Goal: Information Seeking & Learning: Learn about a topic

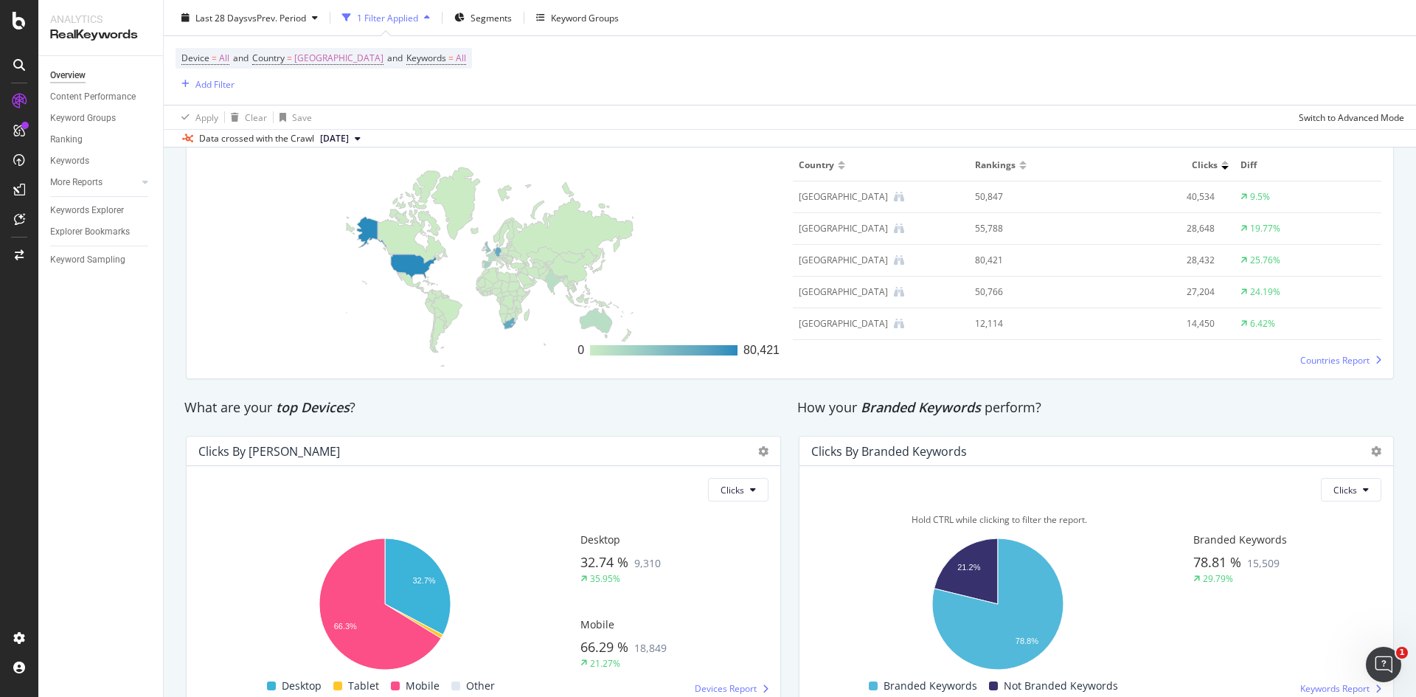
scroll to position [2292, 0]
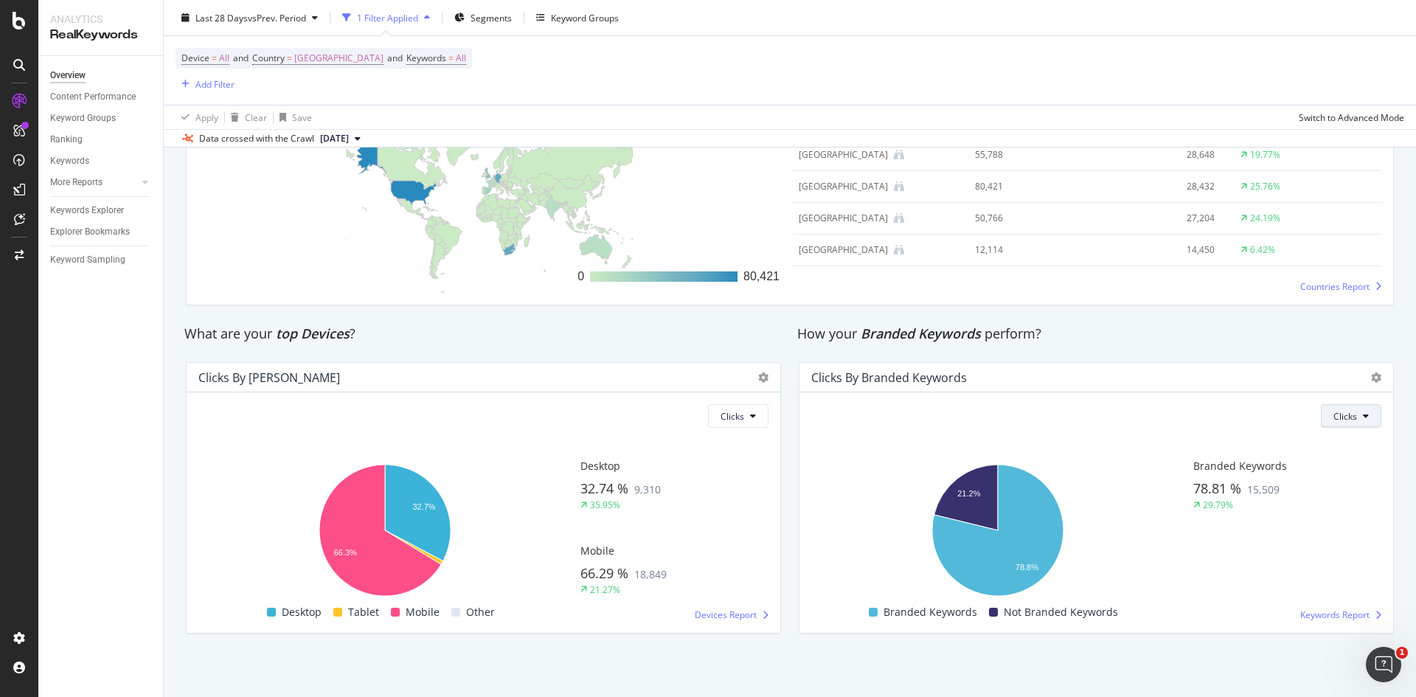
click at [1337, 421] on span "Clicks" at bounding box center [1345, 416] width 24 height 13
click at [1366, 475] on span "Impressions" at bounding box center [1348, 472] width 50 height 13
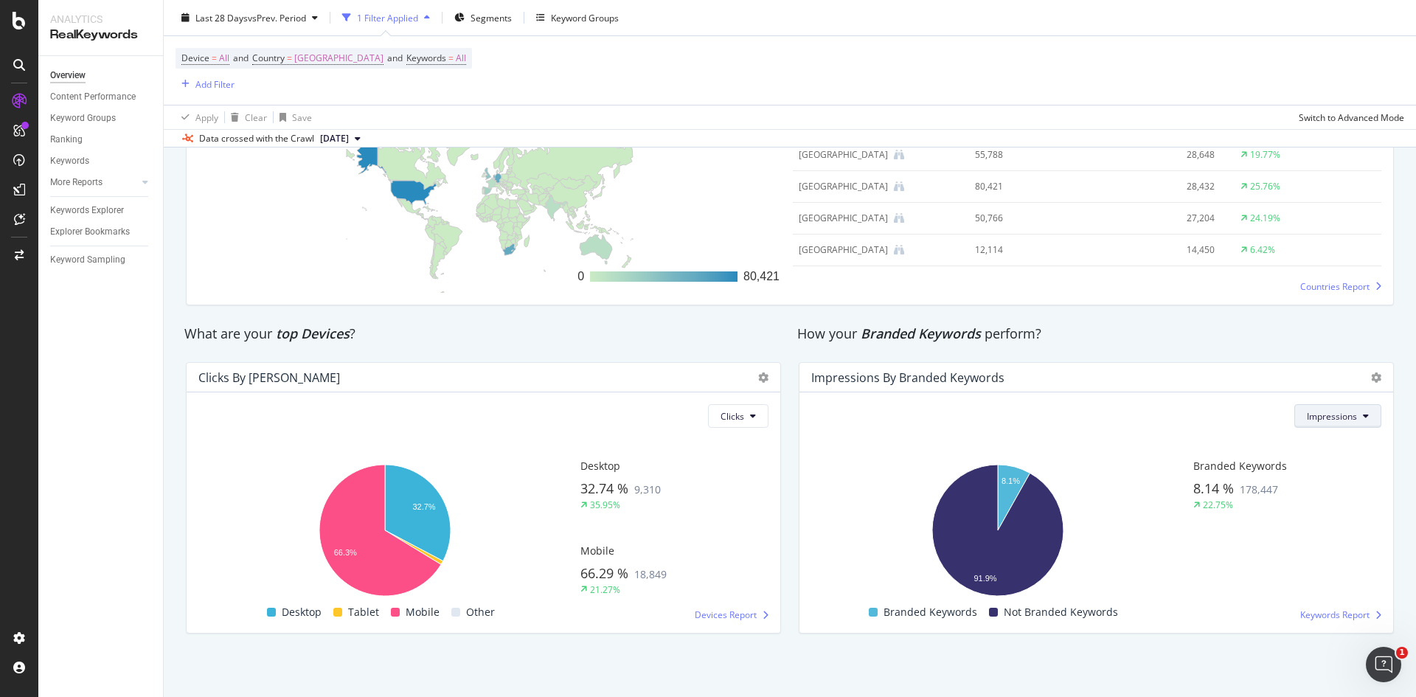
click at [1317, 416] on span "Impressions" at bounding box center [1331, 416] width 50 height 13
click at [1306, 442] on span "Clicks" at bounding box center [1321, 445] width 52 height 13
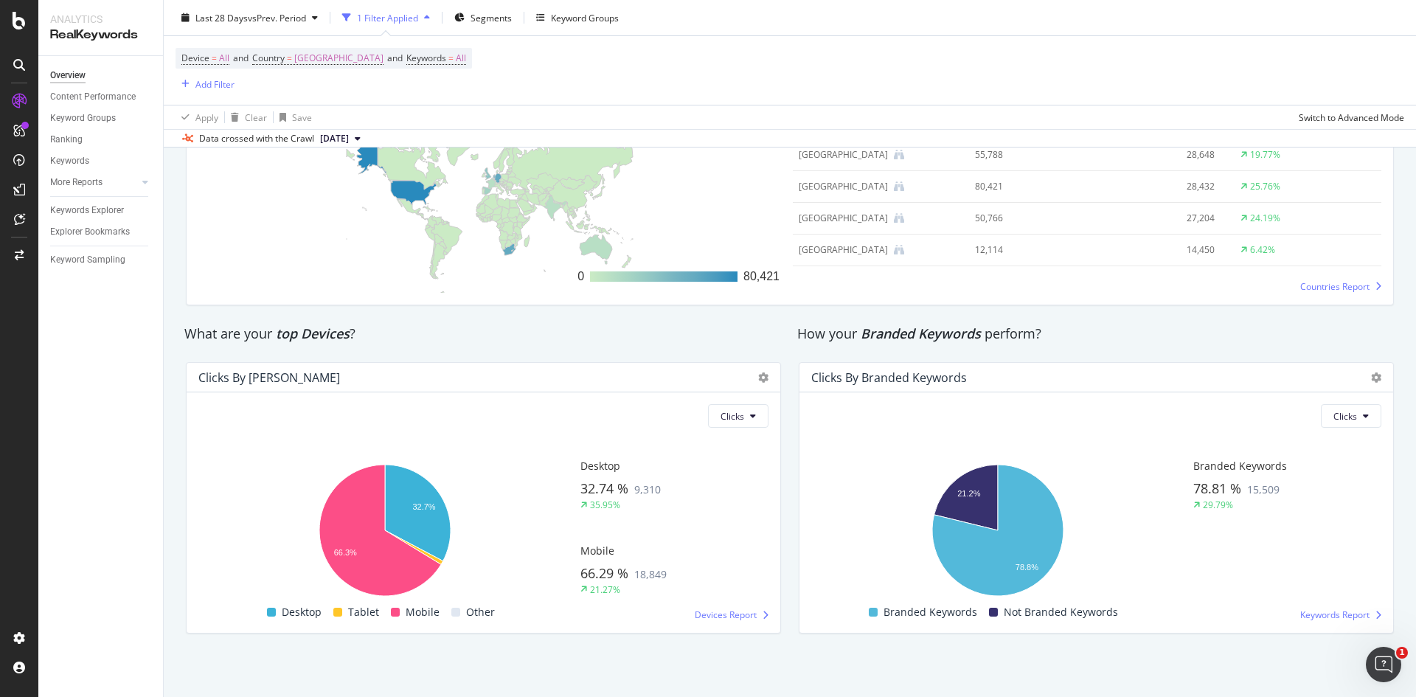
click at [1363, 381] on div at bounding box center [1372, 377] width 18 height 15
click at [1363, 380] on div at bounding box center [1372, 377] width 18 height 15
click at [1371, 378] on icon at bounding box center [1376, 377] width 10 height 10
click at [1180, 374] on div "Clicks By Branded Keywords" at bounding box center [1083, 377] width 545 height 15
click at [1334, 612] on span "Keywords Report" at bounding box center [1334, 614] width 69 height 13
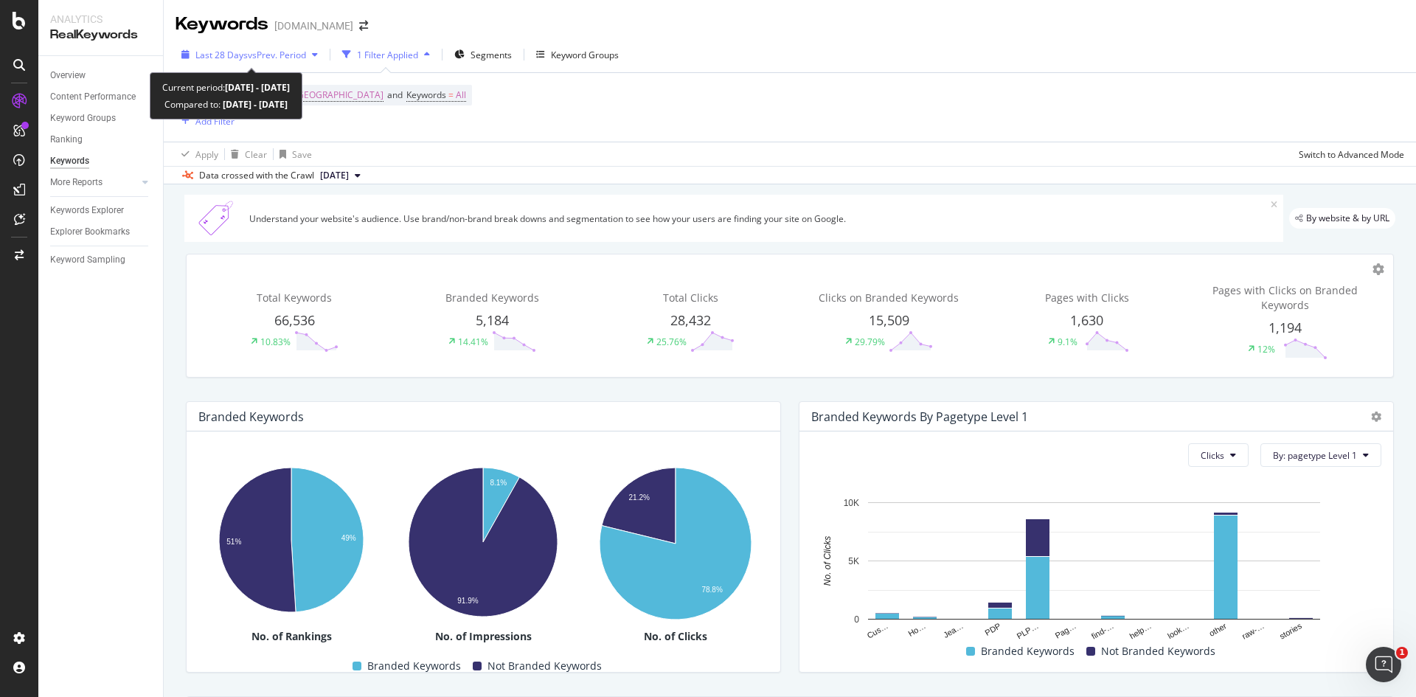
click at [276, 54] on span "vs Prev. Period" at bounding box center [277, 55] width 58 height 13
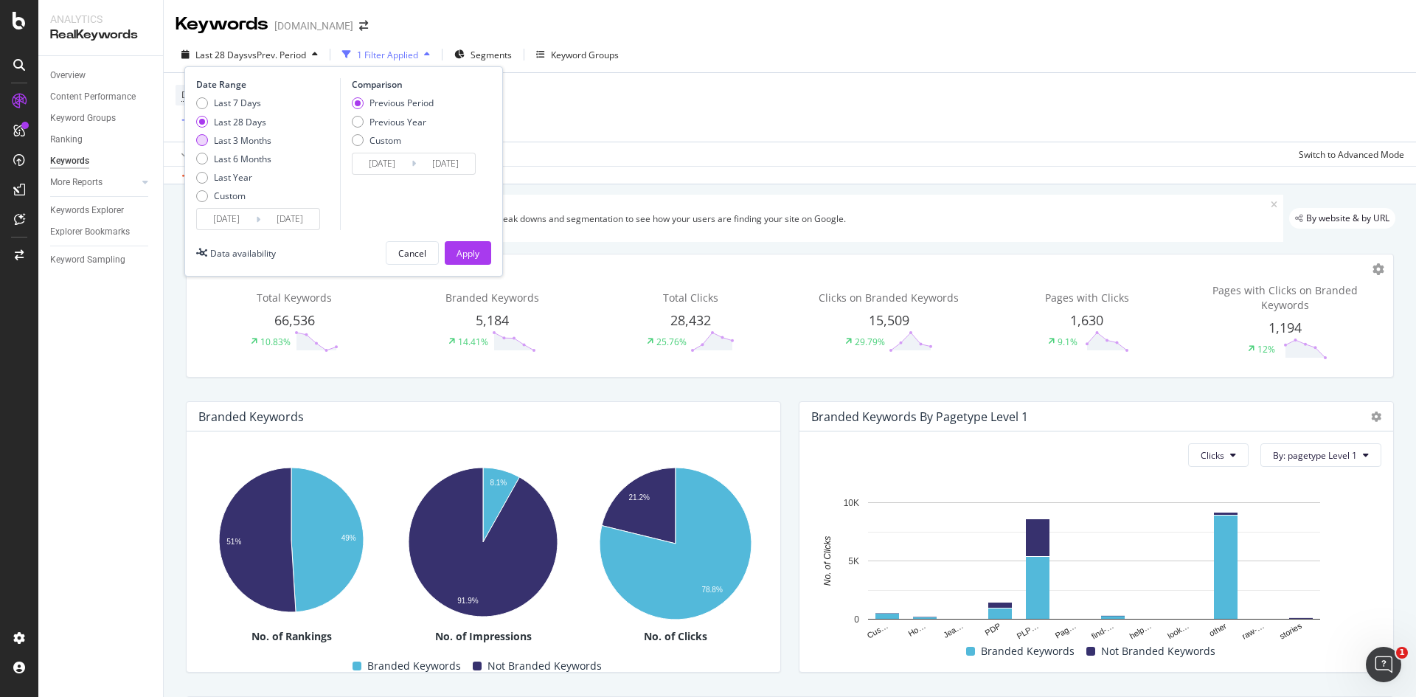
click at [206, 140] on div "Last 3 Months" at bounding box center [202, 140] width 12 height 12
type input "[DATE]"
click at [483, 257] on button "Apply" at bounding box center [468, 253] width 46 height 24
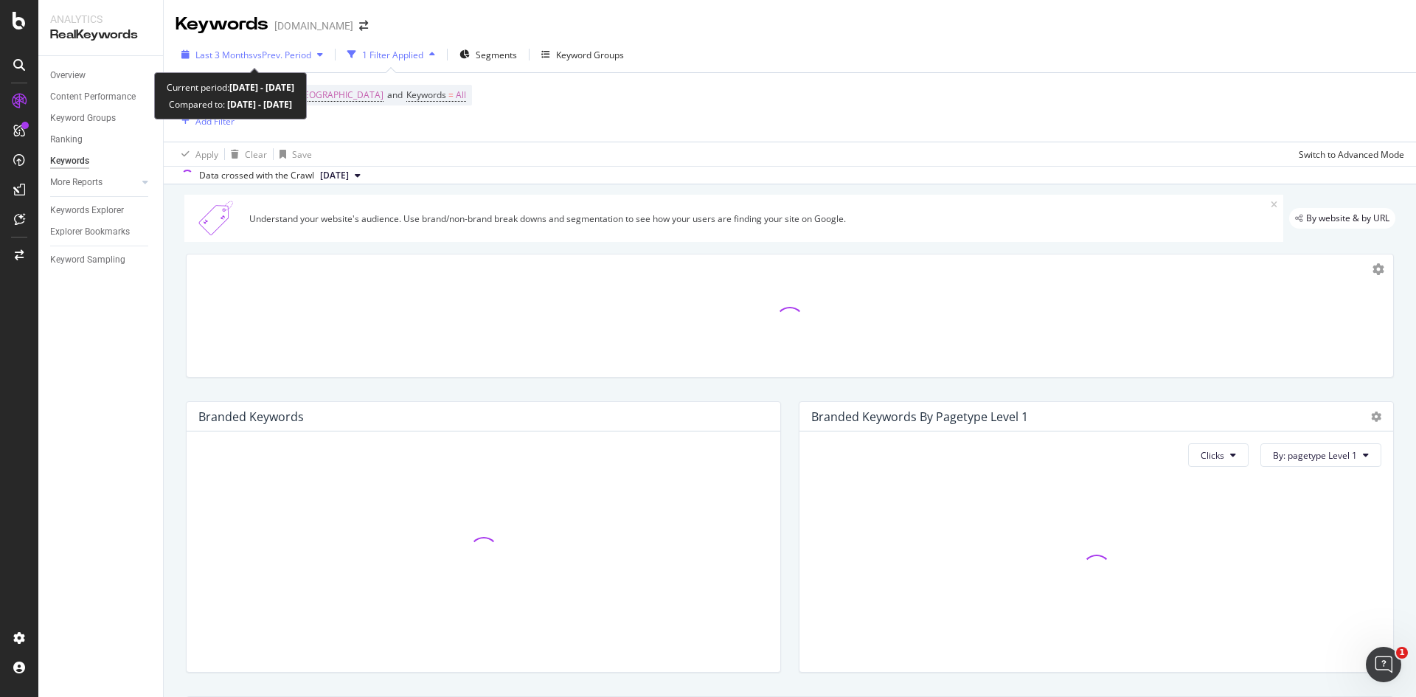
click at [263, 56] on span "vs Prev. Period" at bounding box center [282, 55] width 58 height 13
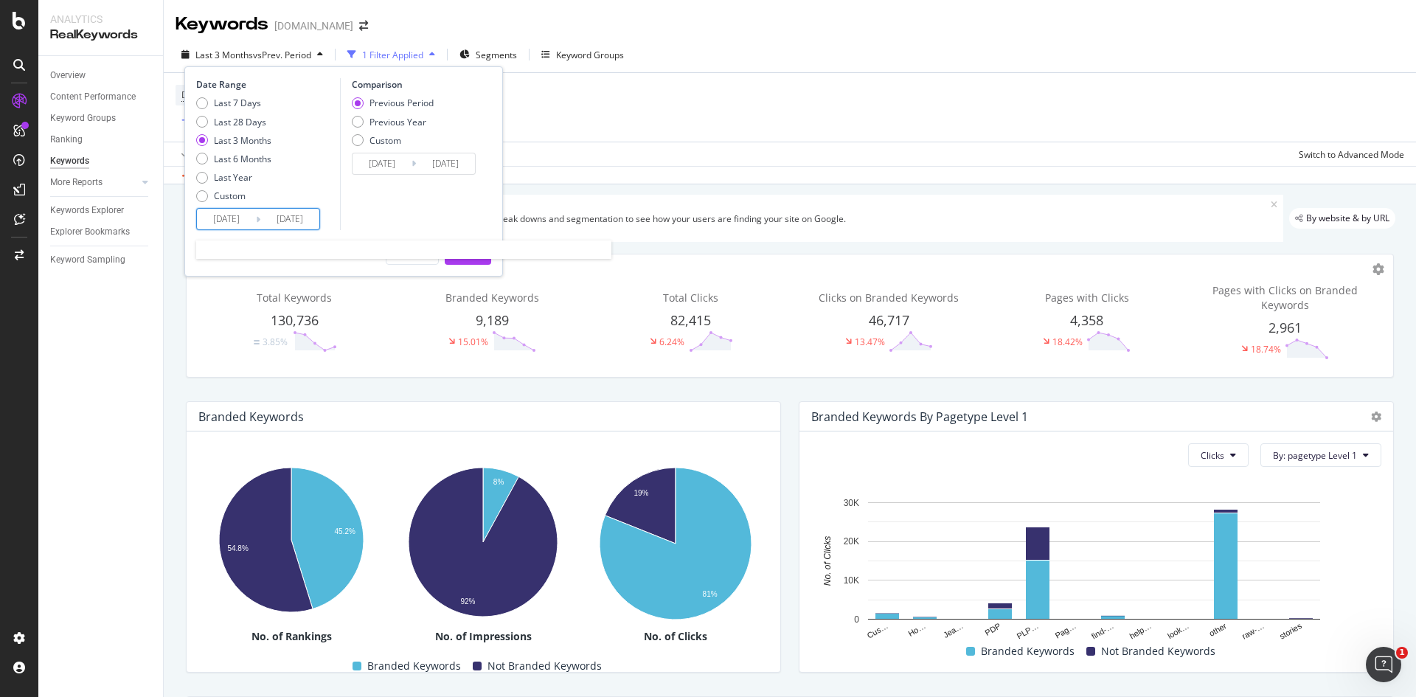
click at [255, 214] on input "[DATE]" at bounding box center [226, 219] width 59 height 21
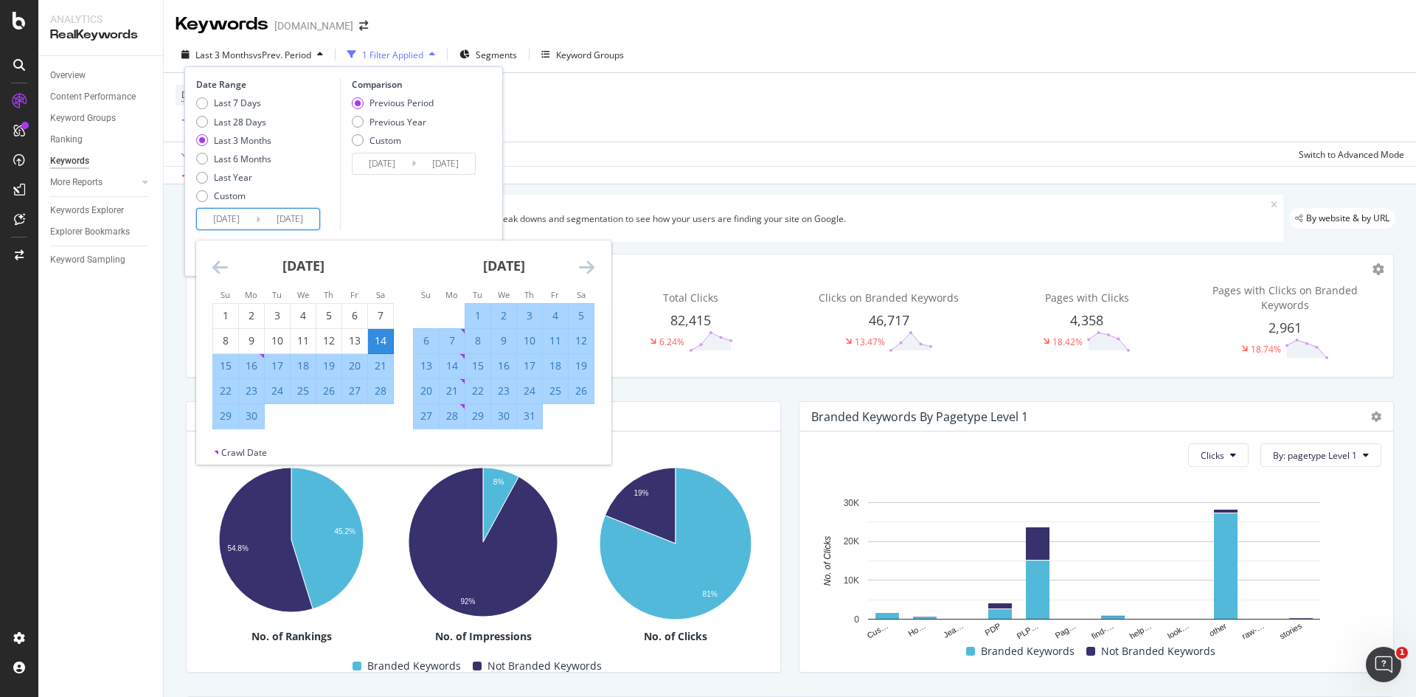
click at [586, 270] on icon "Move forward to switch to the next month." at bounding box center [586, 267] width 15 height 18
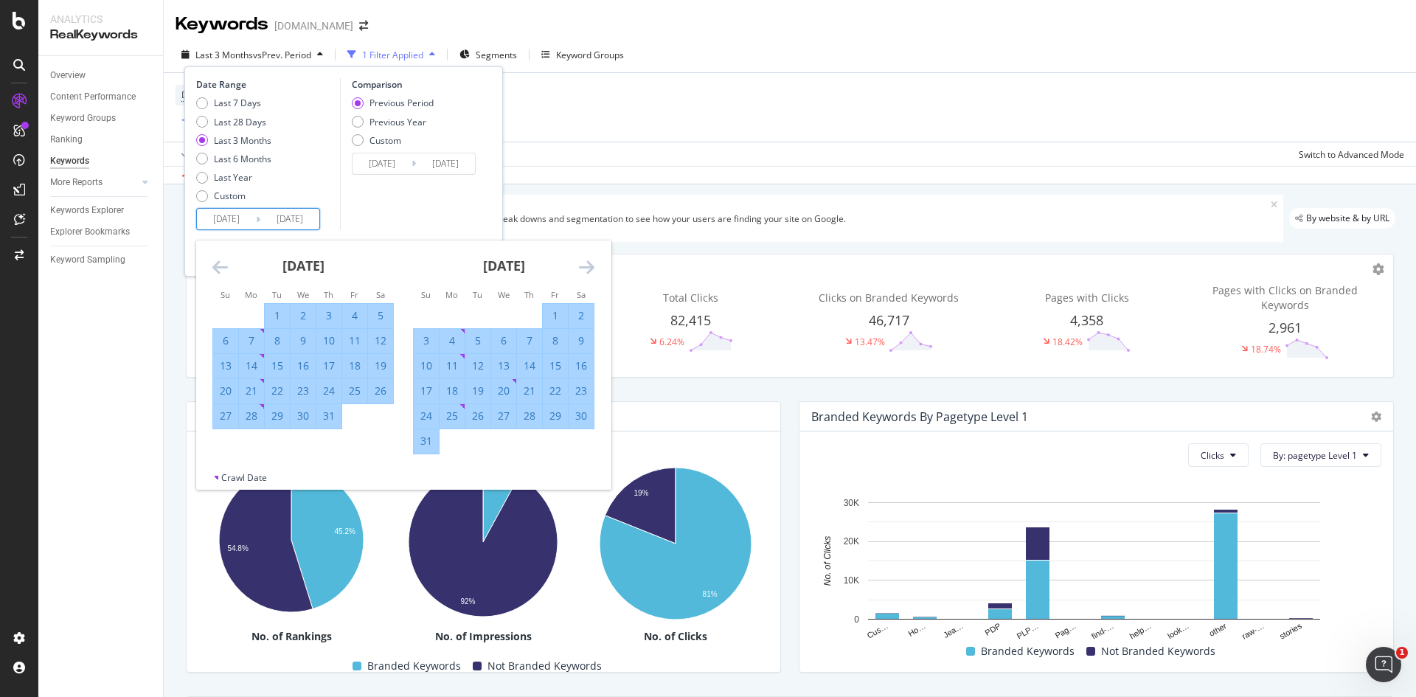
click at [551, 312] on div "1" at bounding box center [555, 315] width 25 height 15
type input "[DATE]"
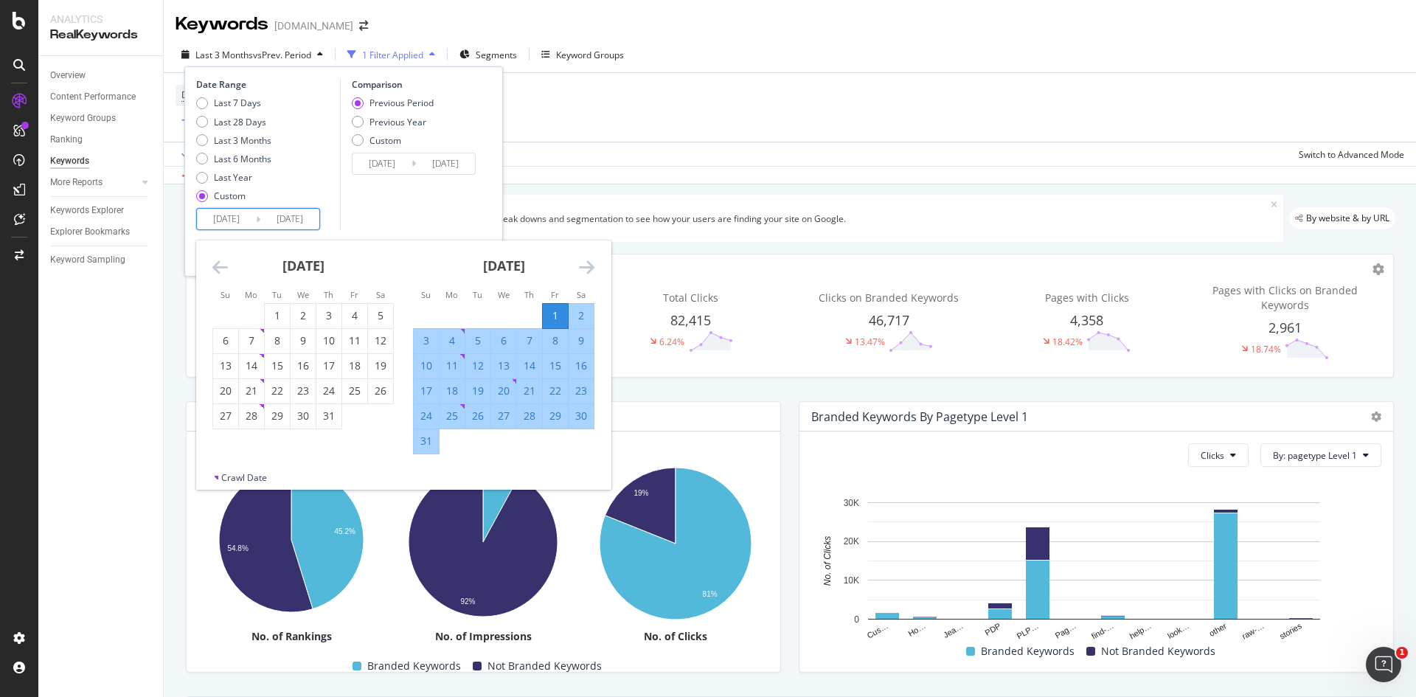
click at [430, 437] on div "31" at bounding box center [426, 441] width 25 height 15
type input "[DATE]"
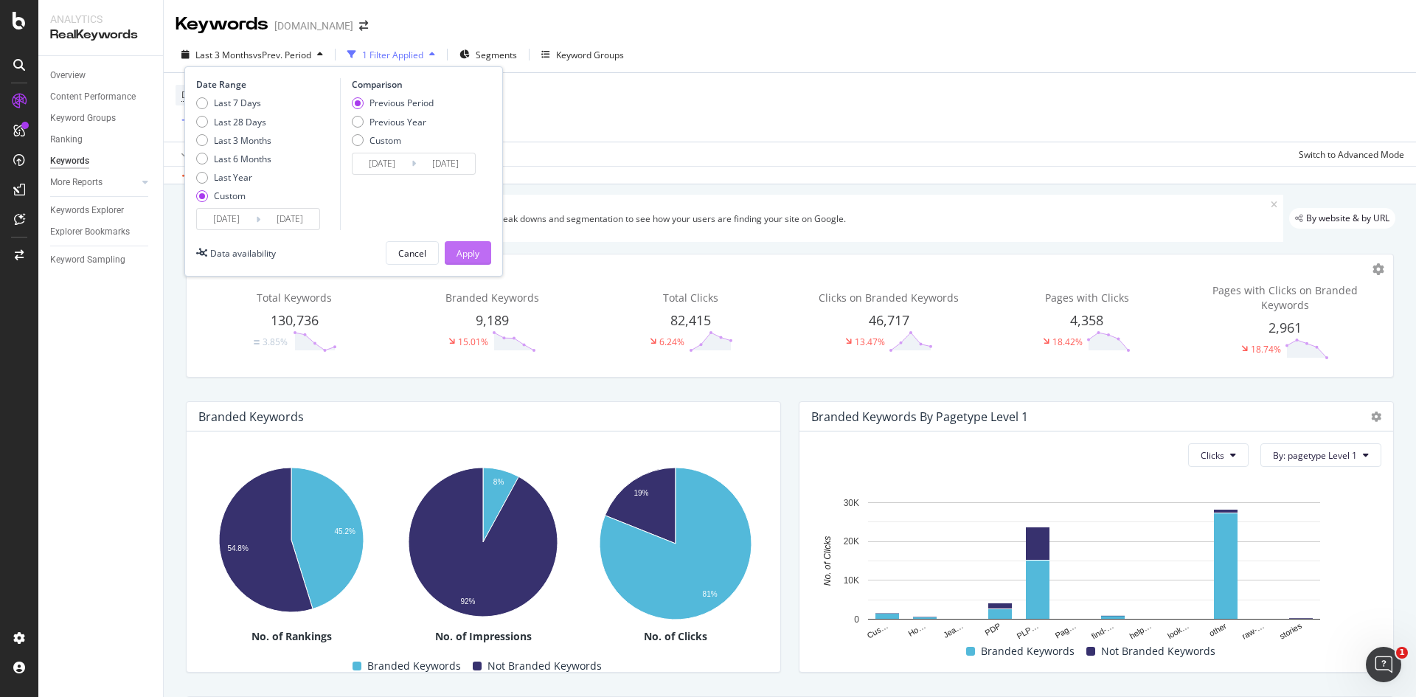
click at [478, 259] on div "Apply" at bounding box center [467, 253] width 23 height 13
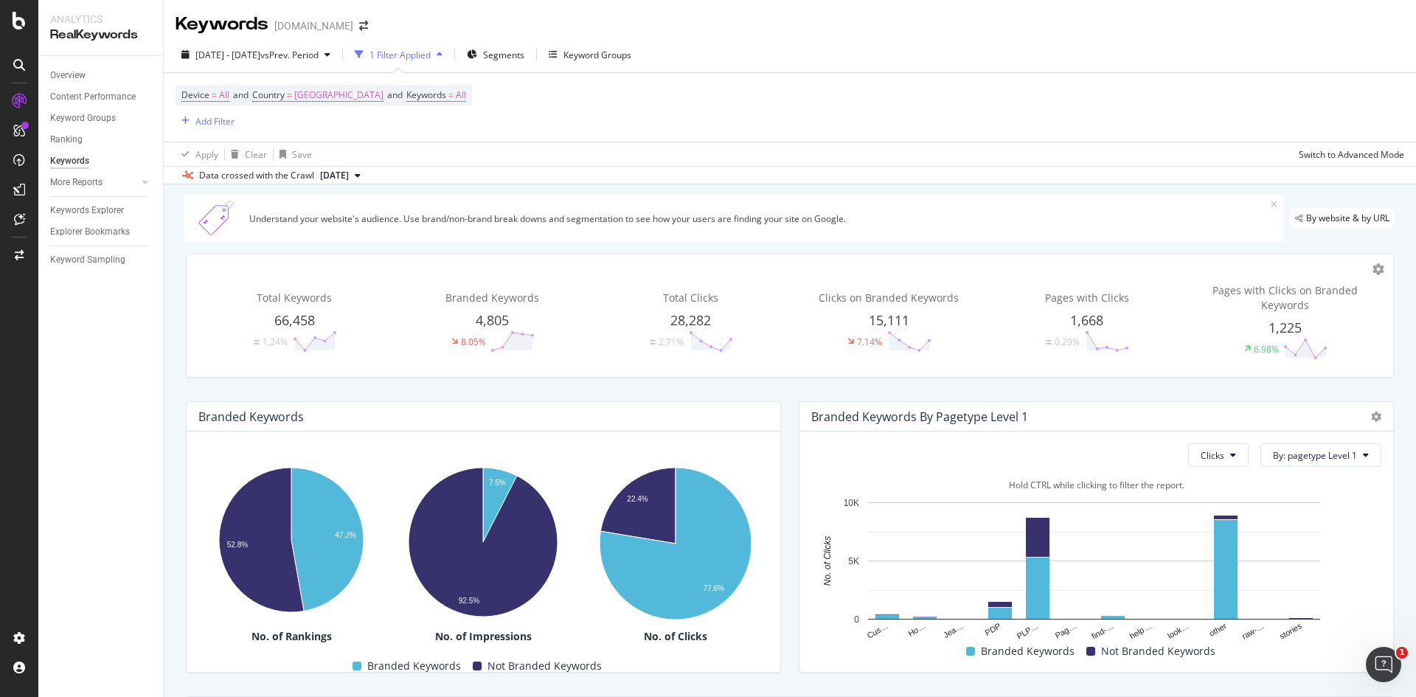
click at [1371, 426] on div "Branded Keywords By pagetype Level 1" at bounding box center [1095, 416] width 593 height 29
click at [1371, 417] on icon at bounding box center [1376, 416] width 10 height 10
click at [1371, 419] on icon at bounding box center [1376, 416] width 10 height 10
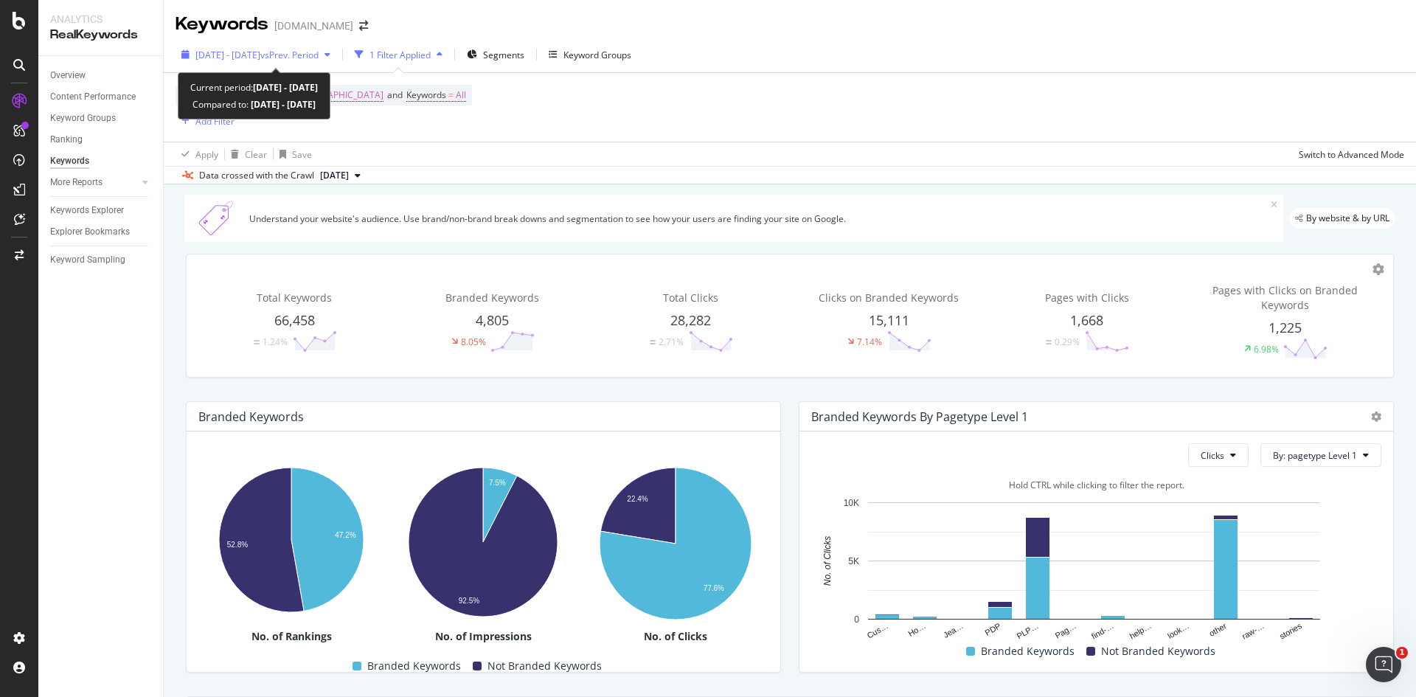
click at [336, 64] on div "[DATE] - [DATE] vs Prev. Period" at bounding box center [255, 54] width 161 height 22
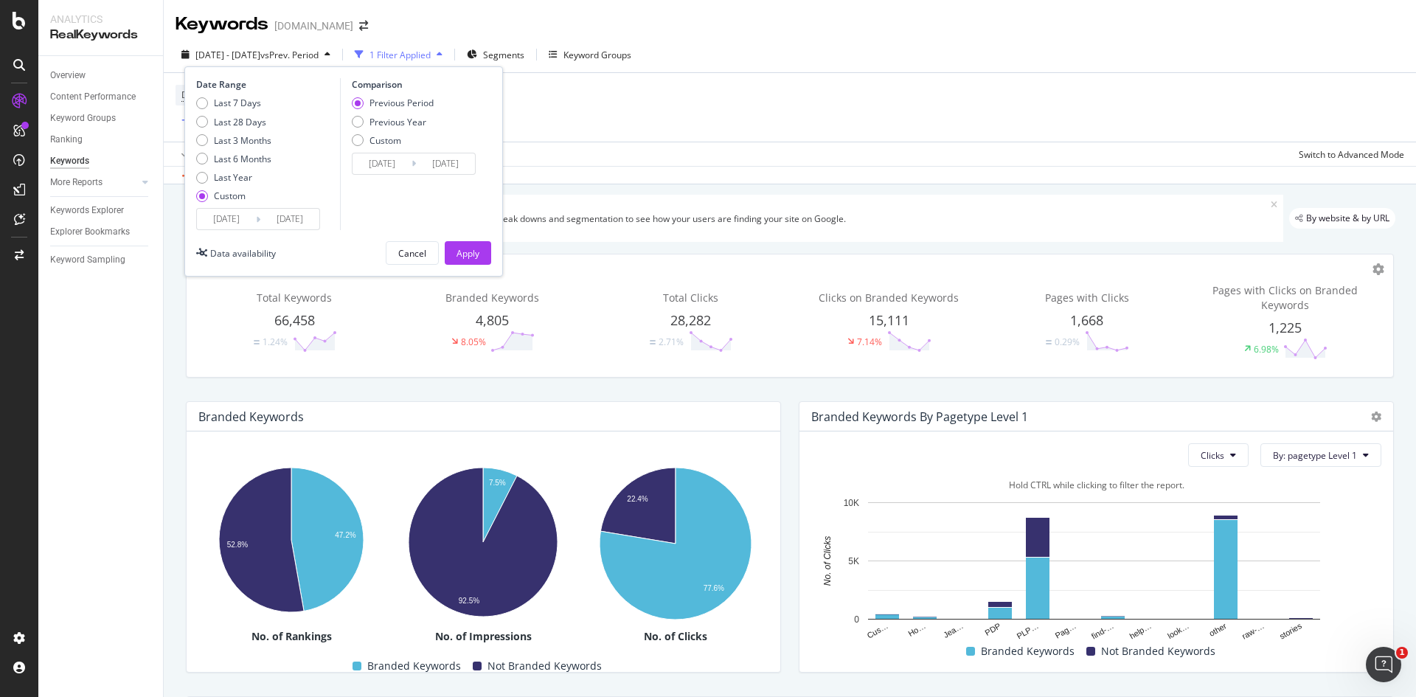
click at [268, 225] on input "[DATE]" at bounding box center [289, 219] width 59 height 21
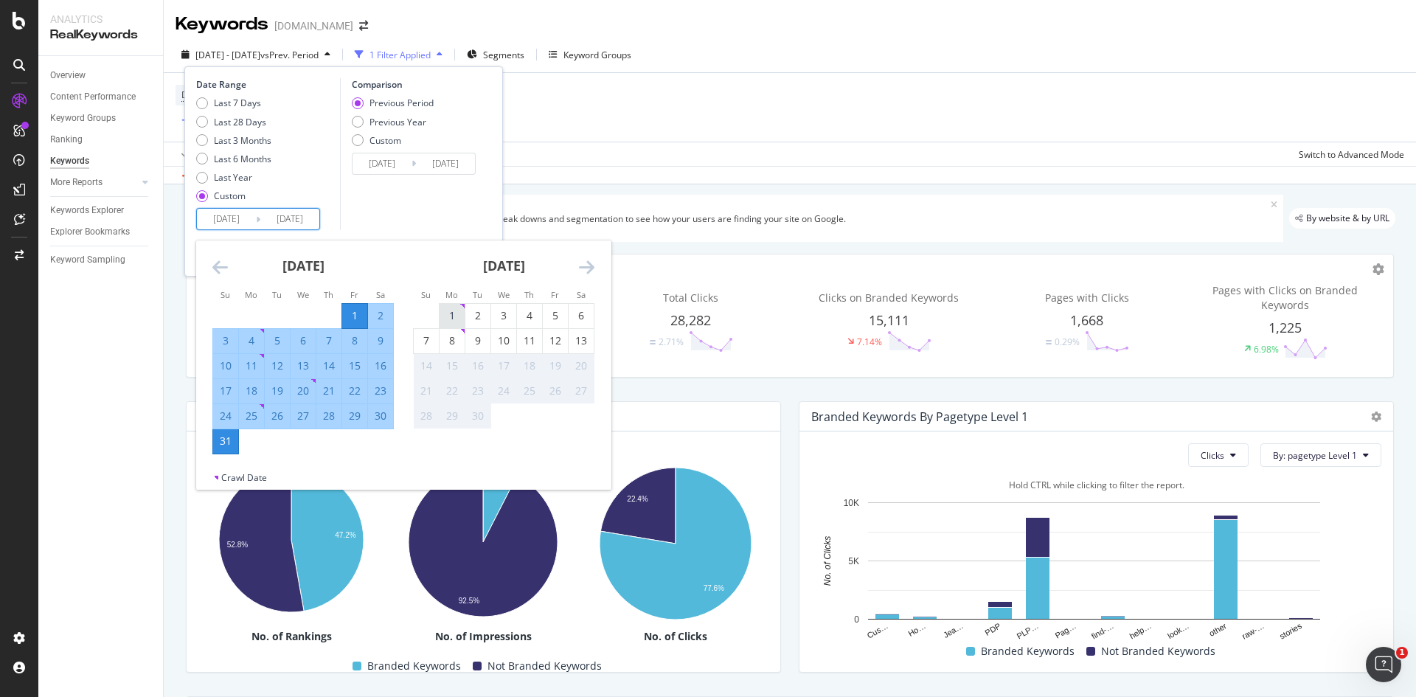
click at [451, 315] on div "1" at bounding box center [451, 315] width 25 height 15
type input "[DATE]"
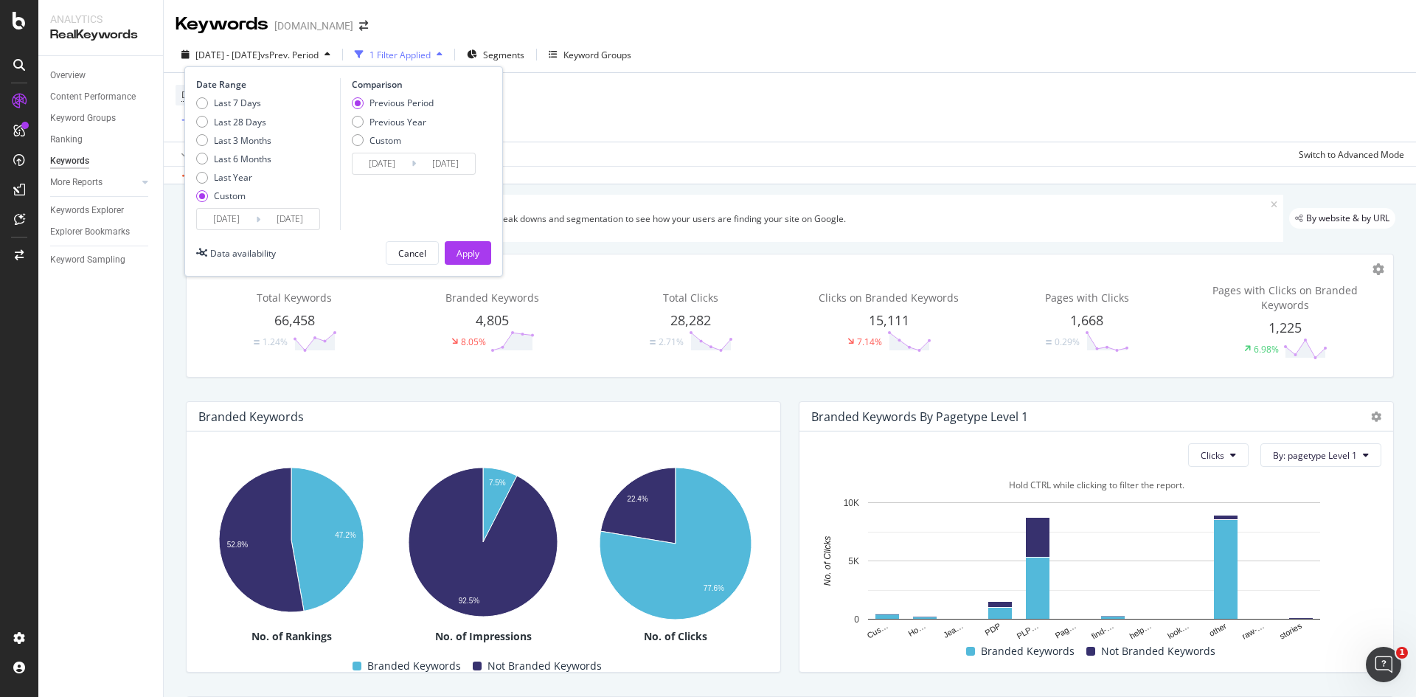
click at [248, 218] on input "[DATE]" at bounding box center [226, 219] width 59 height 21
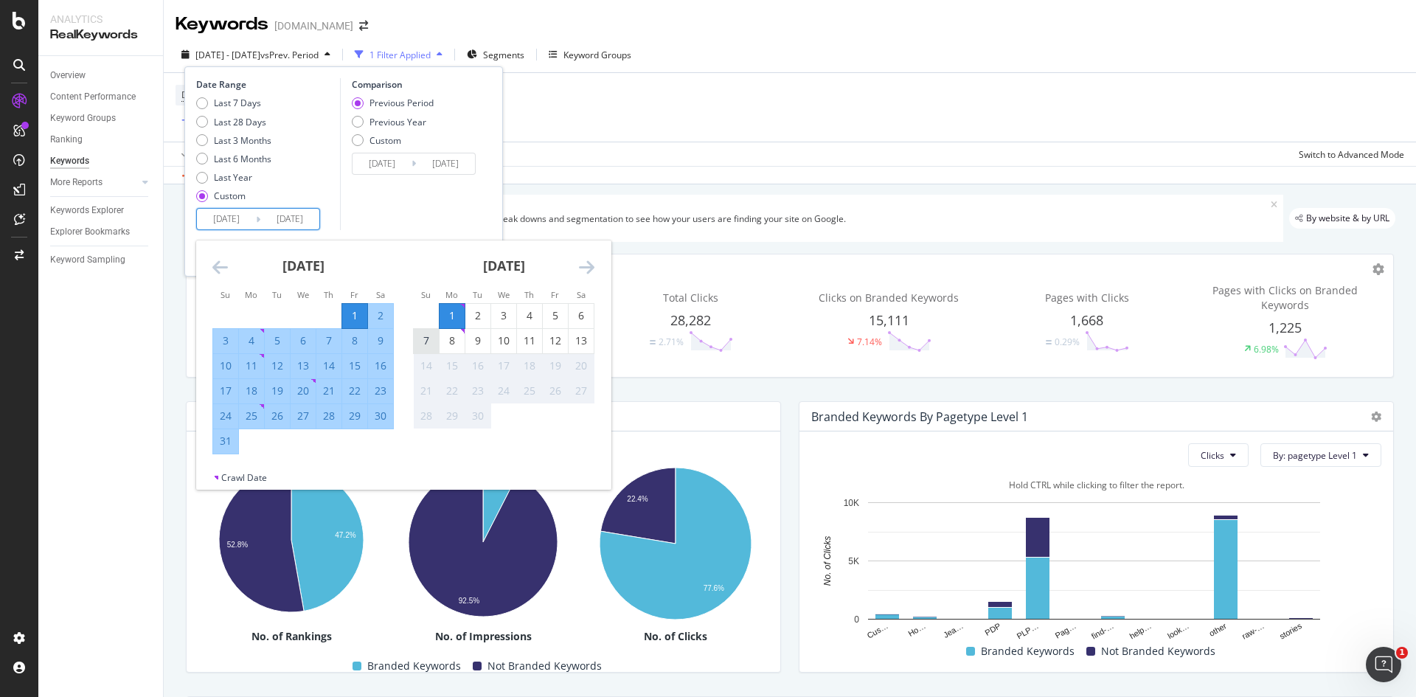
click at [428, 338] on div "7" at bounding box center [426, 340] width 25 height 15
type input "[DATE]"
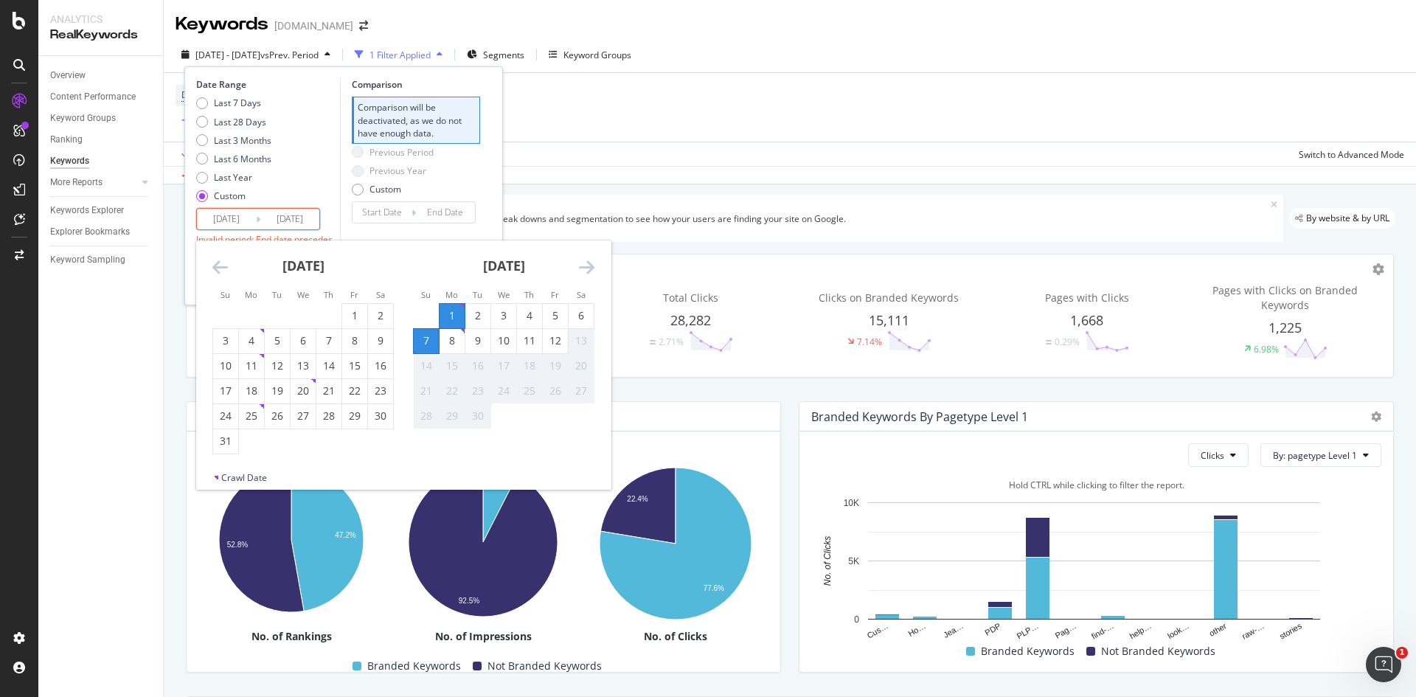
click at [455, 313] on div "1" at bounding box center [451, 315] width 25 height 15
type input "[DATE]"
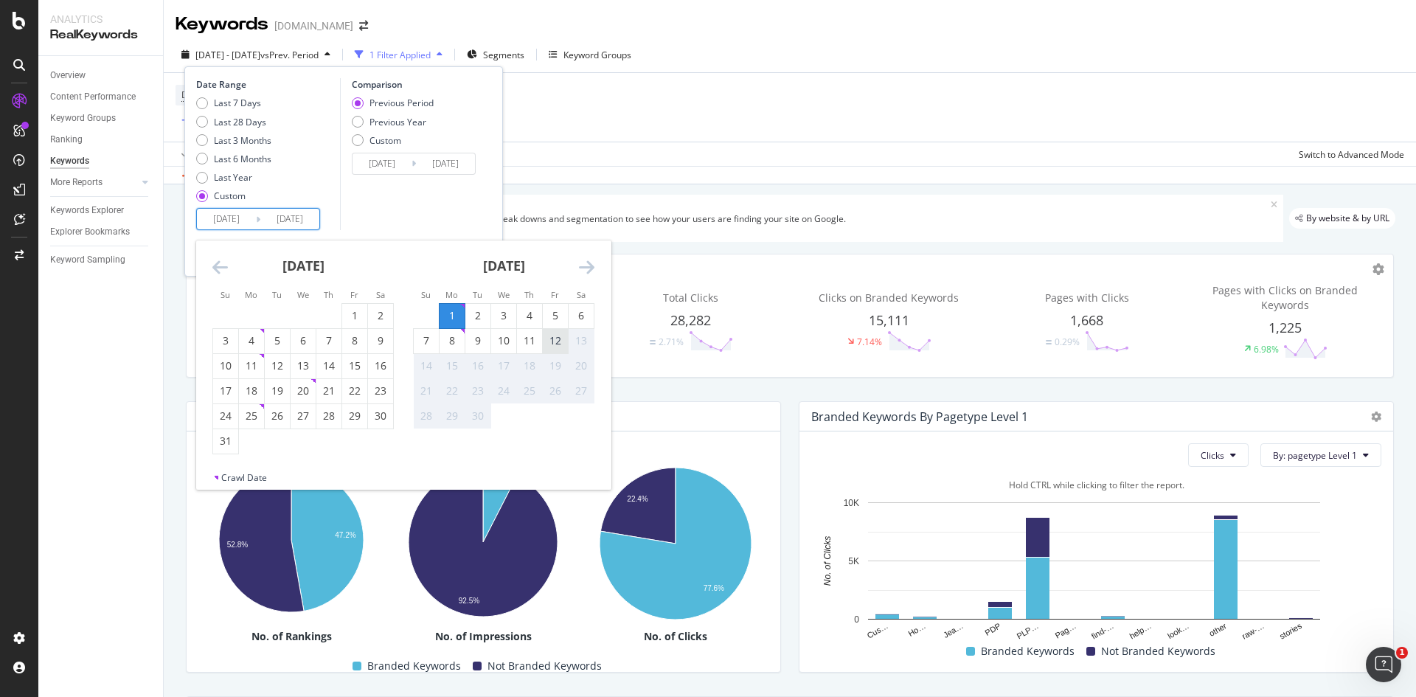
click at [548, 344] on div "12" at bounding box center [555, 340] width 25 height 15
type input "[DATE]"
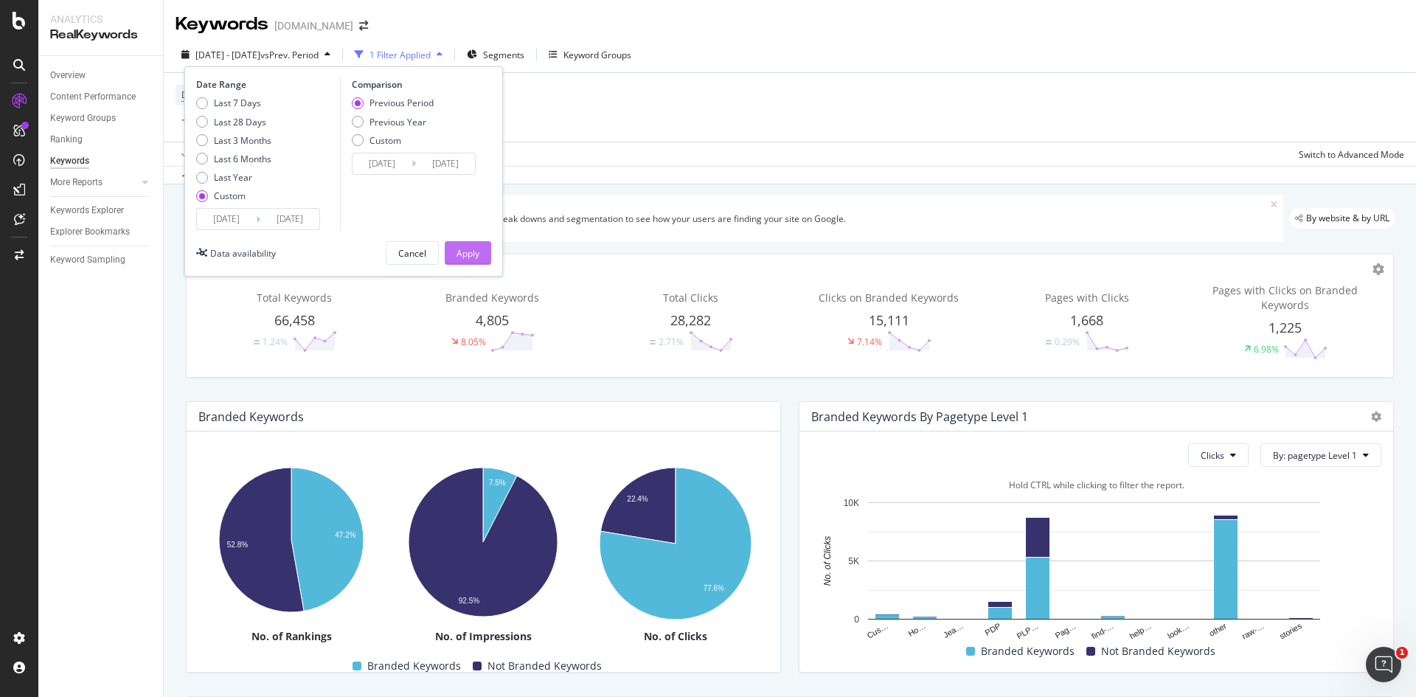
click at [472, 252] on div "Apply" at bounding box center [467, 253] width 23 height 13
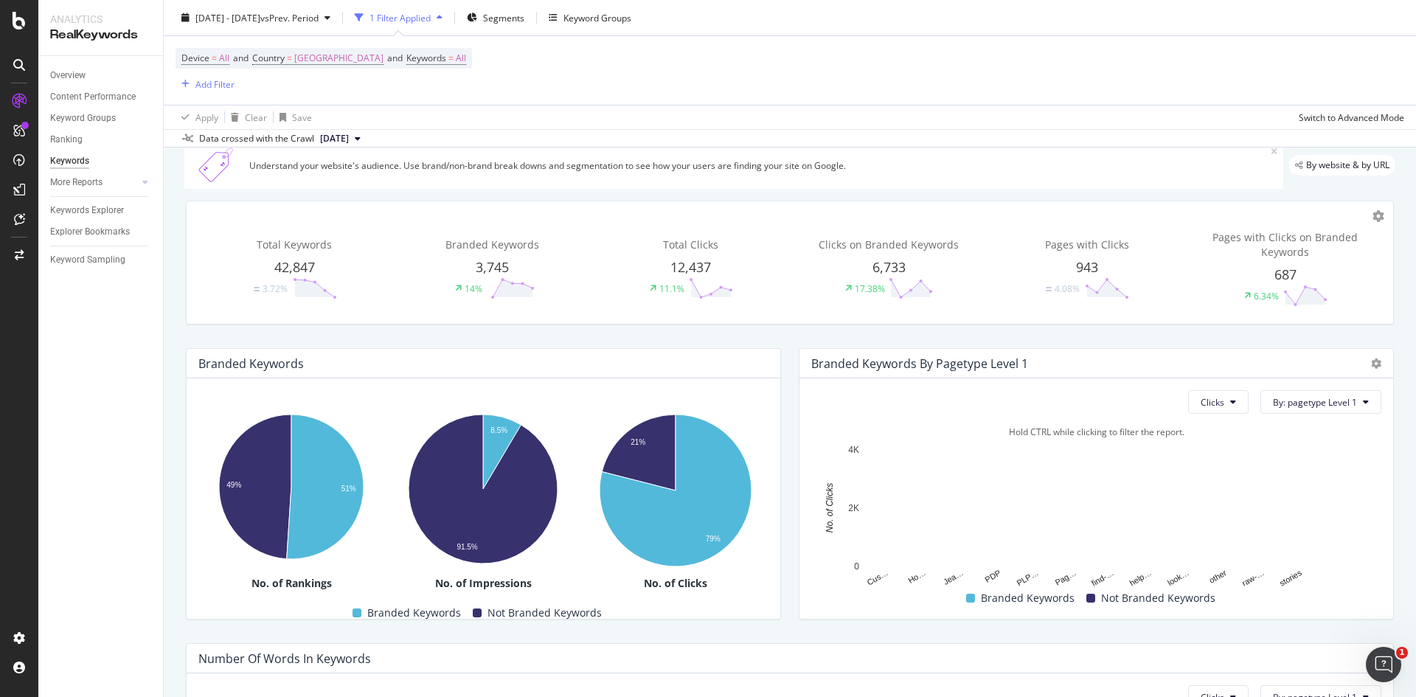
scroll to position [74, 0]
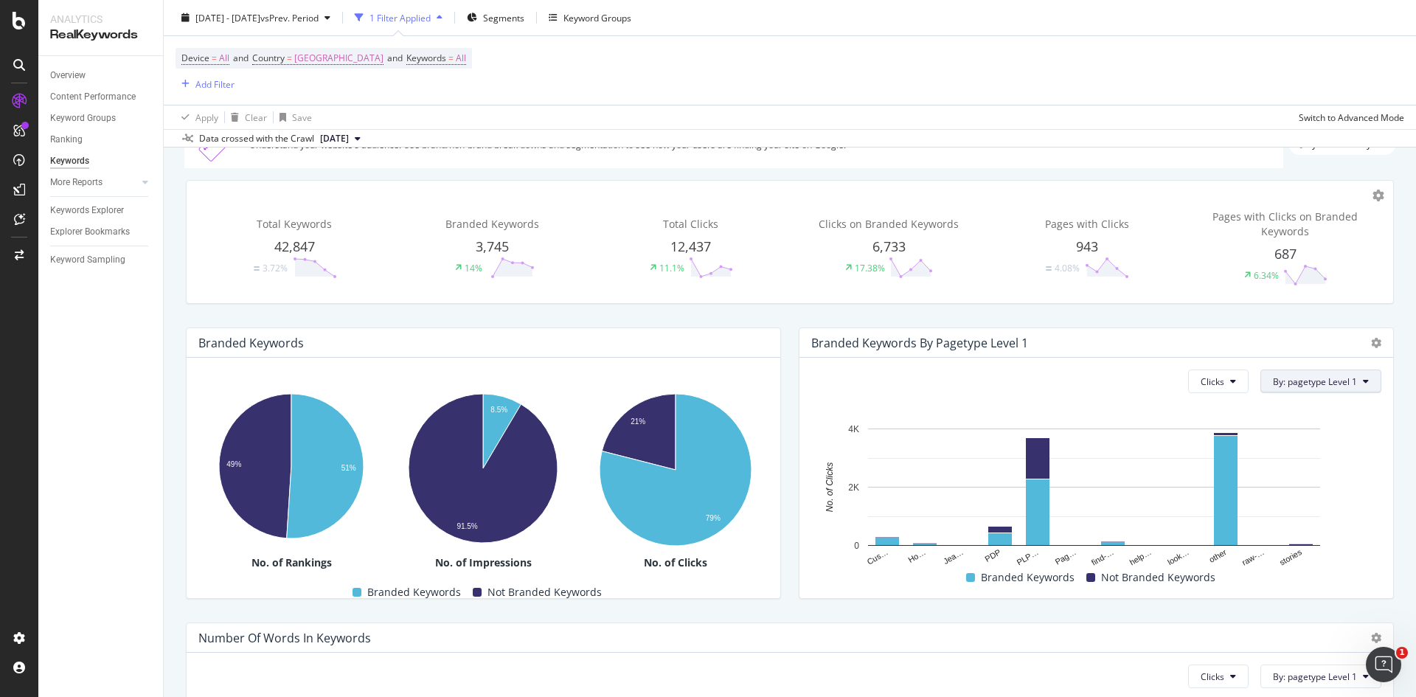
click at [1337, 379] on span "By: pagetype Level 1" at bounding box center [1315, 381] width 84 height 13
click at [1288, 453] on div "Select a Segment" at bounding box center [1277, 458] width 183 height 24
click at [1276, 478] on span "country Level" at bounding box center [1279, 477] width 55 height 13
click at [1248, 440] on icon at bounding box center [1247, 442] width 10 height 9
click at [1255, 473] on div "Level 1" at bounding box center [1295, 472] width 158 height 19
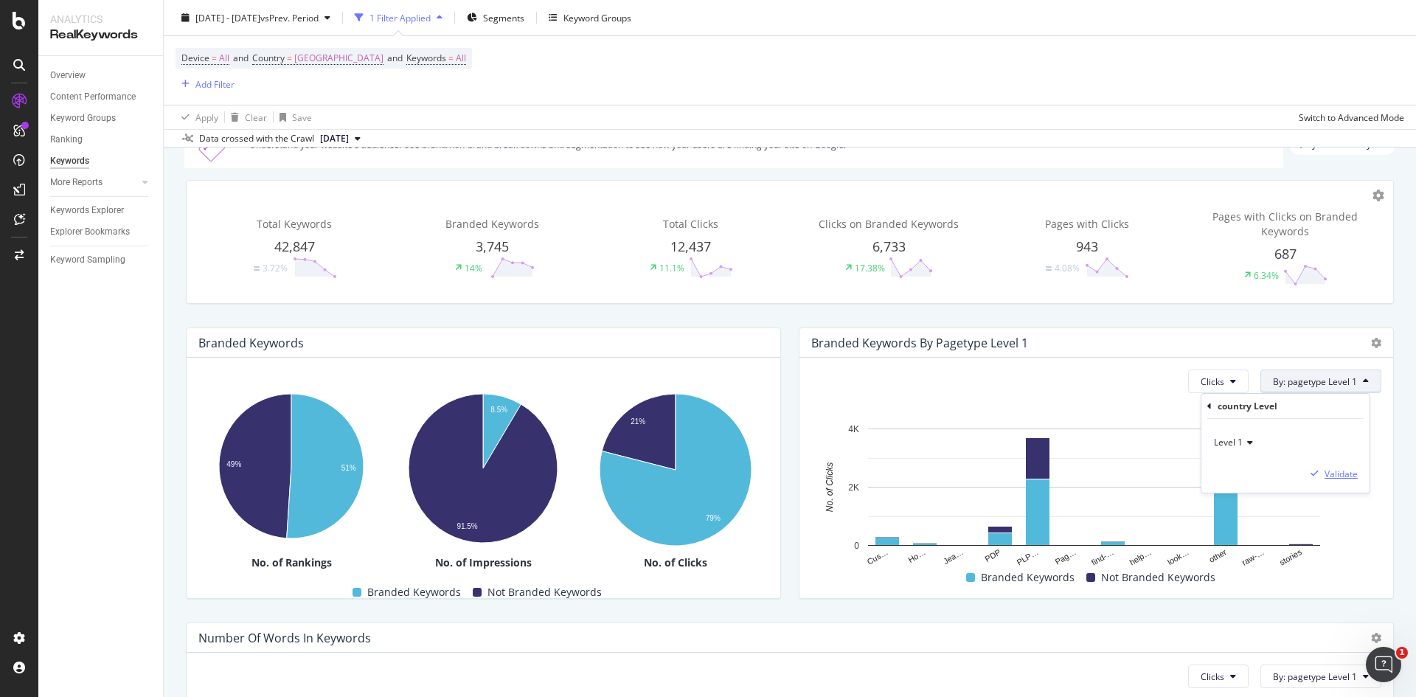
click at [1356, 478] on div "Validate" at bounding box center [1340, 473] width 33 height 13
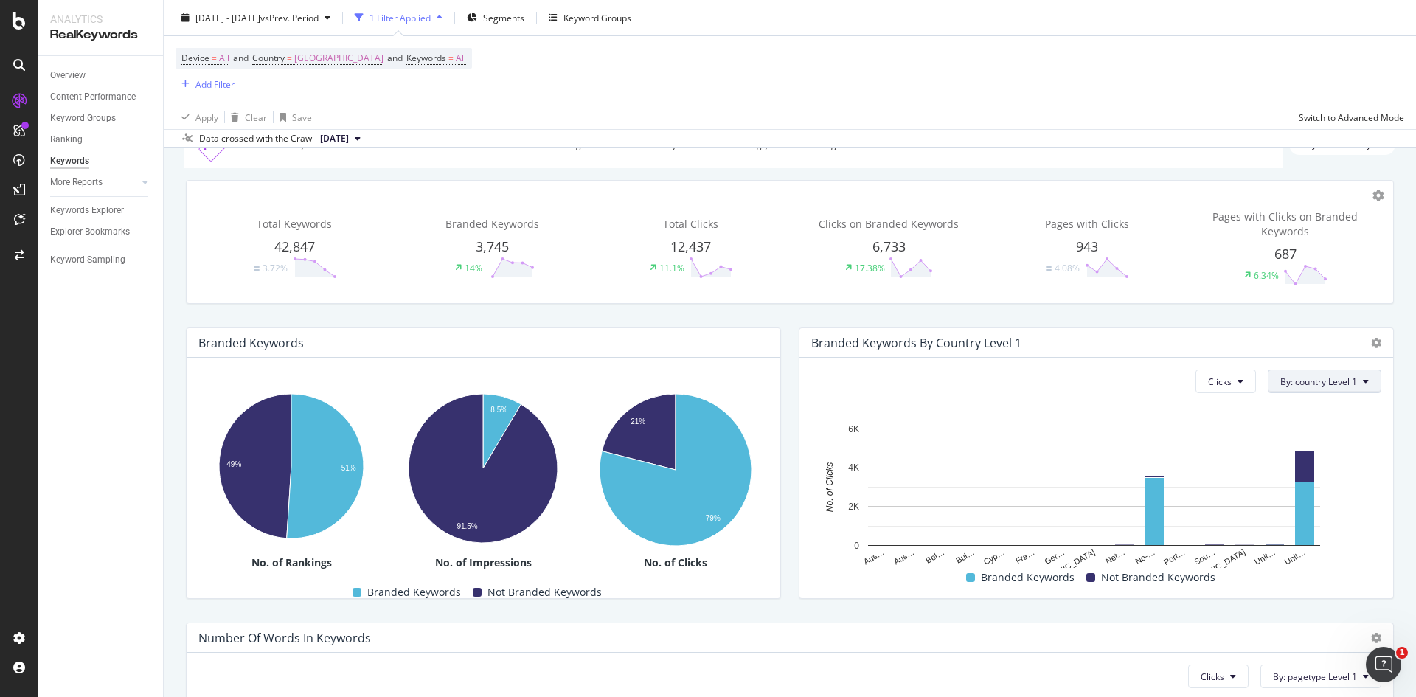
click at [1305, 385] on span "By: country Level 1" at bounding box center [1318, 381] width 77 height 13
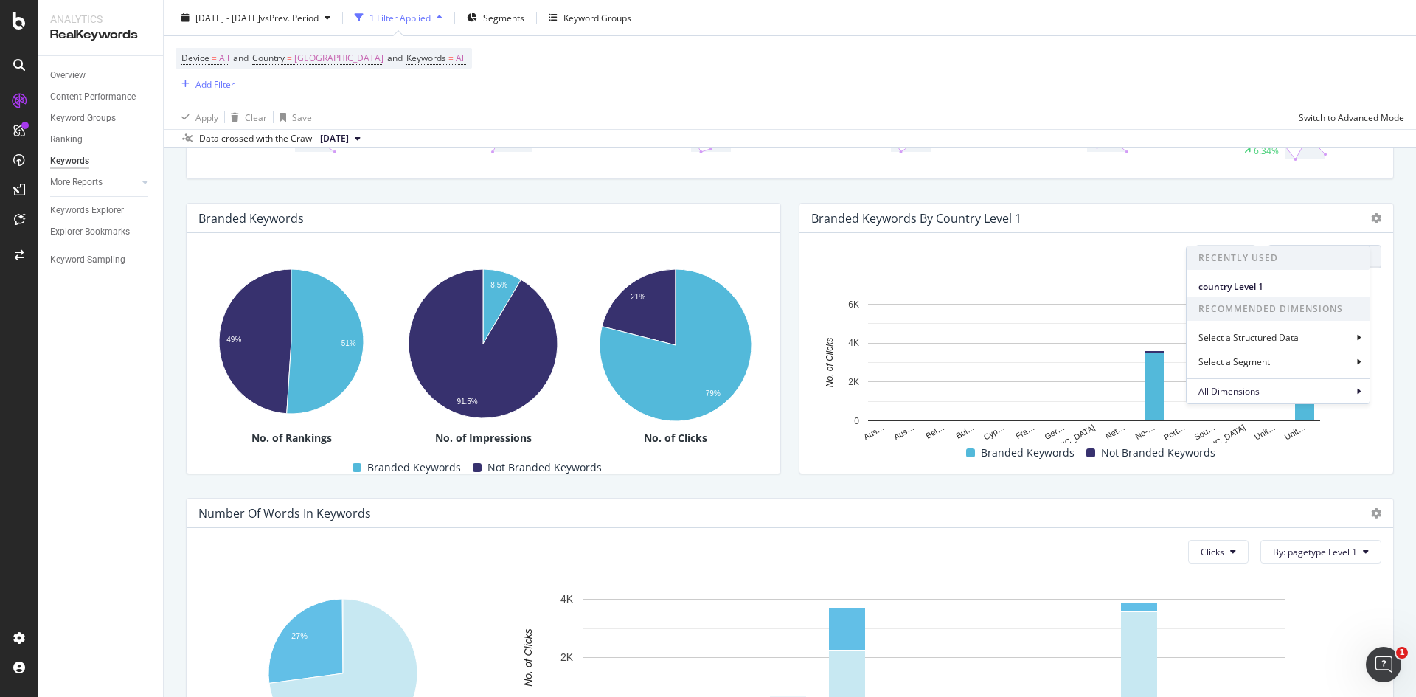
scroll to position [221, 0]
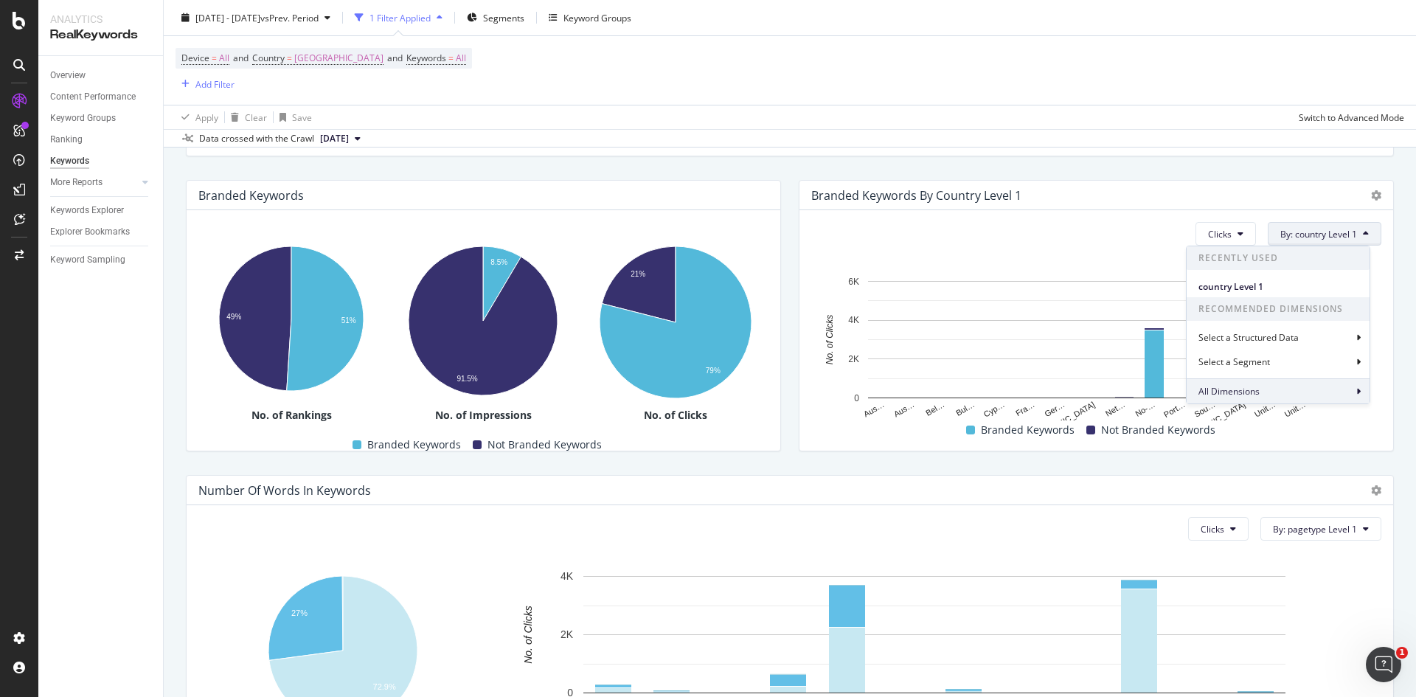
click at [1313, 389] on div "All Dimensions" at bounding box center [1277, 390] width 183 height 25
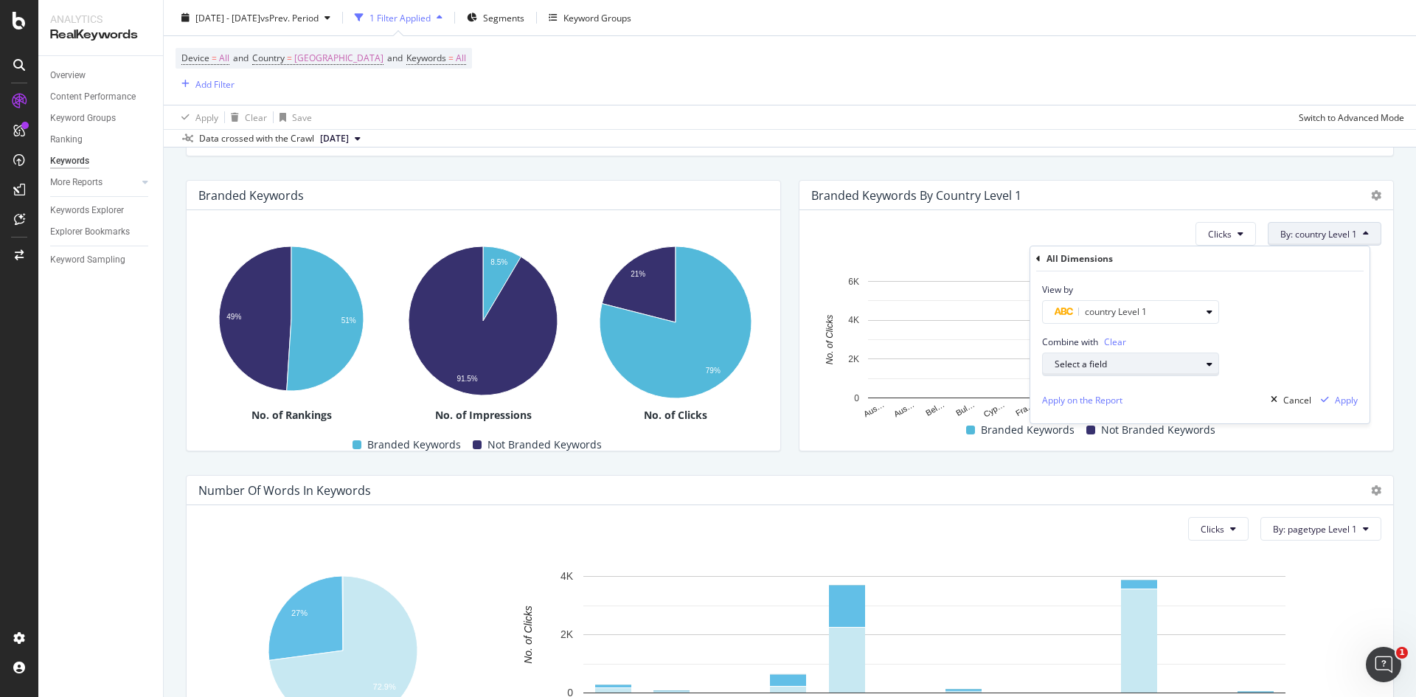
click at [1186, 366] on div "Select a field" at bounding box center [1127, 364] width 146 height 9
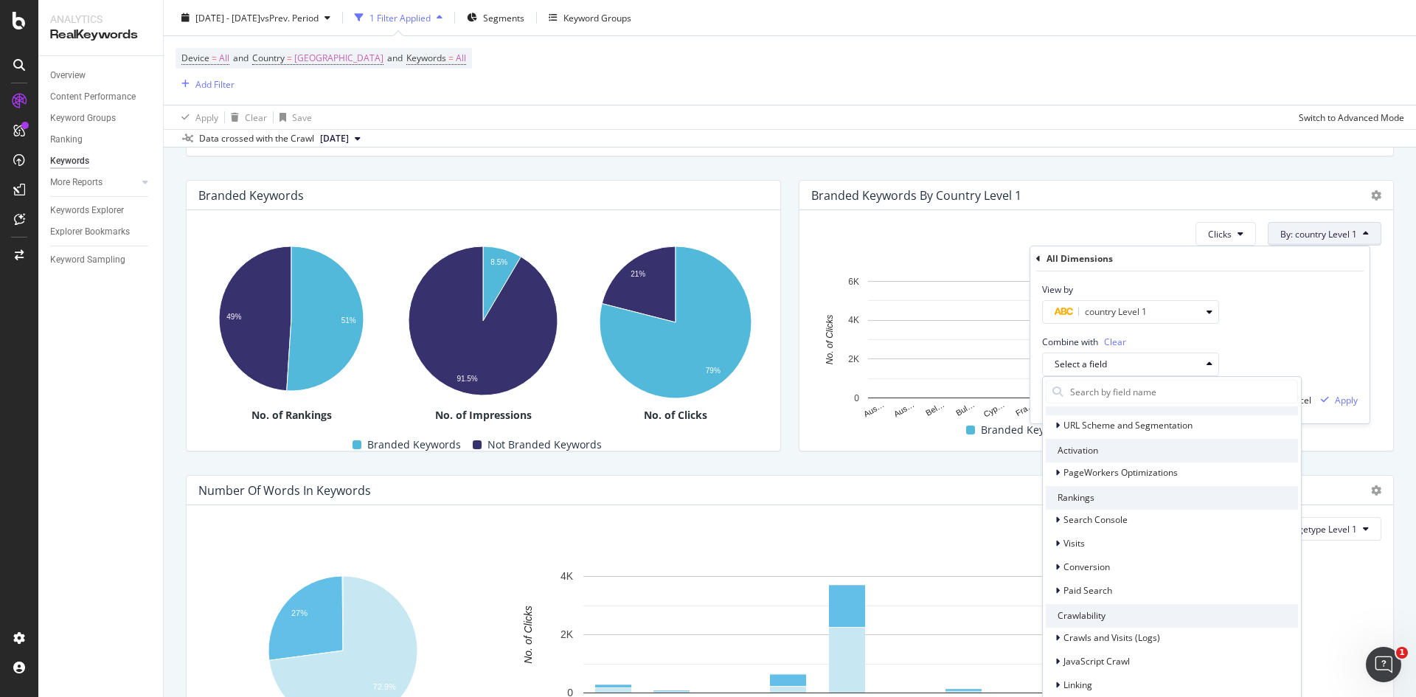
scroll to position [0, 0]
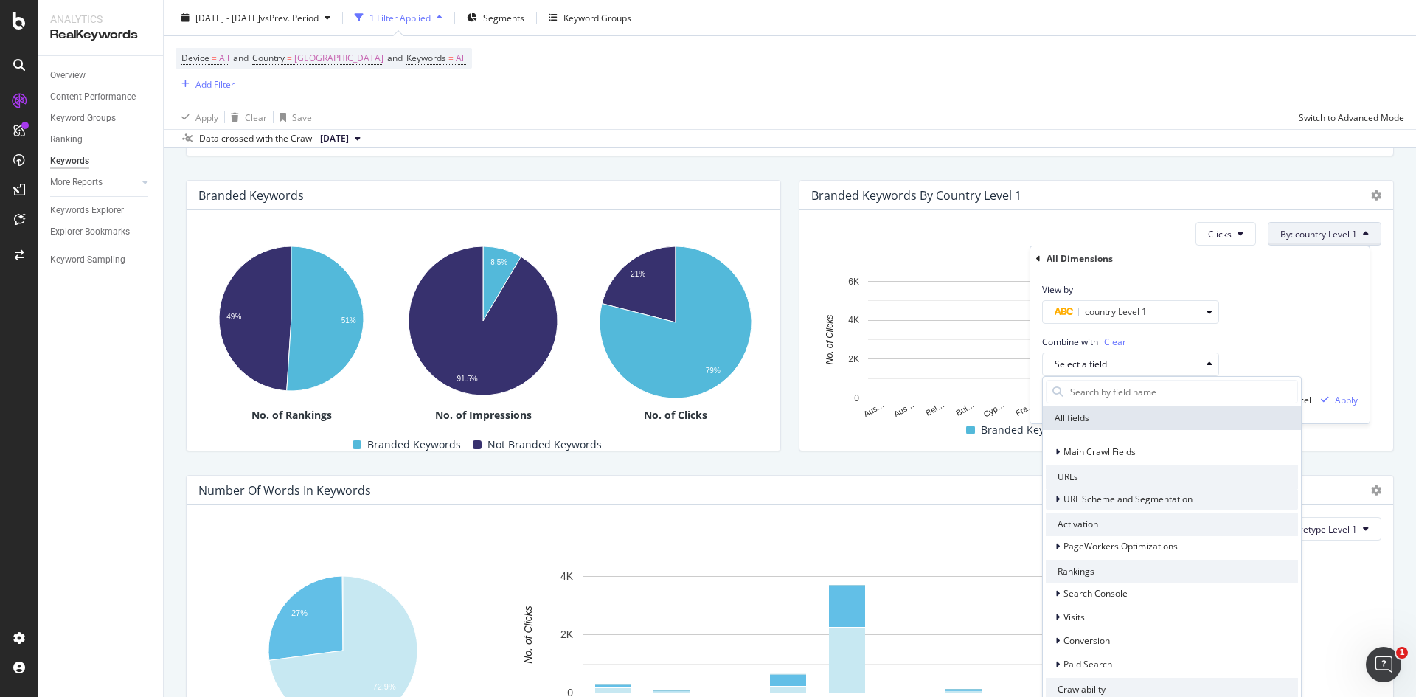
click at [1056, 497] on icon at bounding box center [1057, 499] width 4 height 9
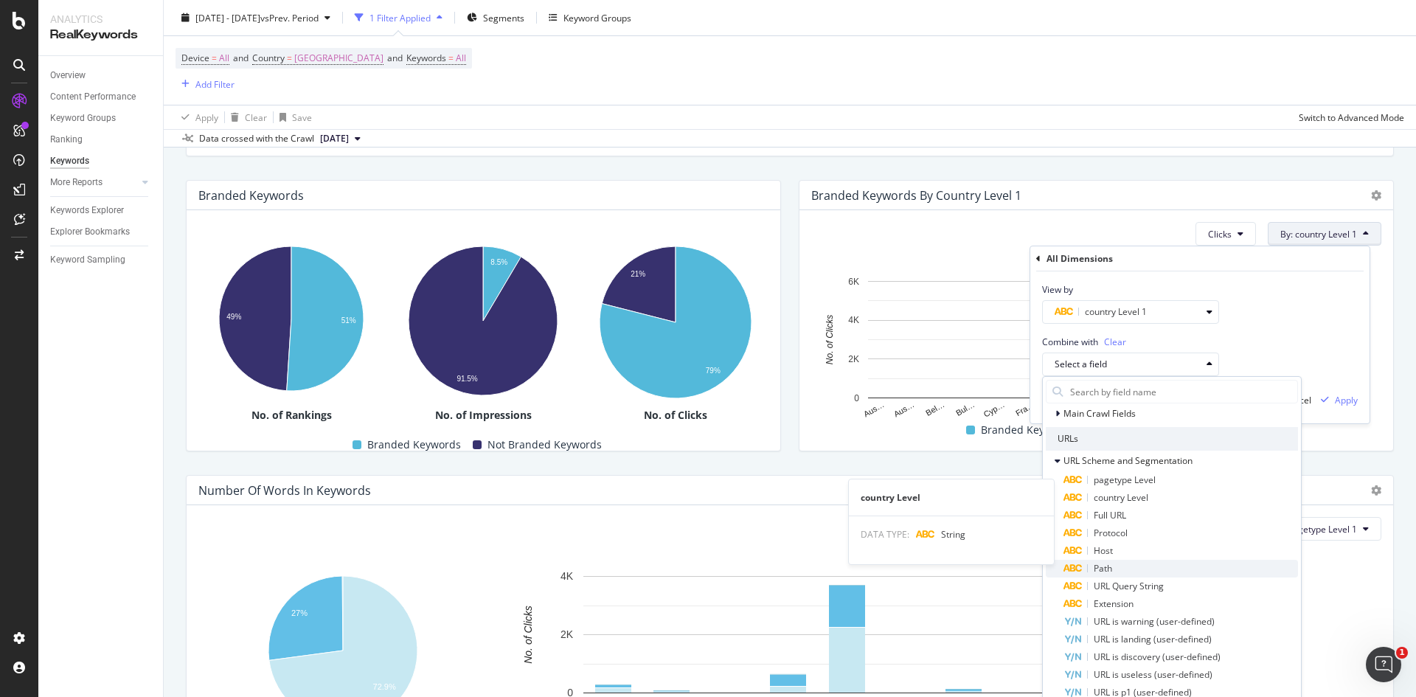
scroll to position [74, 0]
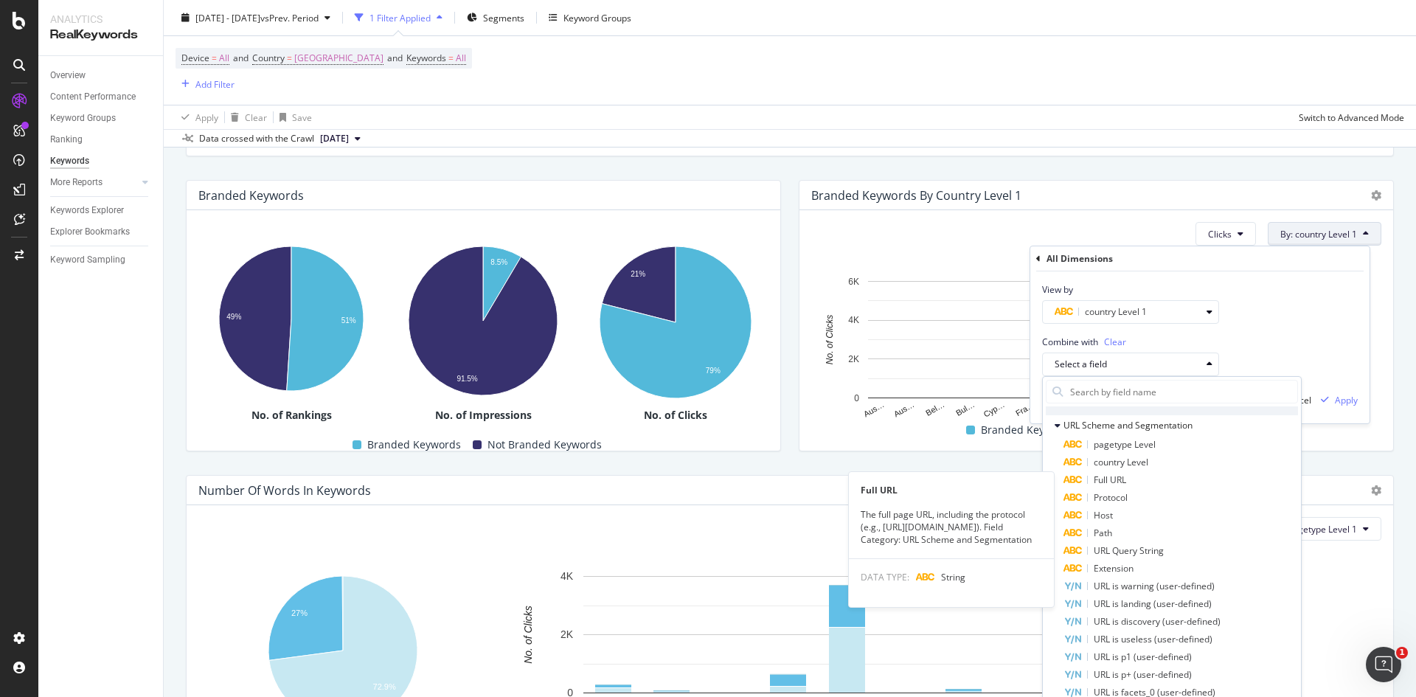
click at [1138, 481] on div "Full URL" at bounding box center [1180, 480] width 234 height 18
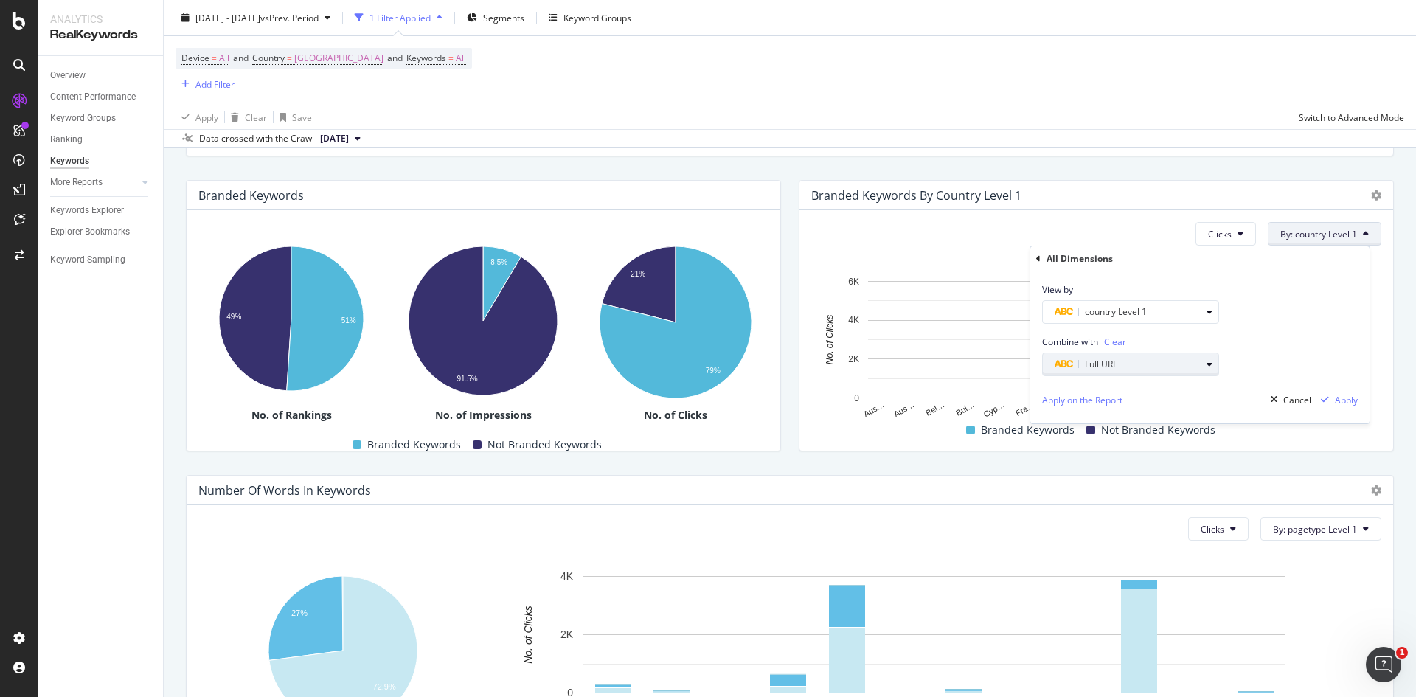
click at [1172, 363] on div "Full URL" at bounding box center [1127, 364] width 146 height 18
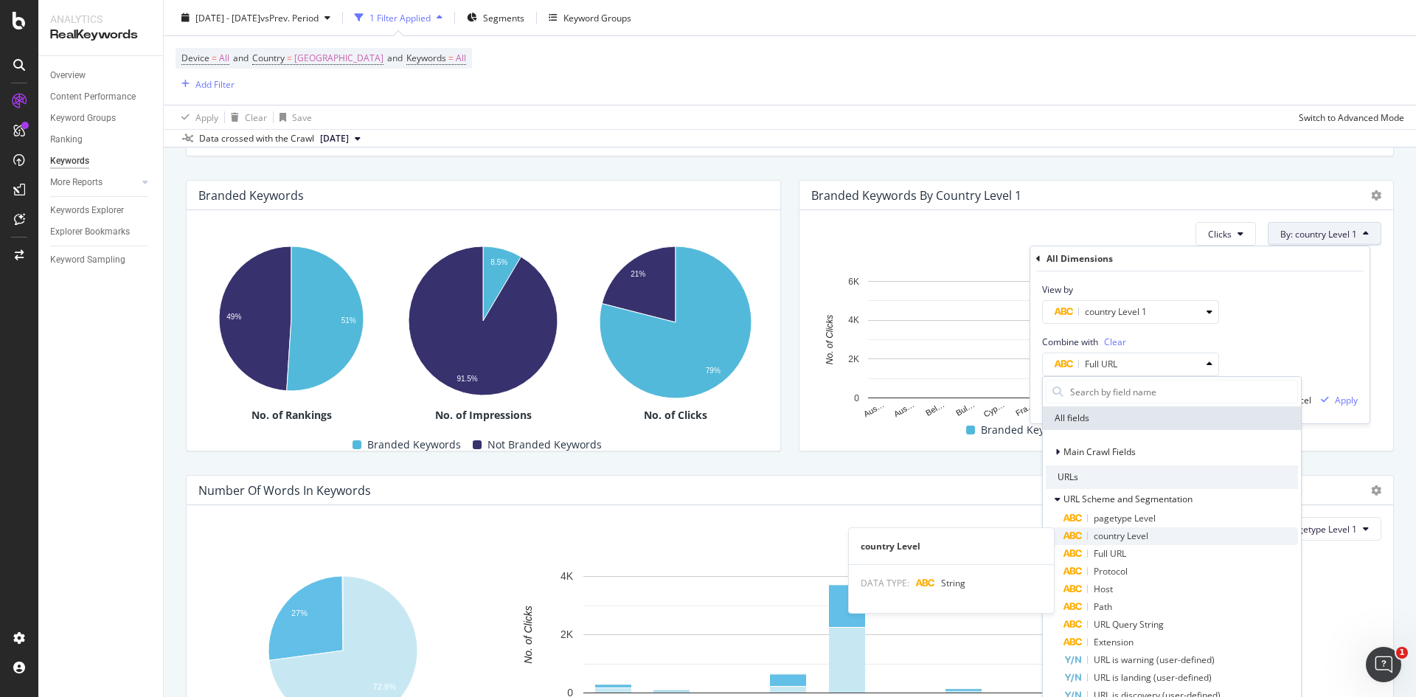
click at [1129, 535] on span "country Level" at bounding box center [1120, 535] width 55 height 13
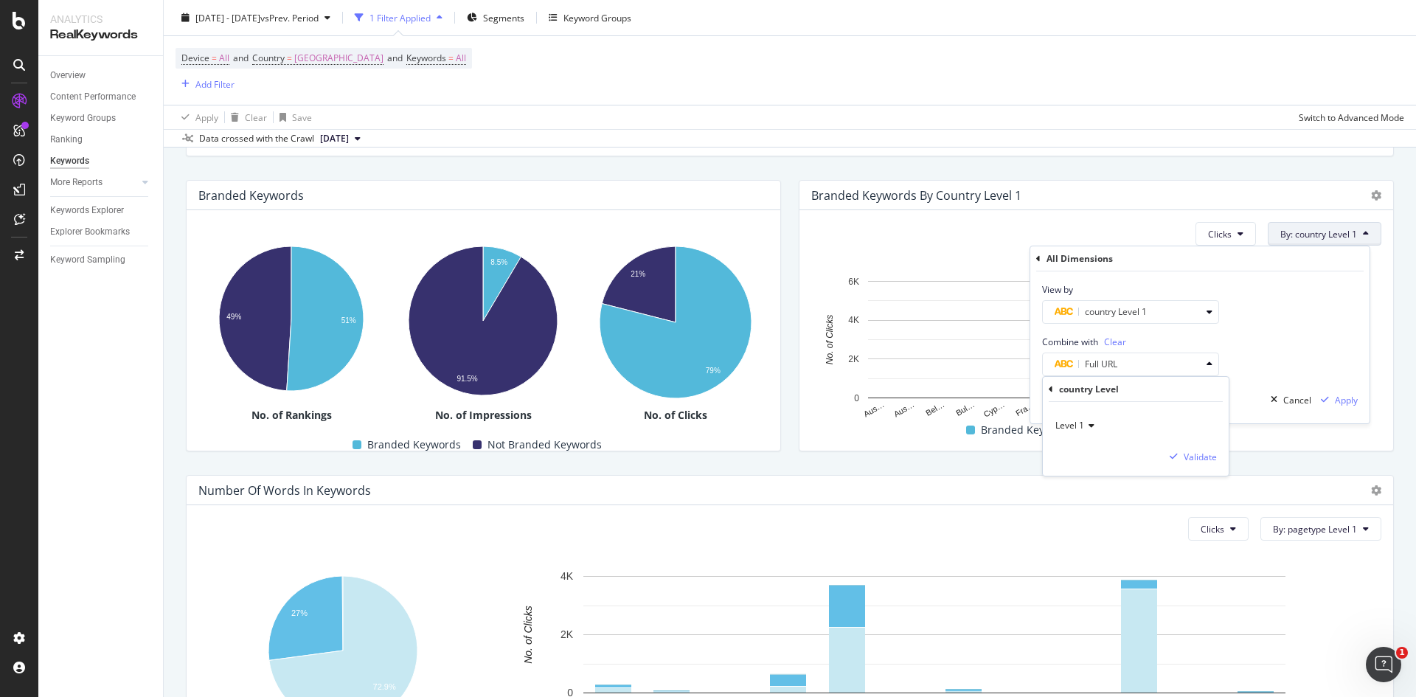
click at [1076, 423] on span "Level 1" at bounding box center [1069, 425] width 29 height 13
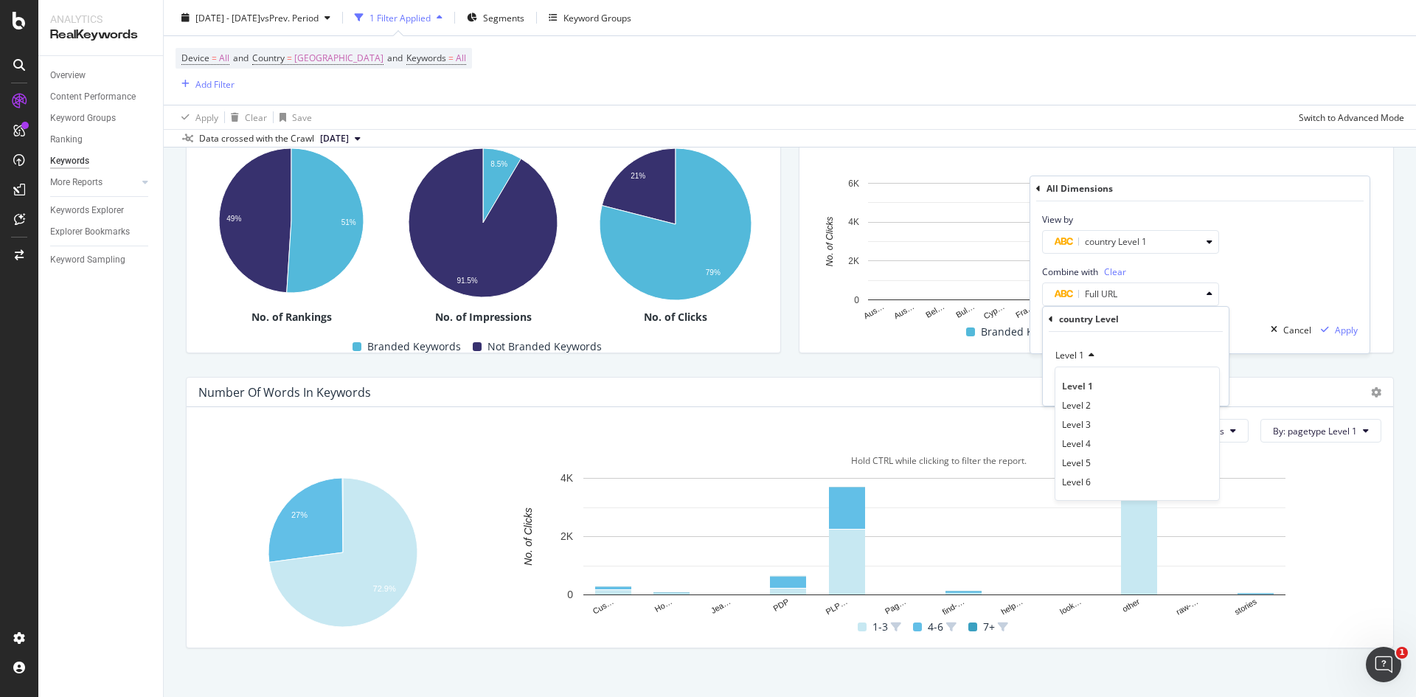
scroll to position [334, 0]
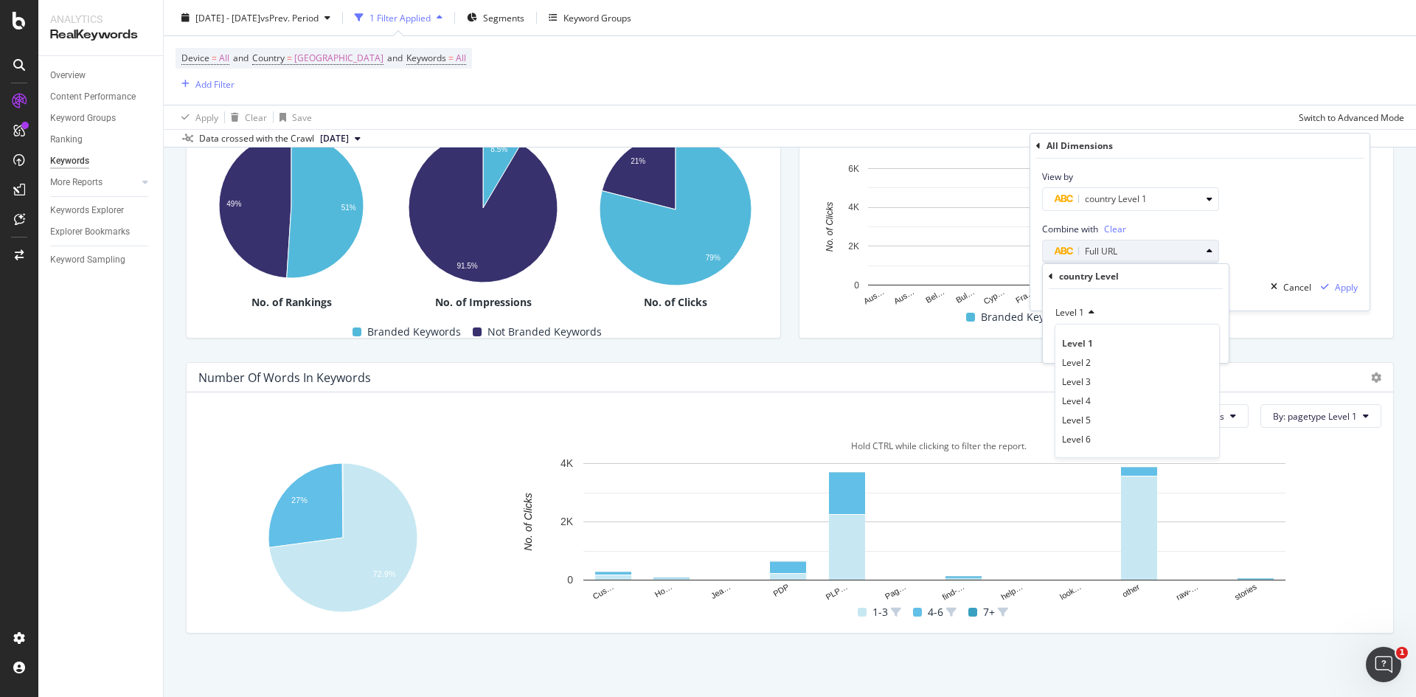
click at [1172, 248] on div "Full URL" at bounding box center [1127, 252] width 146 height 18
click at [1117, 226] on span "Clear" at bounding box center [1115, 229] width 22 height 13
click at [1125, 251] on div "Select a field" at bounding box center [1127, 251] width 146 height 9
click at [1049, 276] on icon at bounding box center [1050, 276] width 4 height 9
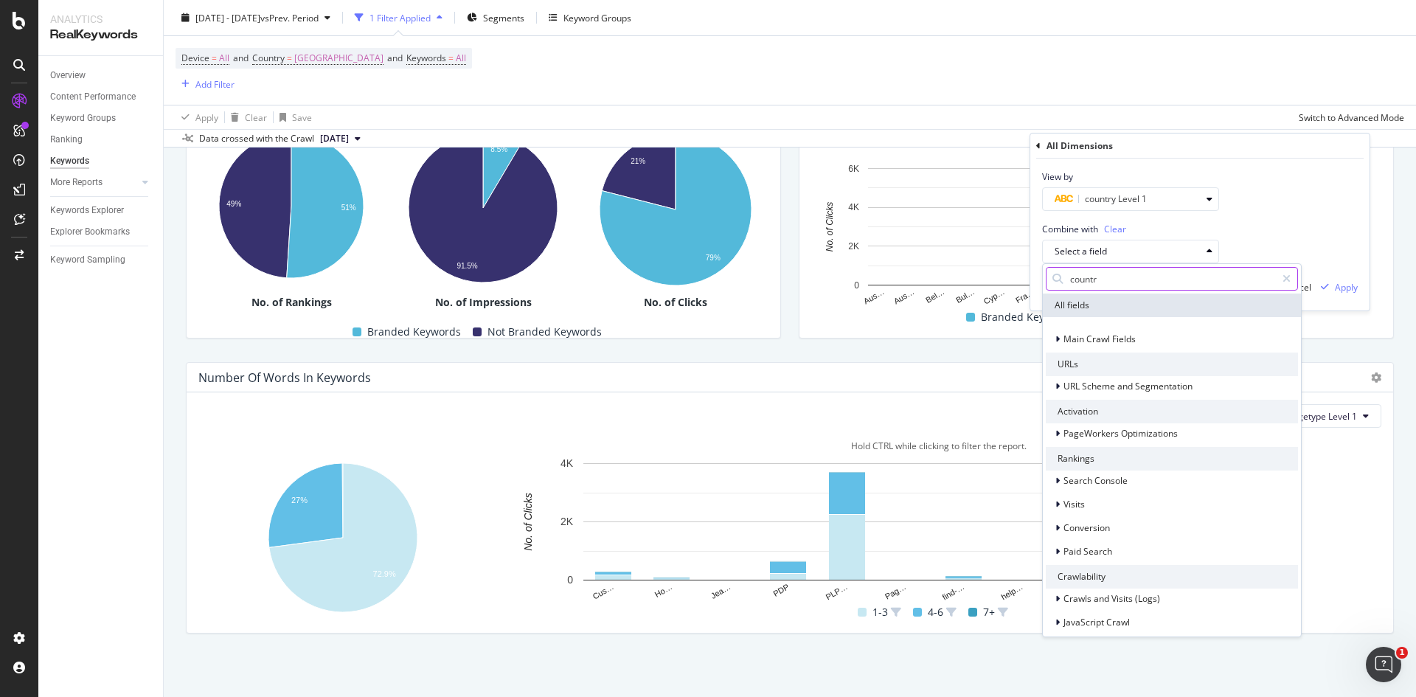
type input "country"
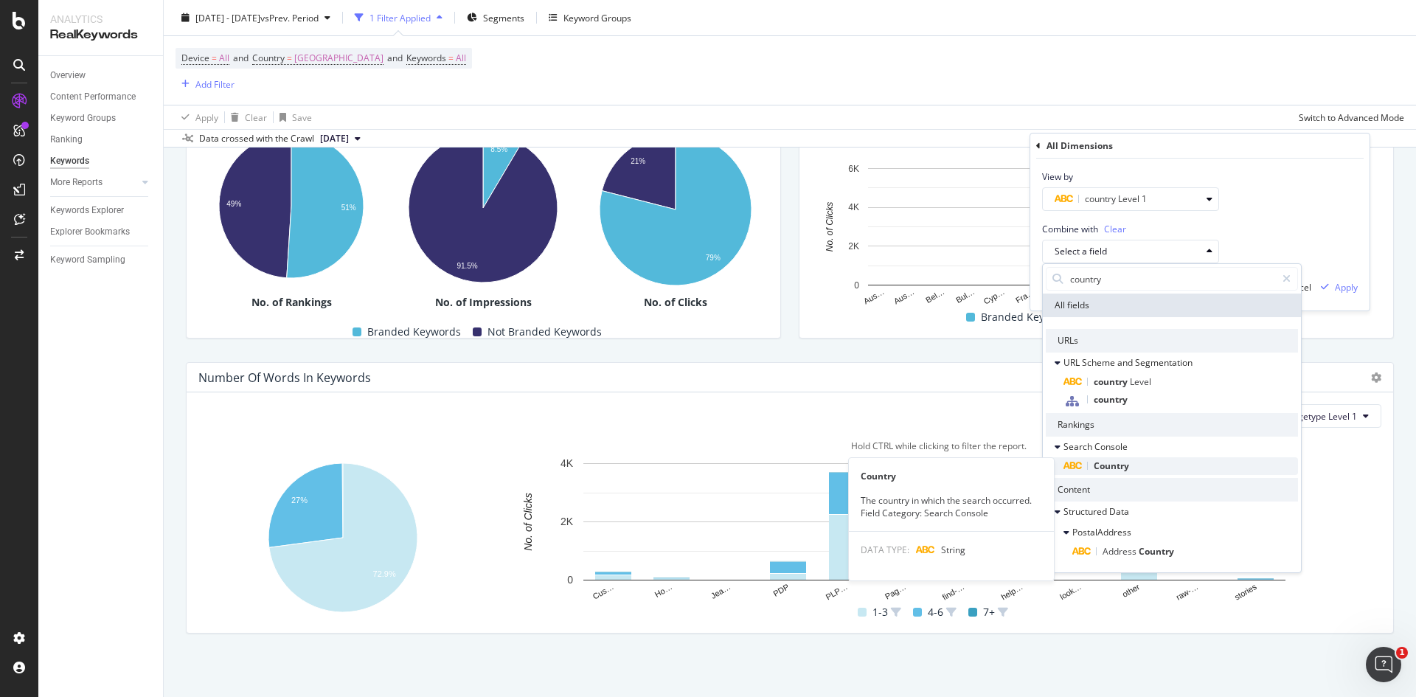
click at [1110, 461] on span "Country" at bounding box center [1110, 465] width 35 height 13
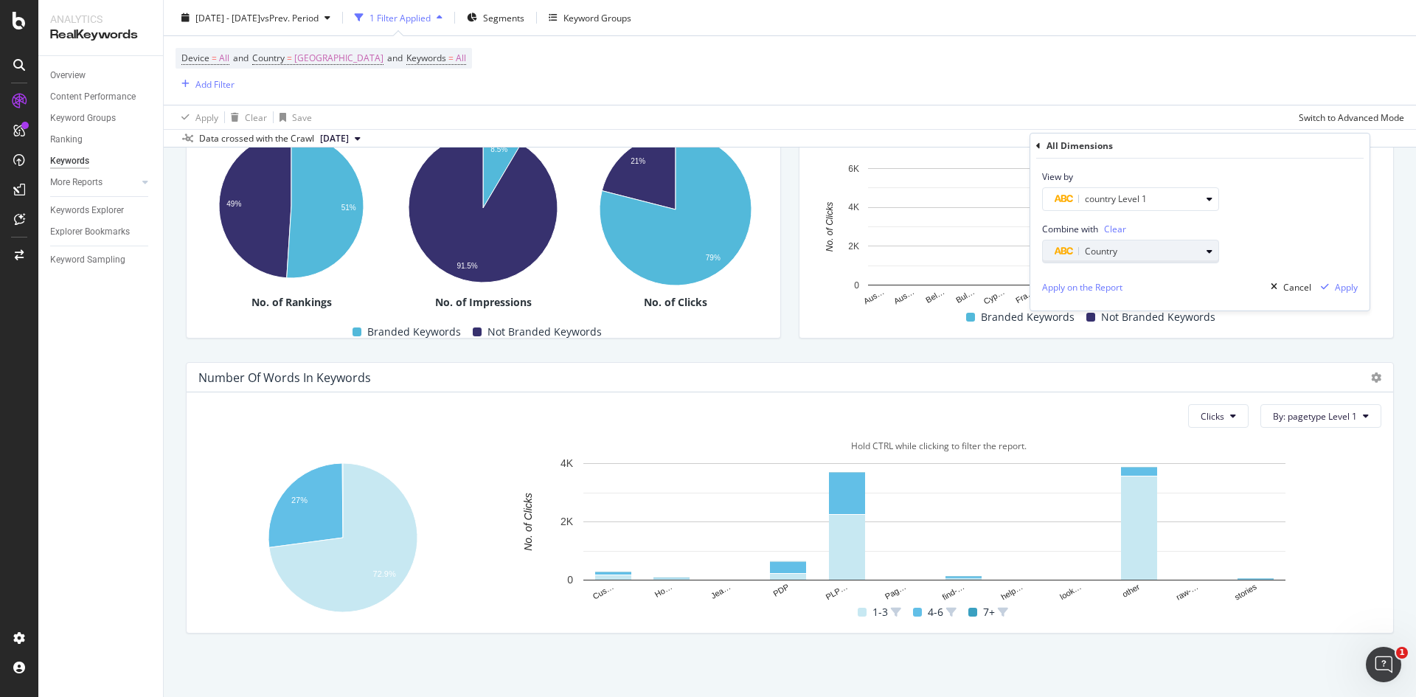
click at [1137, 244] on div "Country" at bounding box center [1127, 252] width 146 height 18
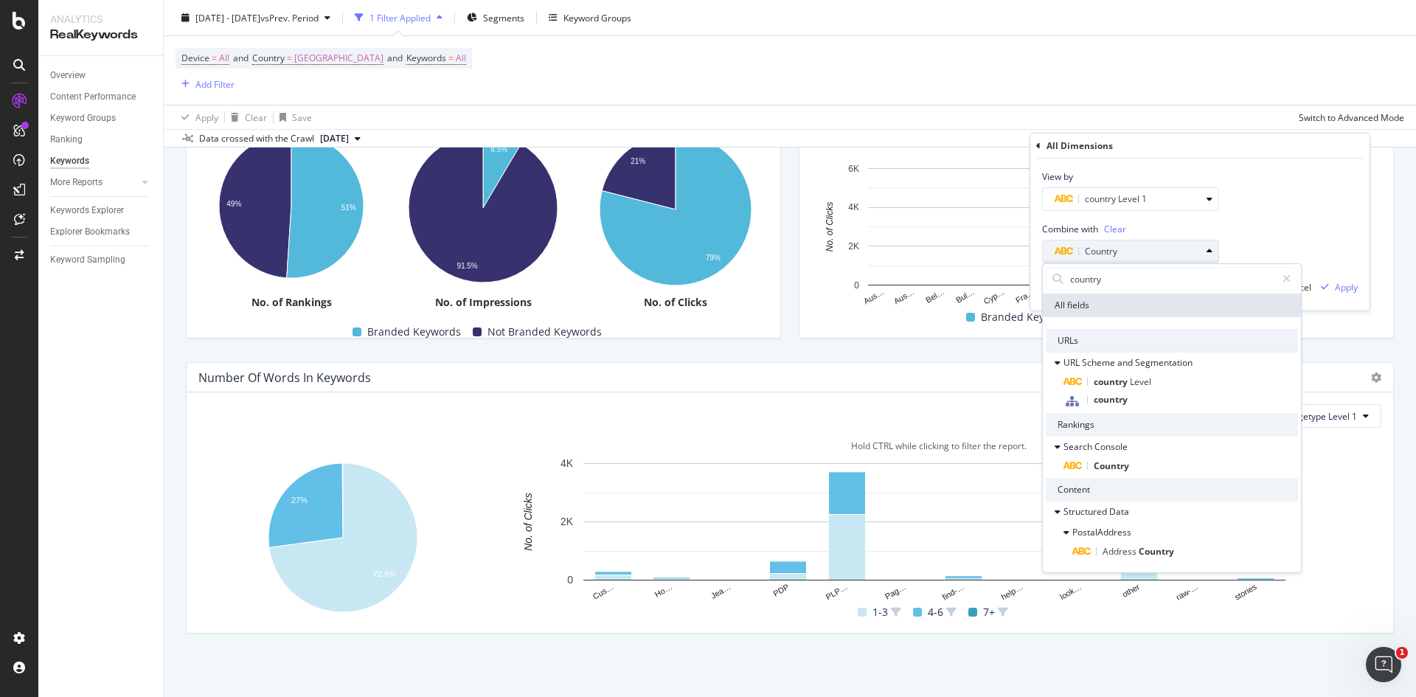
click at [1162, 251] on div "Country" at bounding box center [1127, 252] width 146 height 18
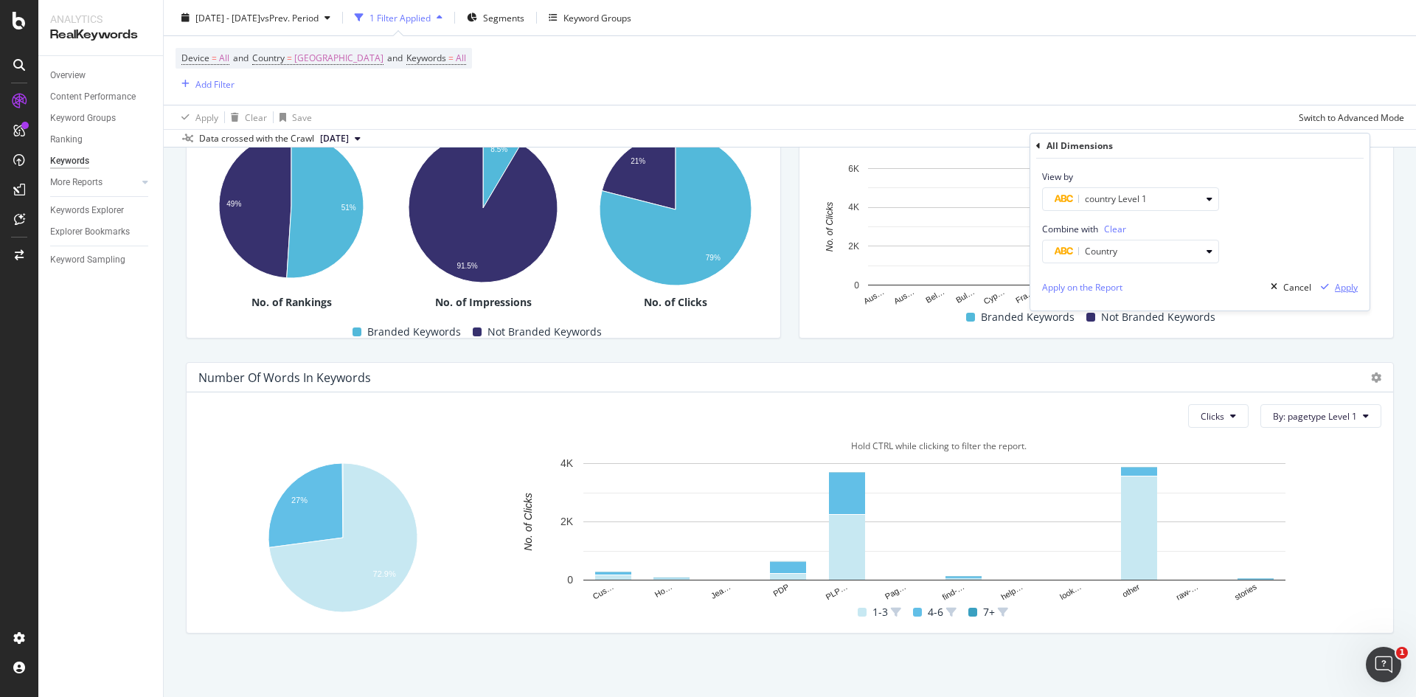
click at [1334, 286] on div "Apply" at bounding box center [1336, 287] width 43 height 22
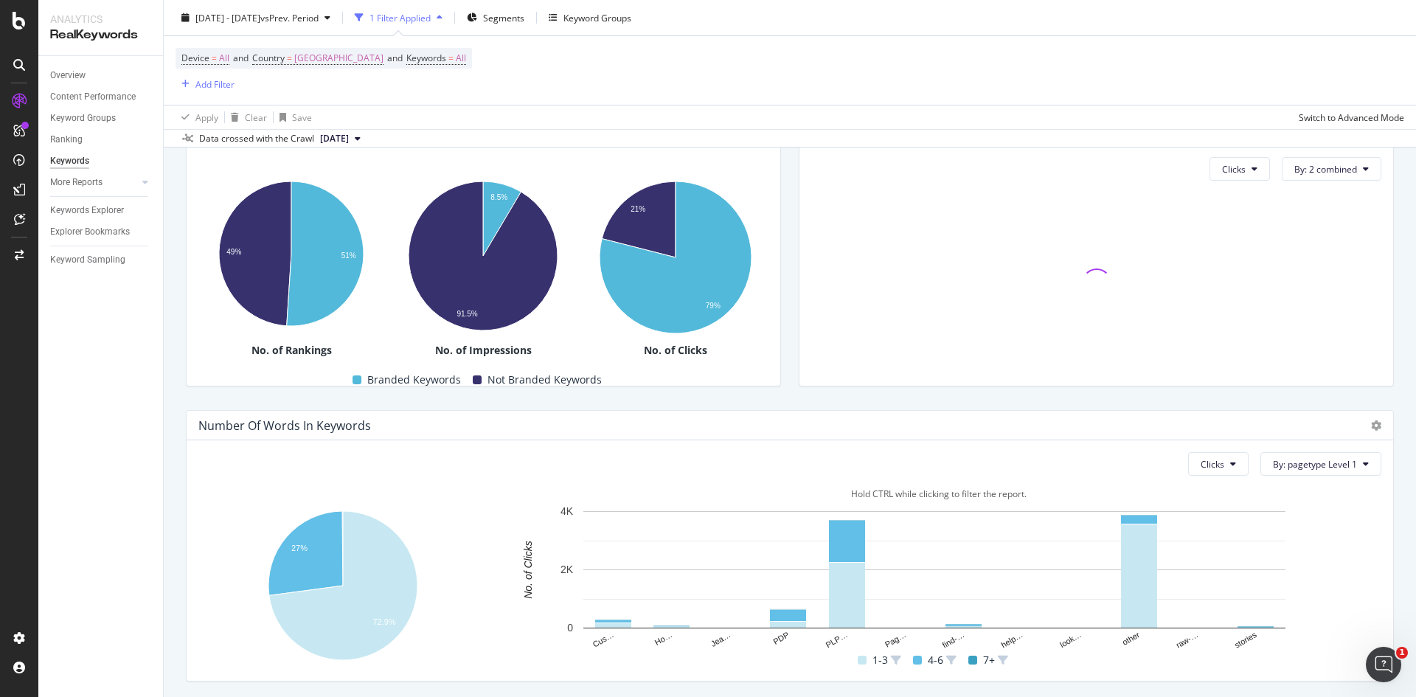
scroll to position [187, 0]
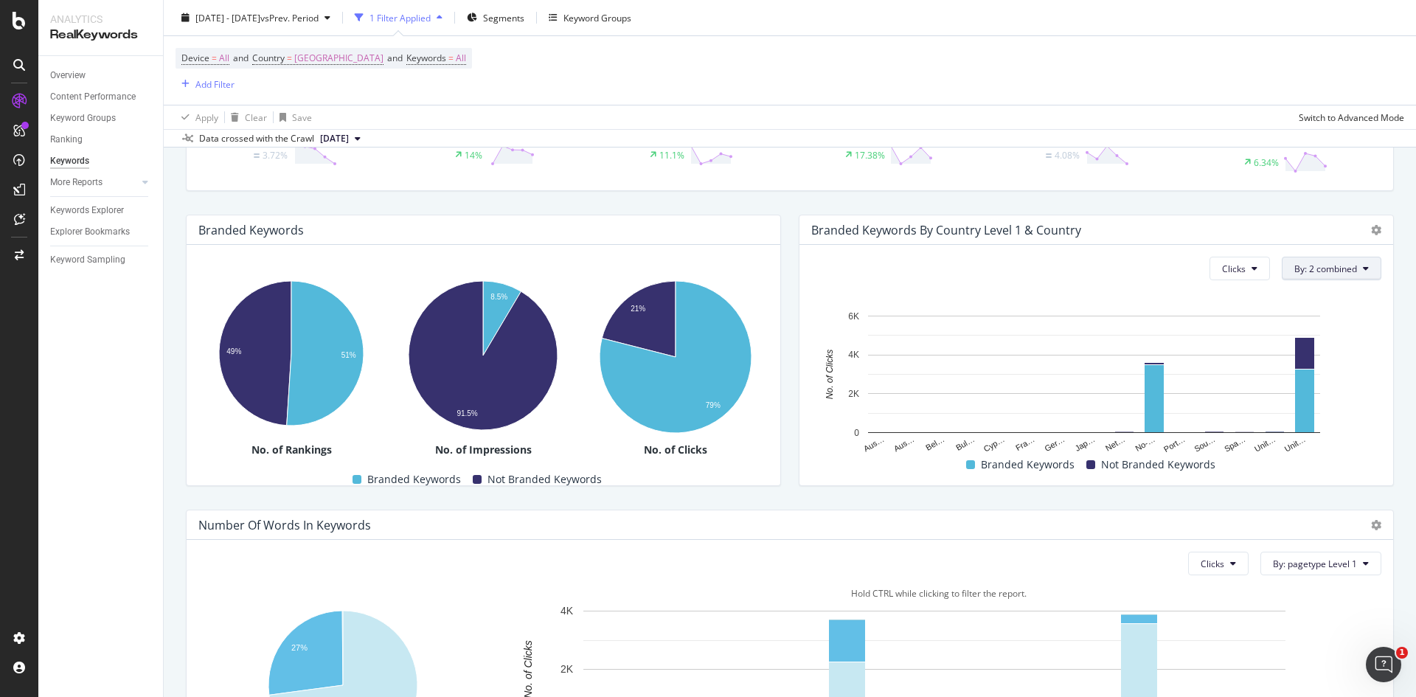
click at [1326, 271] on span "By: 2 combined" at bounding box center [1325, 268] width 63 height 13
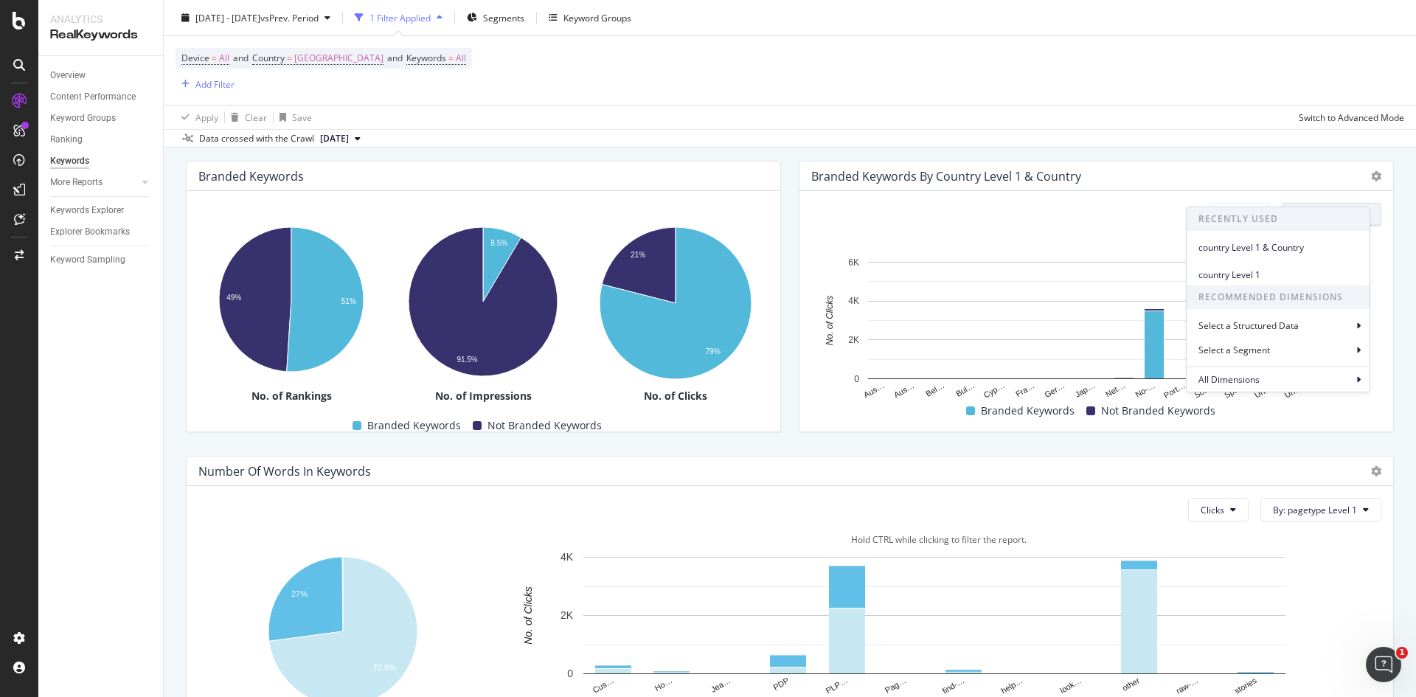
scroll to position [260, 0]
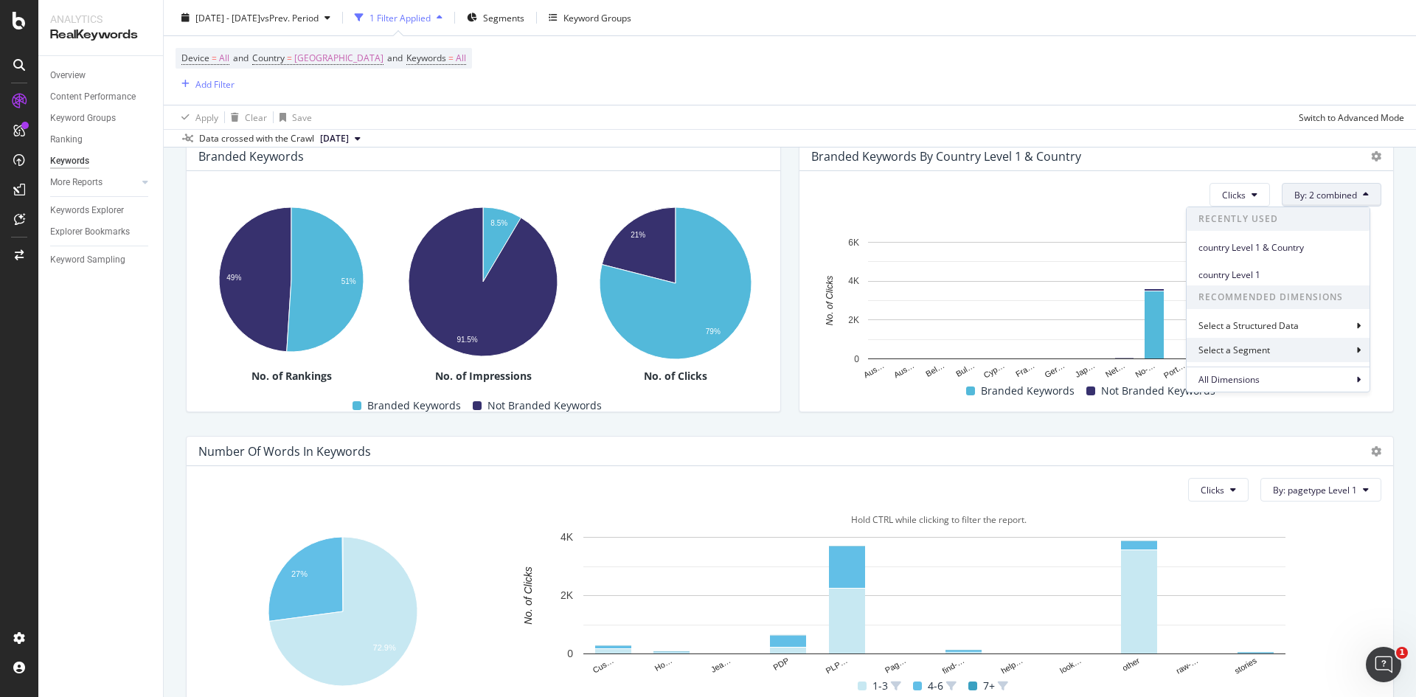
click at [1278, 358] on div "Select a Segment" at bounding box center [1277, 350] width 183 height 24
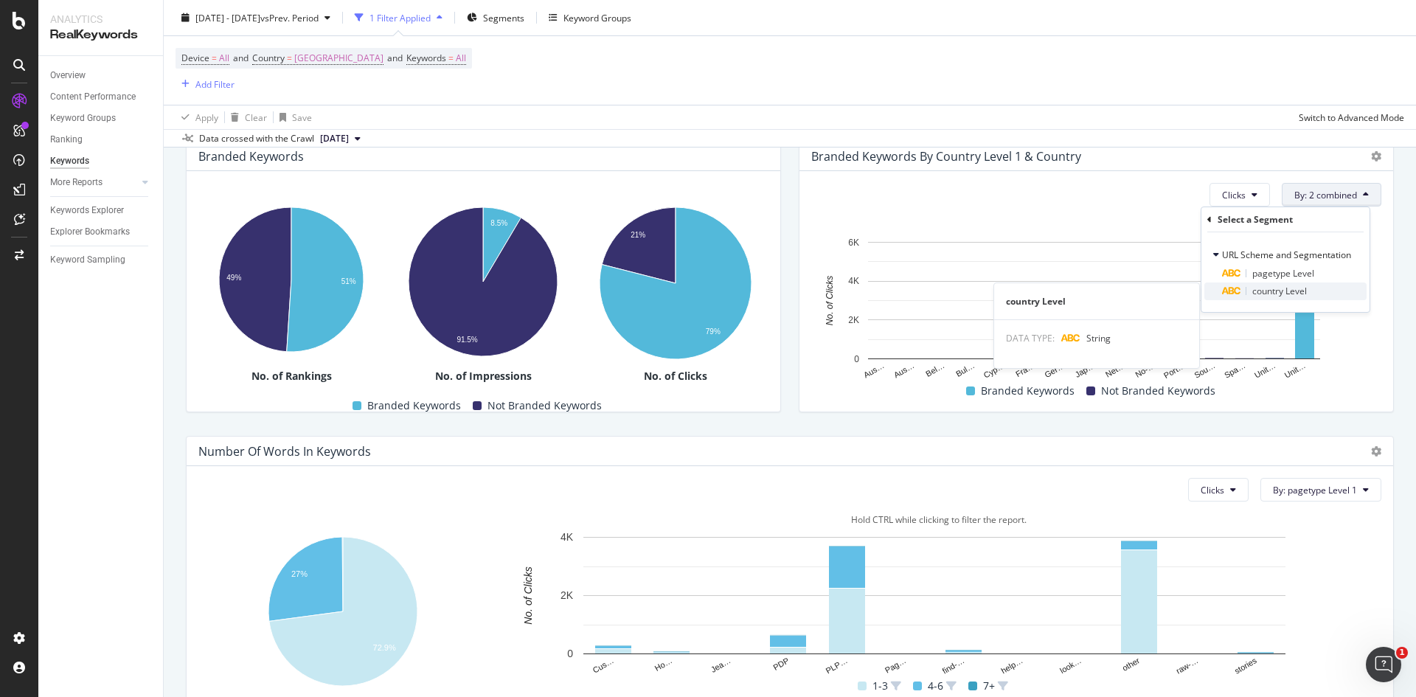
click at [1292, 292] on span "country Level" at bounding box center [1279, 291] width 55 height 13
click at [1211, 220] on icon at bounding box center [1209, 219] width 4 height 9
click at [1267, 268] on span "pagetype Level" at bounding box center [1283, 273] width 62 height 13
click at [1244, 257] on icon at bounding box center [1247, 255] width 10 height 9
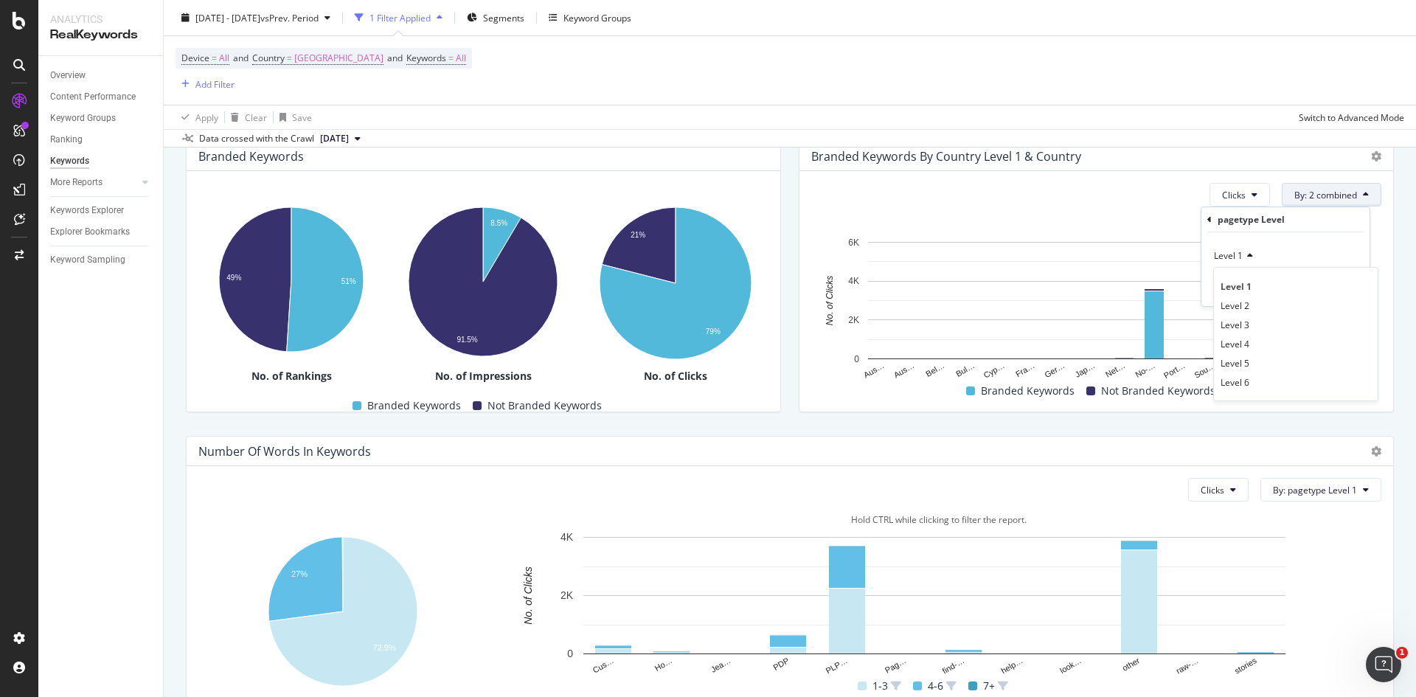
click at [1209, 224] on div "pagetype Level" at bounding box center [1285, 219] width 156 height 25
click at [1208, 221] on icon at bounding box center [1209, 219] width 4 height 9
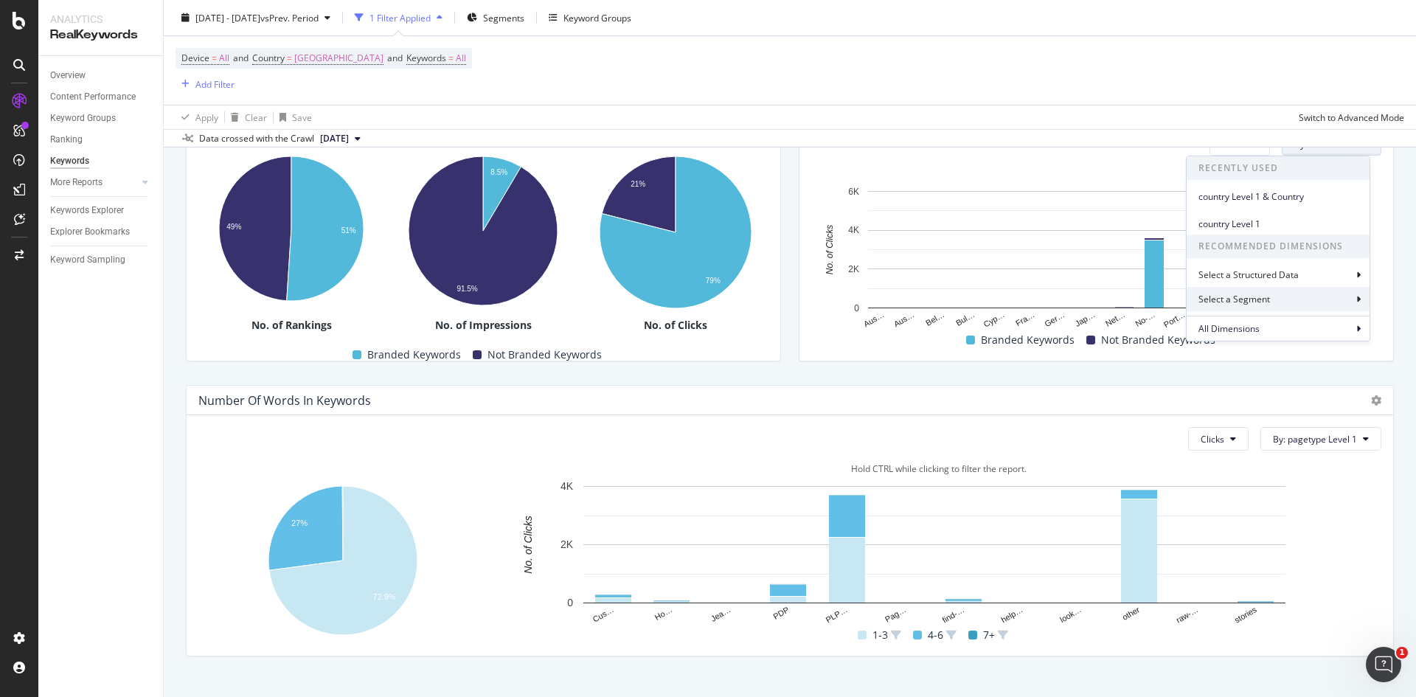
scroll to position [334, 0]
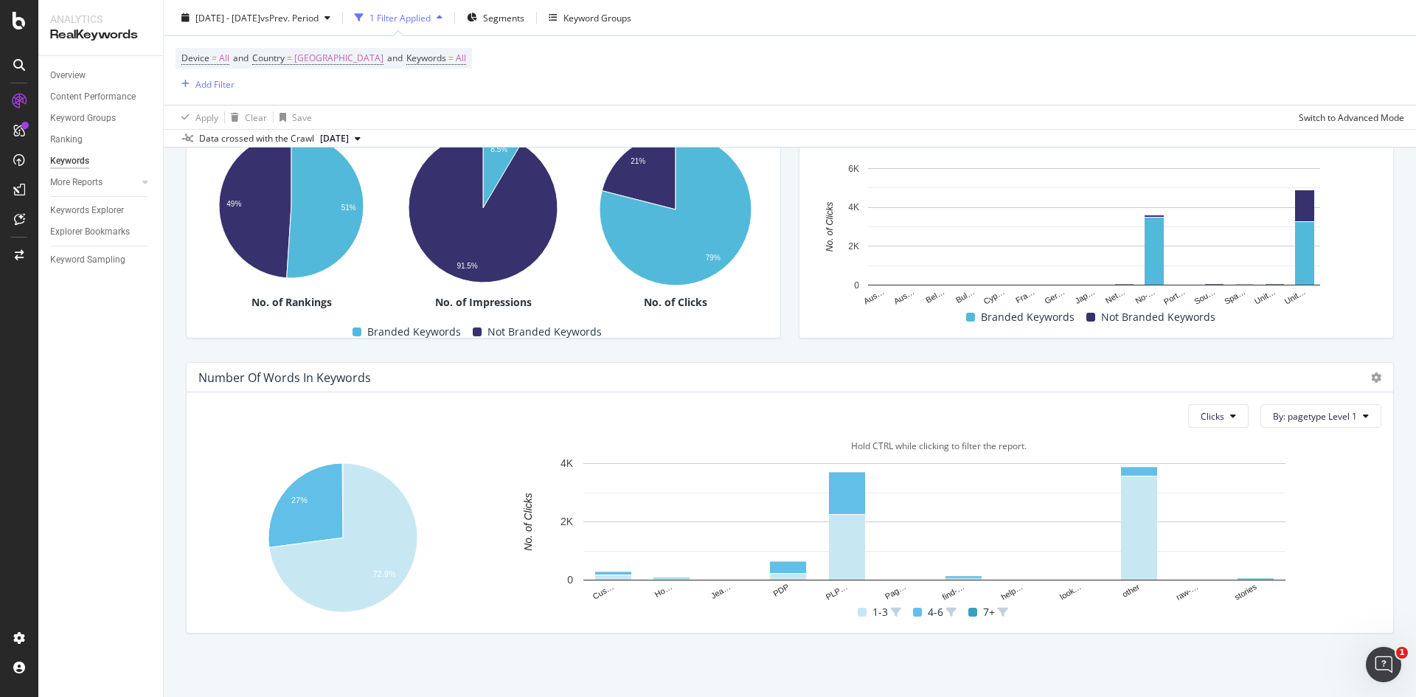
click at [1139, 358] on div "Number Of Words In Keywords Clicks By: pagetype Level 1 Hold CTRL while clickin…" at bounding box center [789, 497] width 1225 height 295
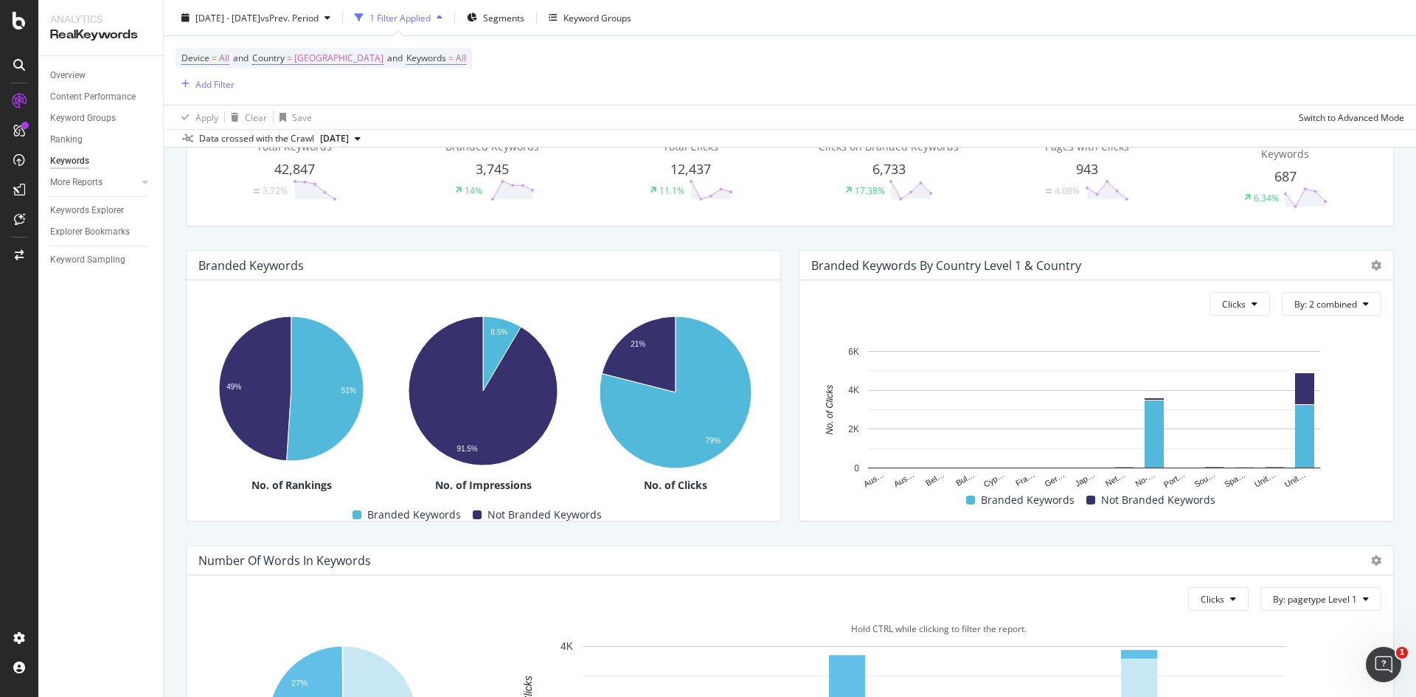
scroll to position [0, 0]
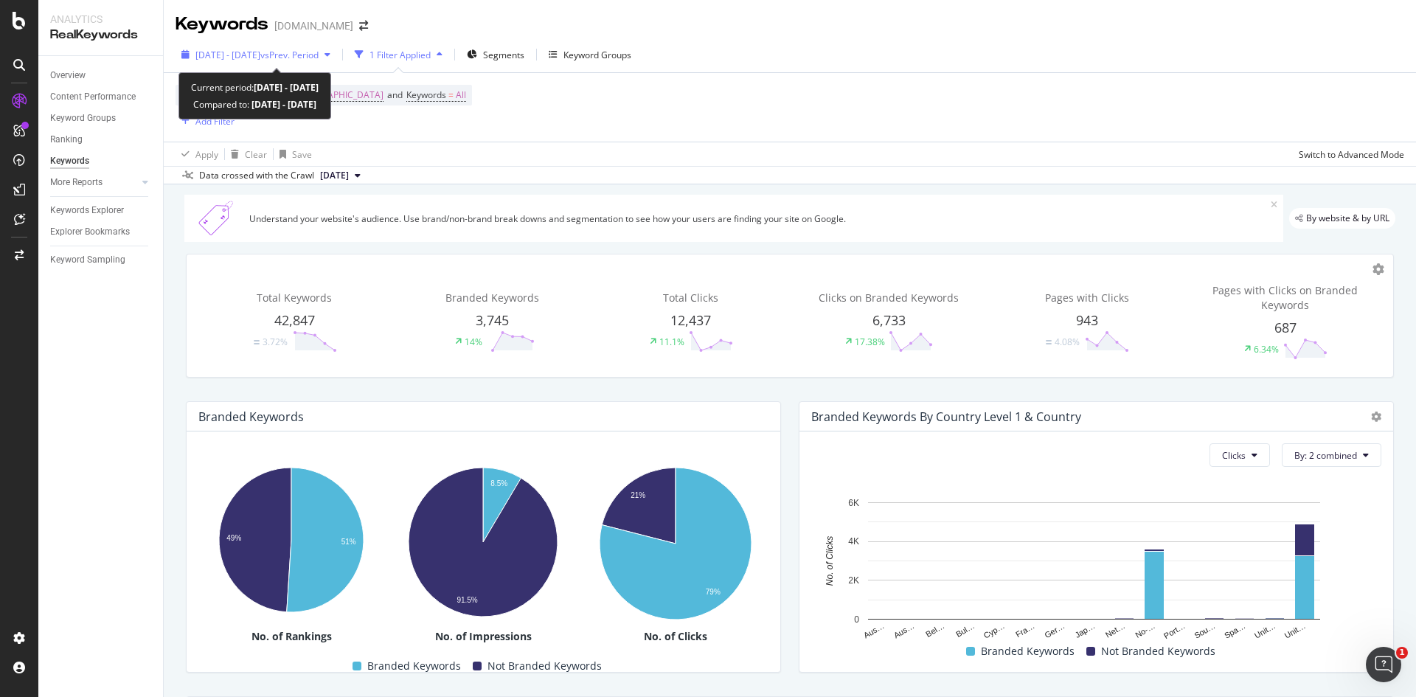
click at [330, 54] on icon "button" at bounding box center [327, 54] width 6 height 9
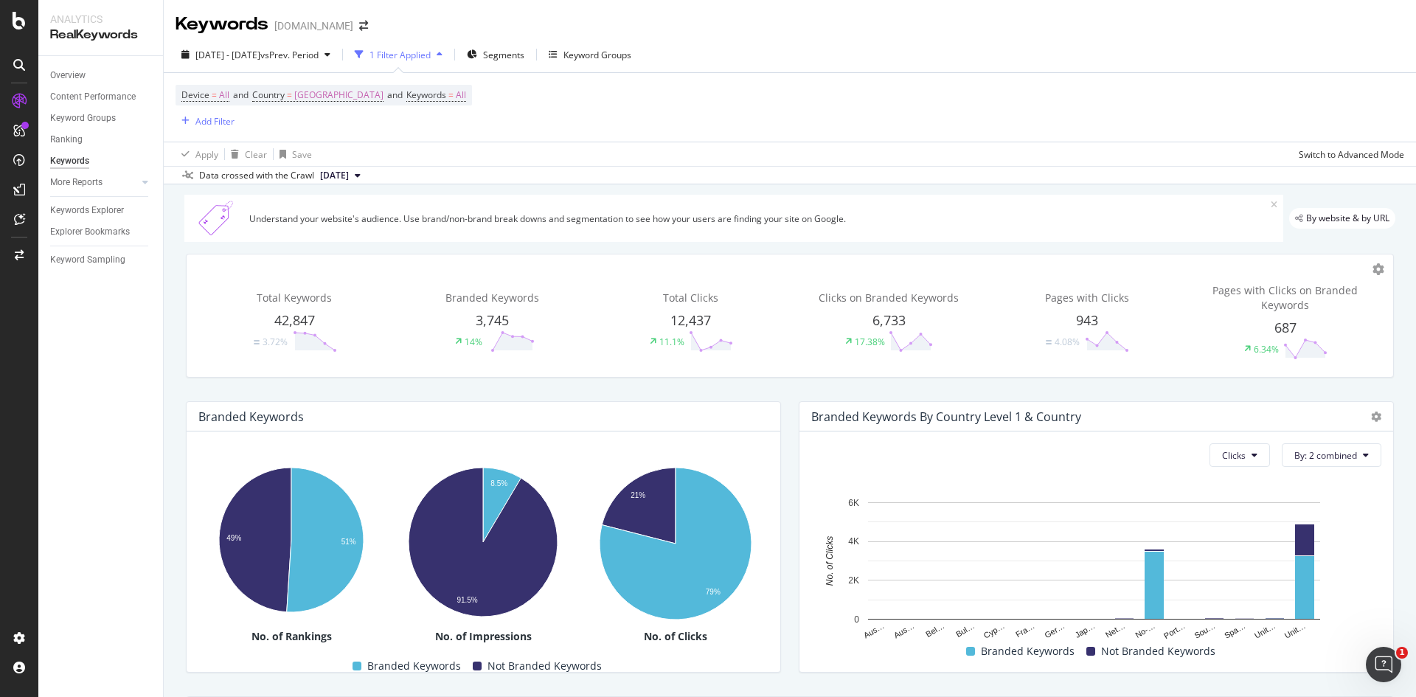
click at [627, 250] on div "Total Keywords 42,847 3.72% Branded Keywords 3,745 14% Total Clicks 12,437 11.1…" at bounding box center [789, 315] width 1225 height 147
click at [1372, 263] on icon at bounding box center [1378, 269] width 12 height 12
click at [1018, 256] on div "Total Keywords 42,847 3.72% Branded Keywords 3,745 14% Total Clicks 12,437 11.1…" at bounding box center [790, 315] width 1206 height 122
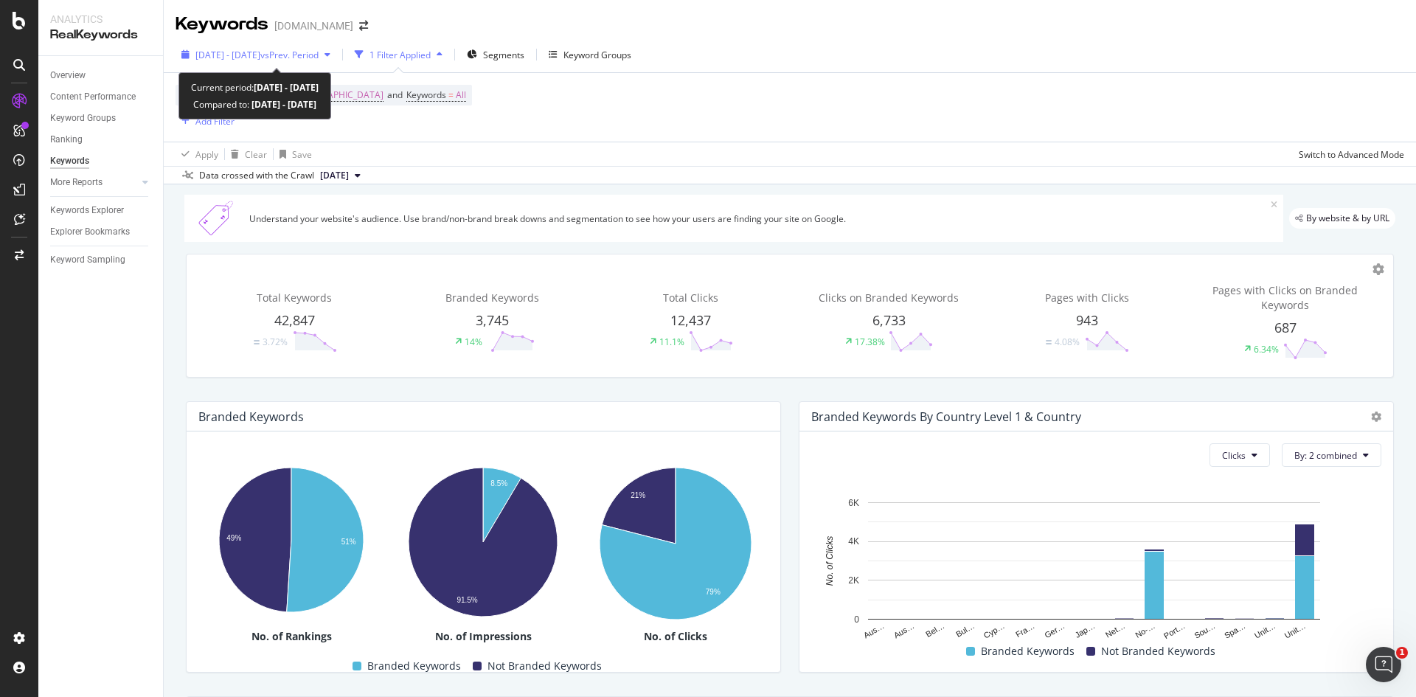
click at [330, 52] on icon "button" at bounding box center [327, 54] width 6 height 9
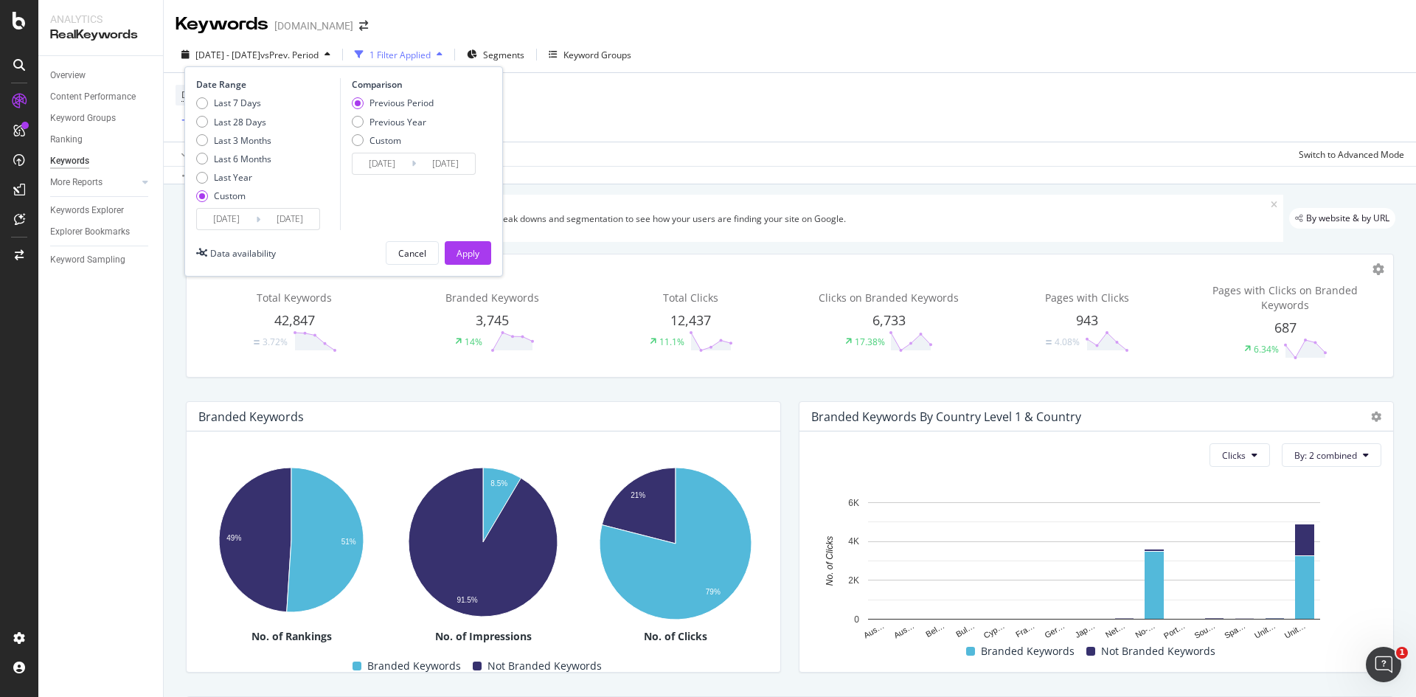
click at [622, 139] on div "Device = All and Country = [GEOGRAPHIC_DATA] and Keywords = All Add Filter" at bounding box center [789, 107] width 1228 height 69
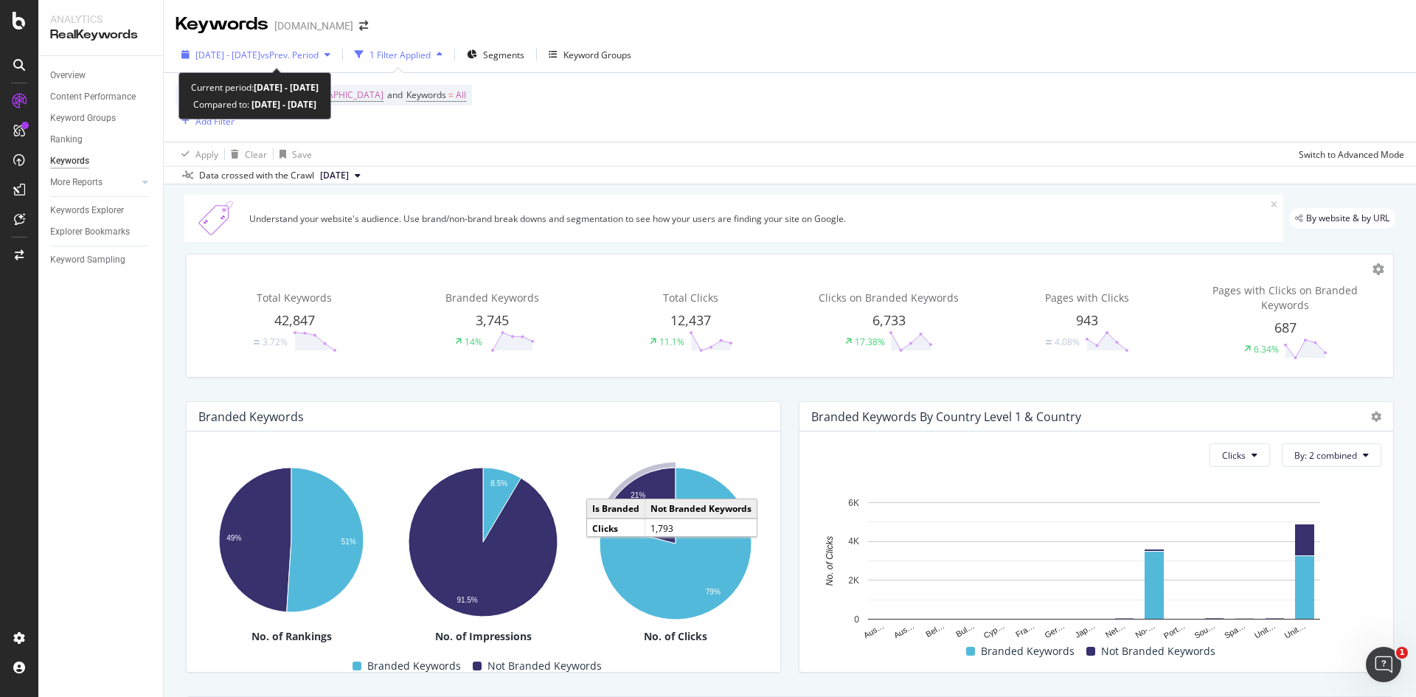
click at [336, 54] on div "button" at bounding box center [327, 54] width 18 height 9
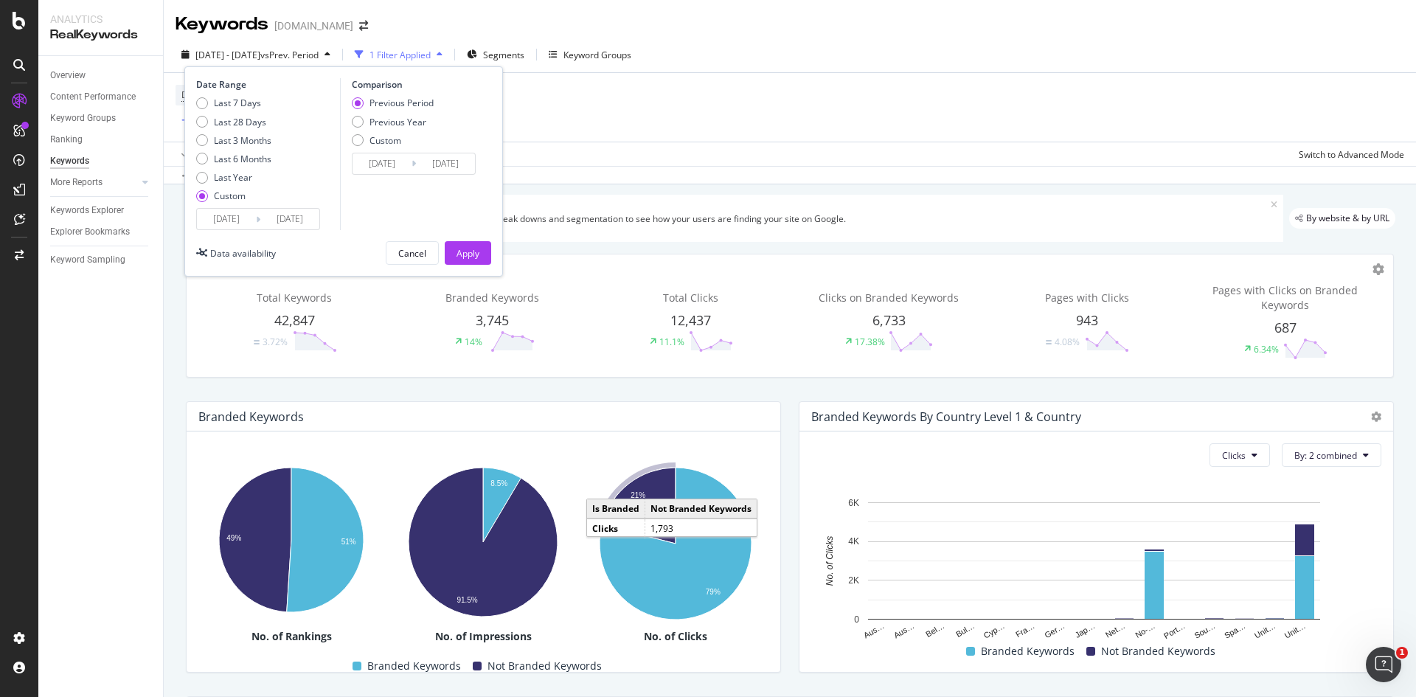
click at [187, 391] on div "Branded Keywords Hold CTRL while clicking to filter the report. 49% 51% Is Bran…" at bounding box center [483, 536] width 613 height 295
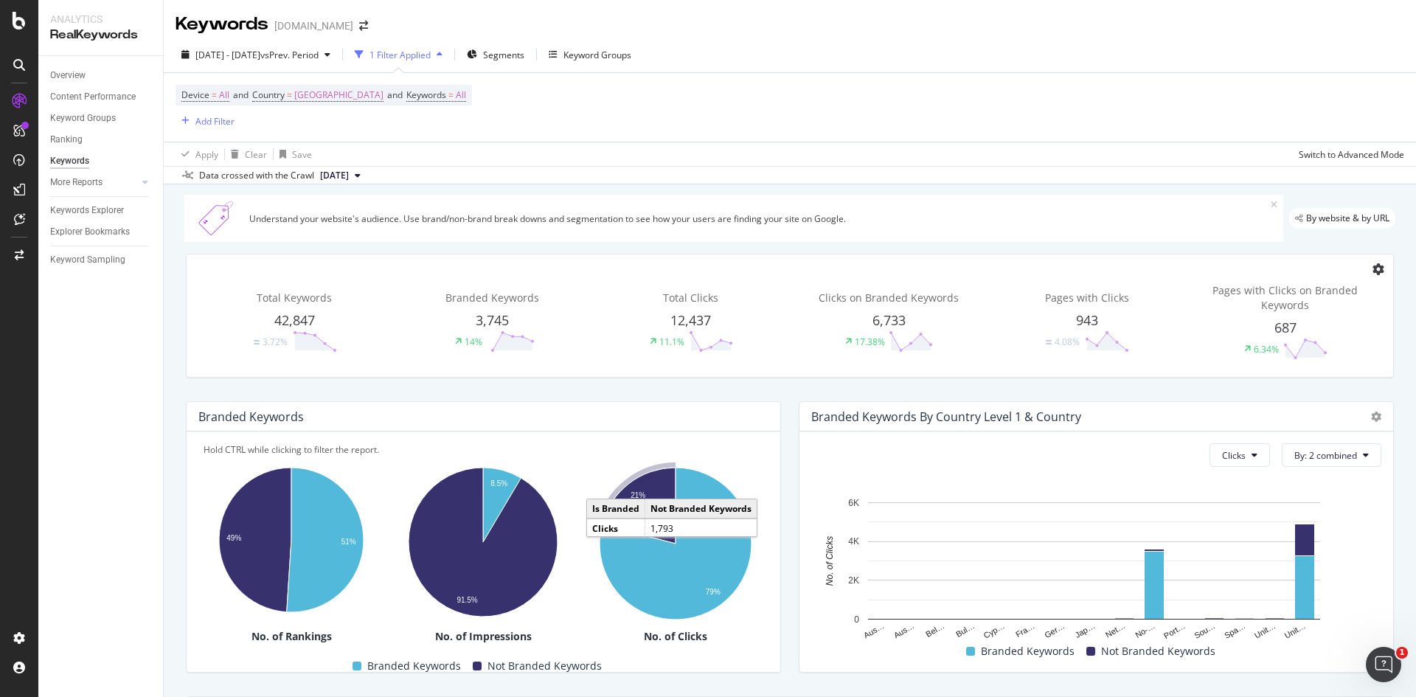
click at [1372, 267] on icon at bounding box center [1378, 269] width 12 height 12
click at [1333, 333] on span "Week" at bounding box center [1340, 332] width 39 height 13
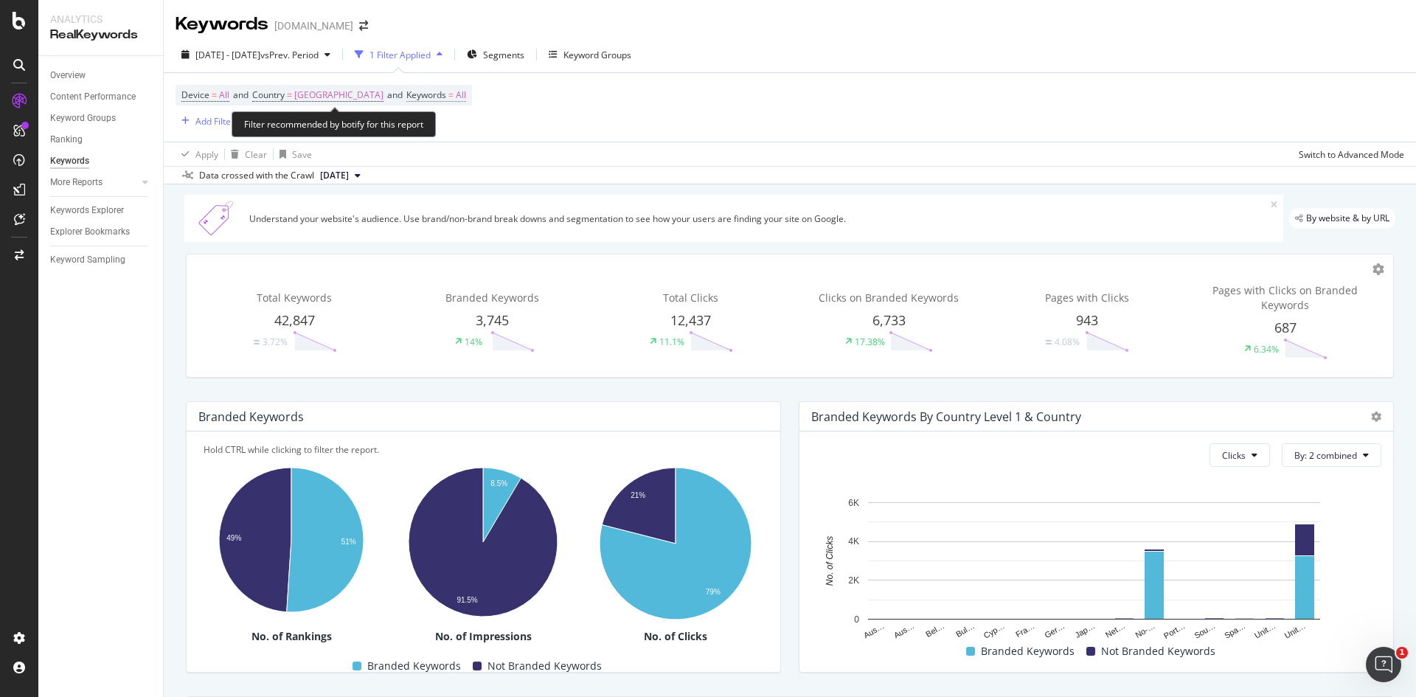
click at [466, 92] on span "All" at bounding box center [461, 95] width 10 height 21
click at [457, 129] on div "button" at bounding box center [466, 129] width 18 height 9
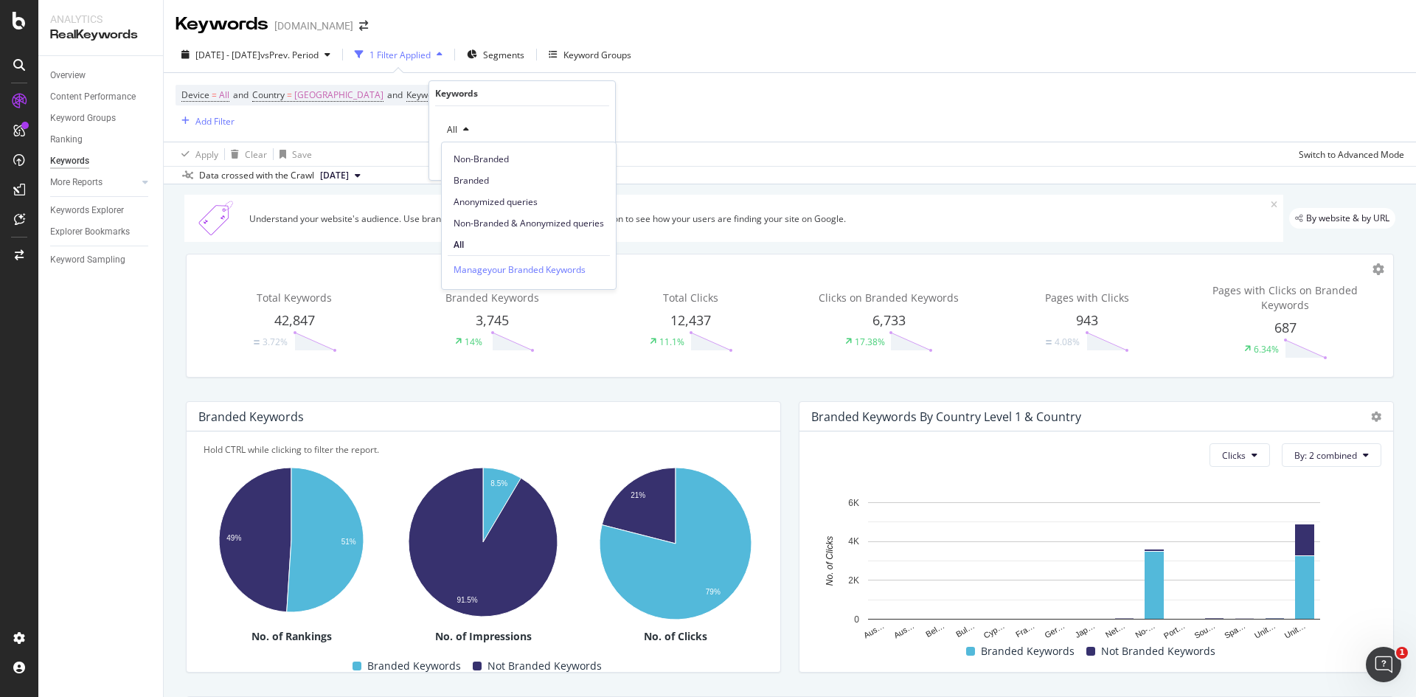
click at [476, 165] on span "Non-Branded" at bounding box center [528, 159] width 150 height 13
click at [594, 164] on div "Apply" at bounding box center [591, 161] width 23 height 13
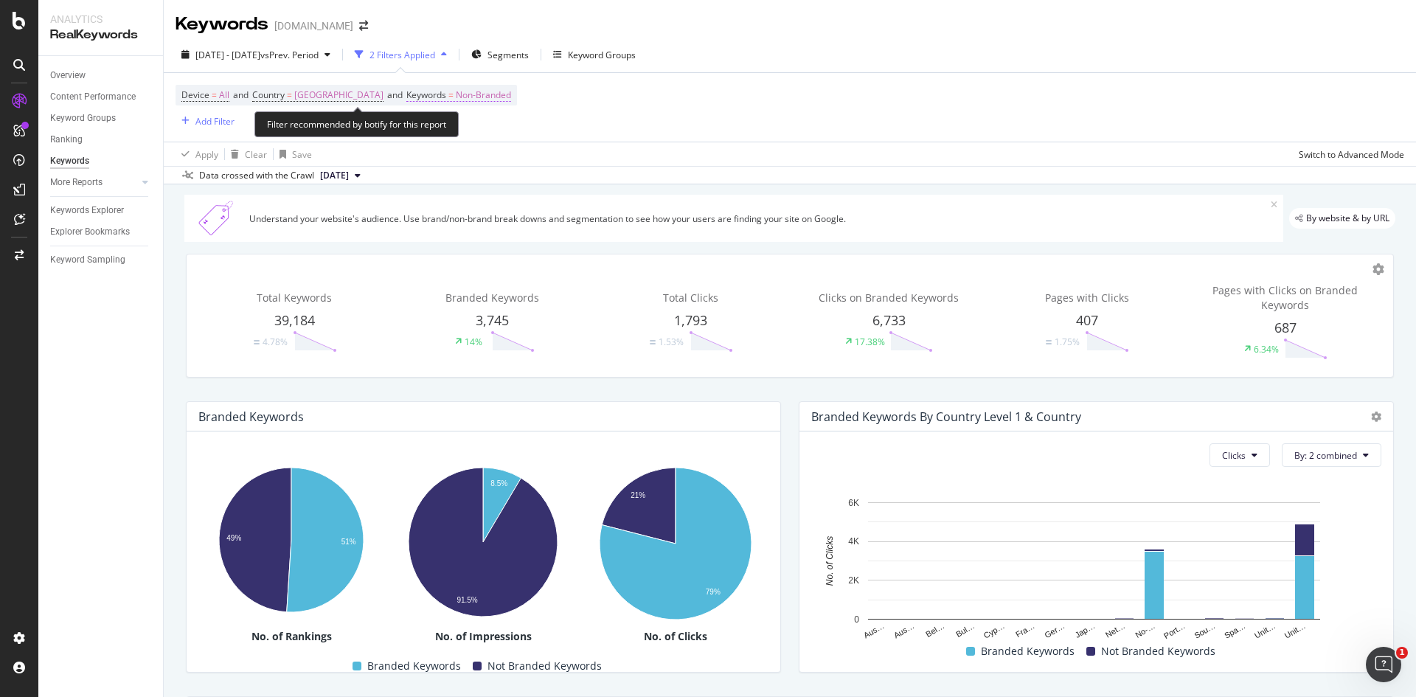
click at [506, 97] on span "Non-Branded" at bounding box center [483, 95] width 55 height 21
click at [481, 133] on span "Non-Branded" at bounding box center [471, 129] width 61 height 13
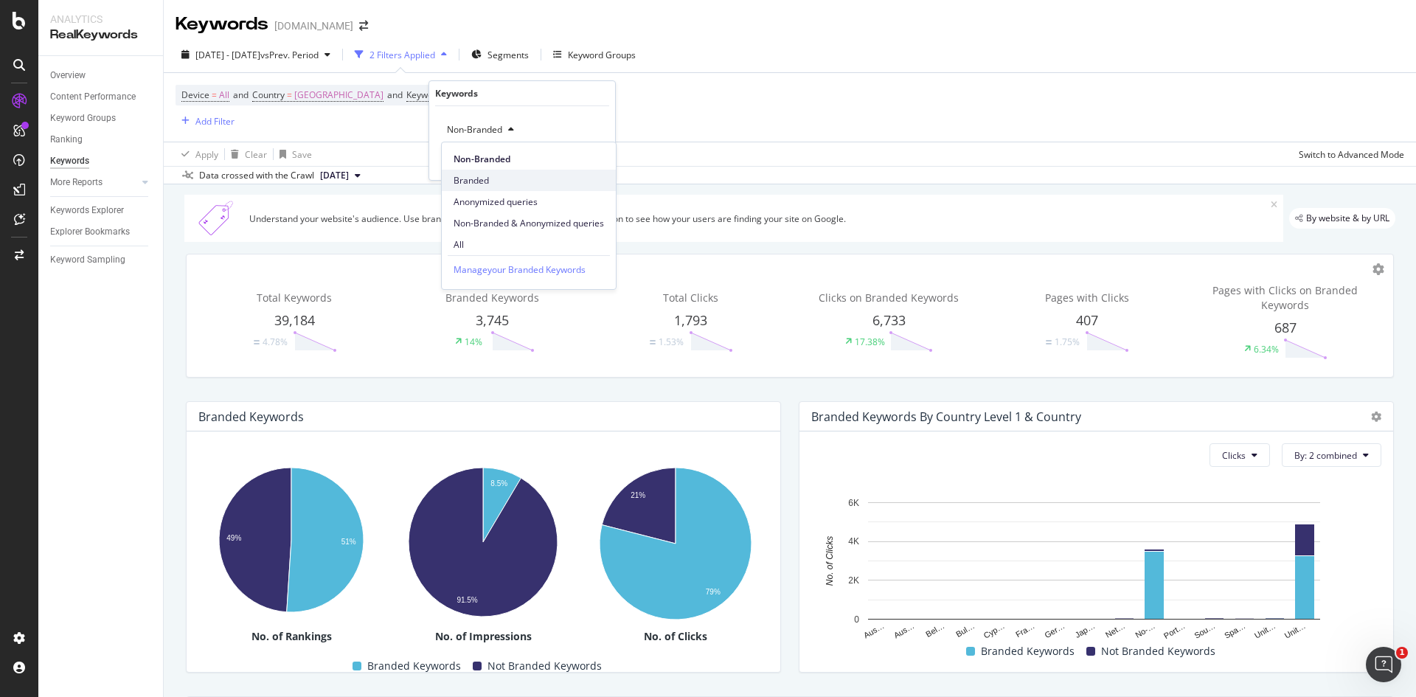
click at [490, 181] on span "Branded" at bounding box center [528, 180] width 150 height 13
click at [577, 162] on div "button" at bounding box center [570, 160] width 20 height 9
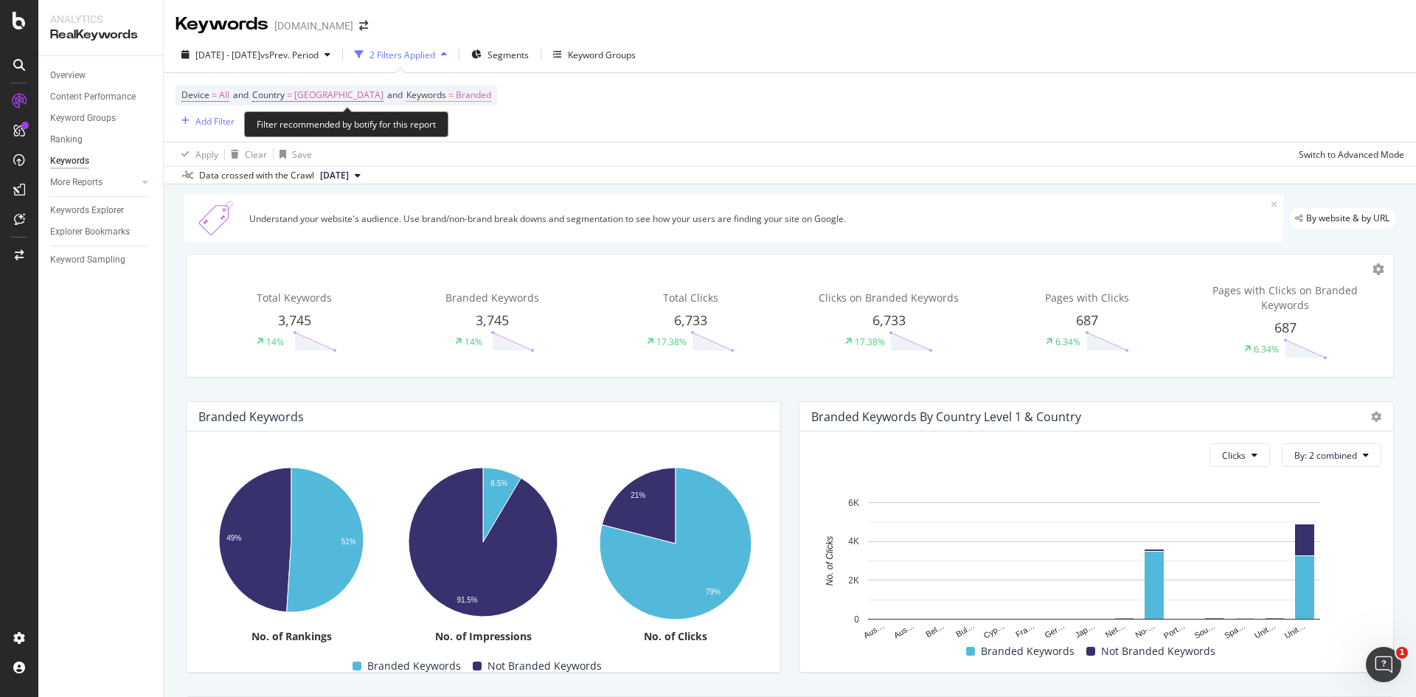
click at [491, 97] on span "Branded" at bounding box center [473, 95] width 35 height 21
click at [463, 161] on div "Cancel" at bounding box center [467, 161] width 28 height 13
click at [491, 102] on span "Branded" at bounding box center [473, 95] width 35 height 21
click at [493, 133] on icon "button" at bounding box center [491, 129] width 6 height 9
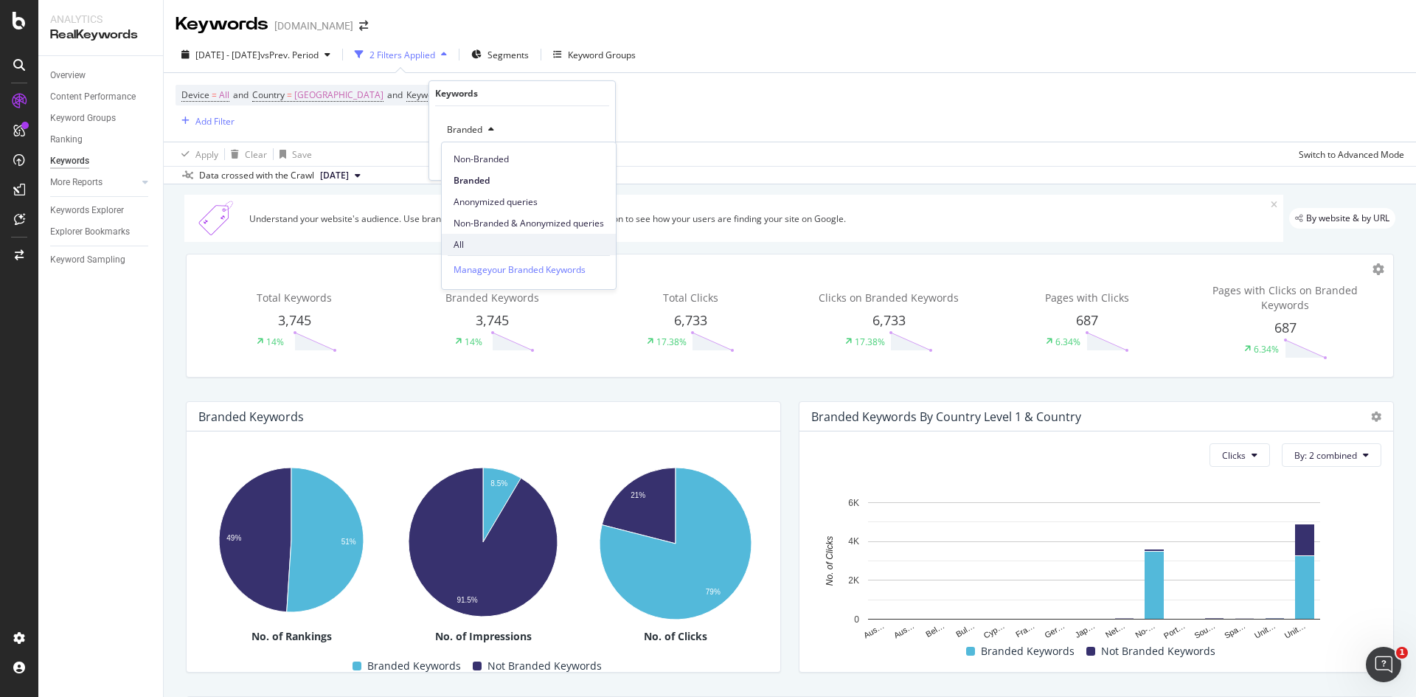
click at [495, 237] on div "All" at bounding box center [529, 244] width 174 height 21
click at [591, 159] on div "Apply" at bounding box center [591, 161] width 23 height 13
click at [1304, 459] on span "By: 2 combined" at bounding box center [1325, 455] width 63 height 13
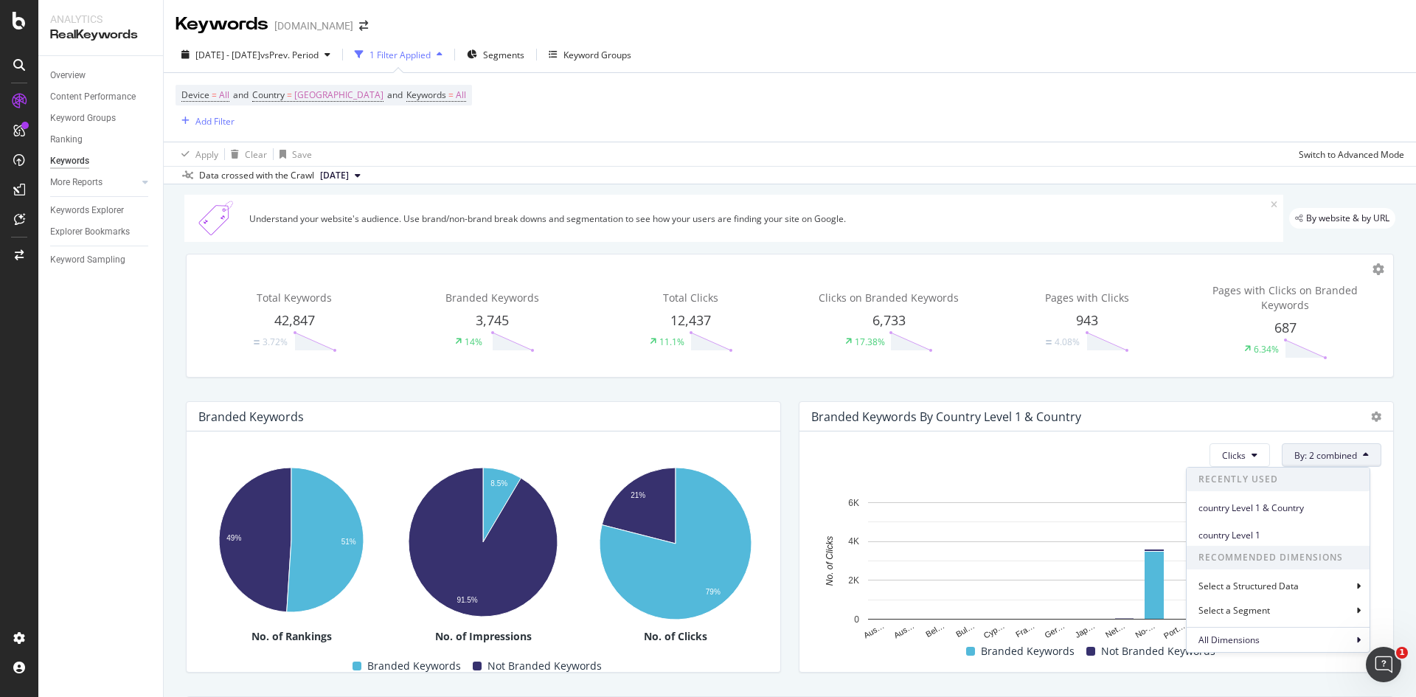
click at [1295, 521] on div "country Level 1" at bounding box center [1277, 531] width 183 height 27
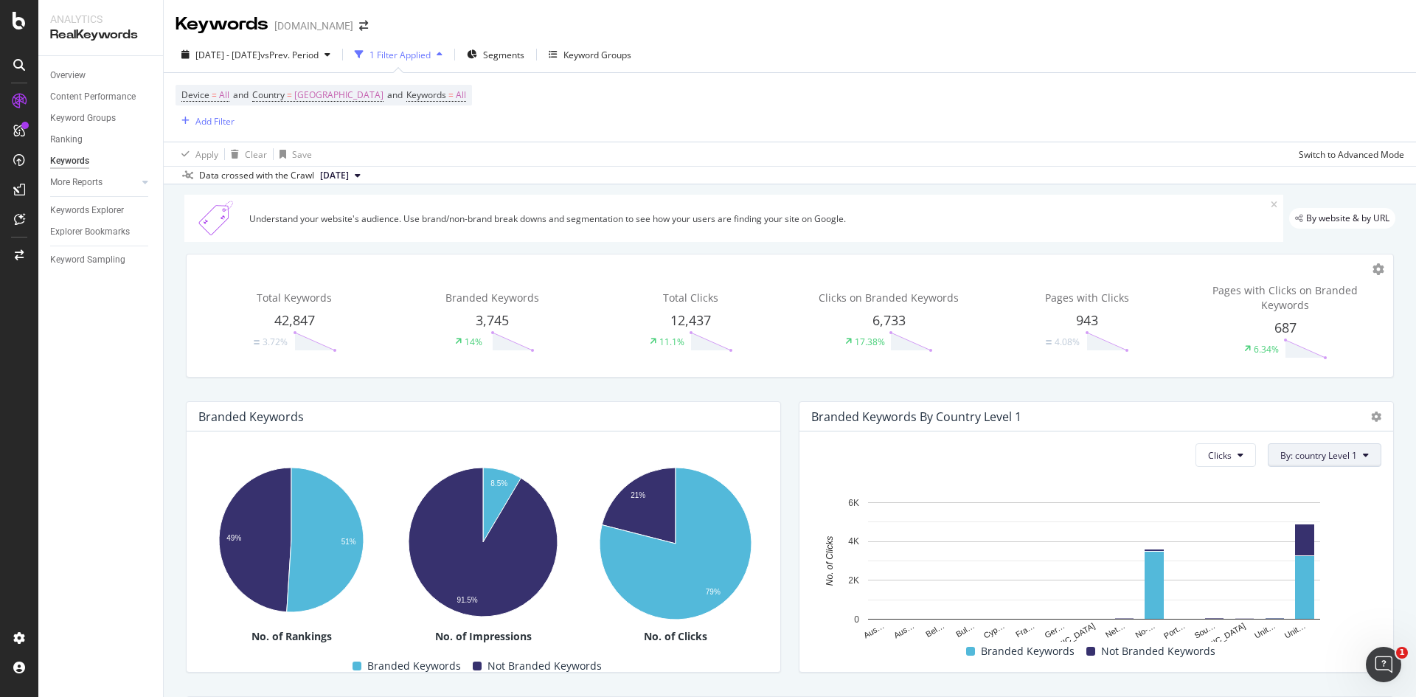
click at [1338, 462] on button "By: country Level 1" at bounding box center [1324, 455] width 114 height 24
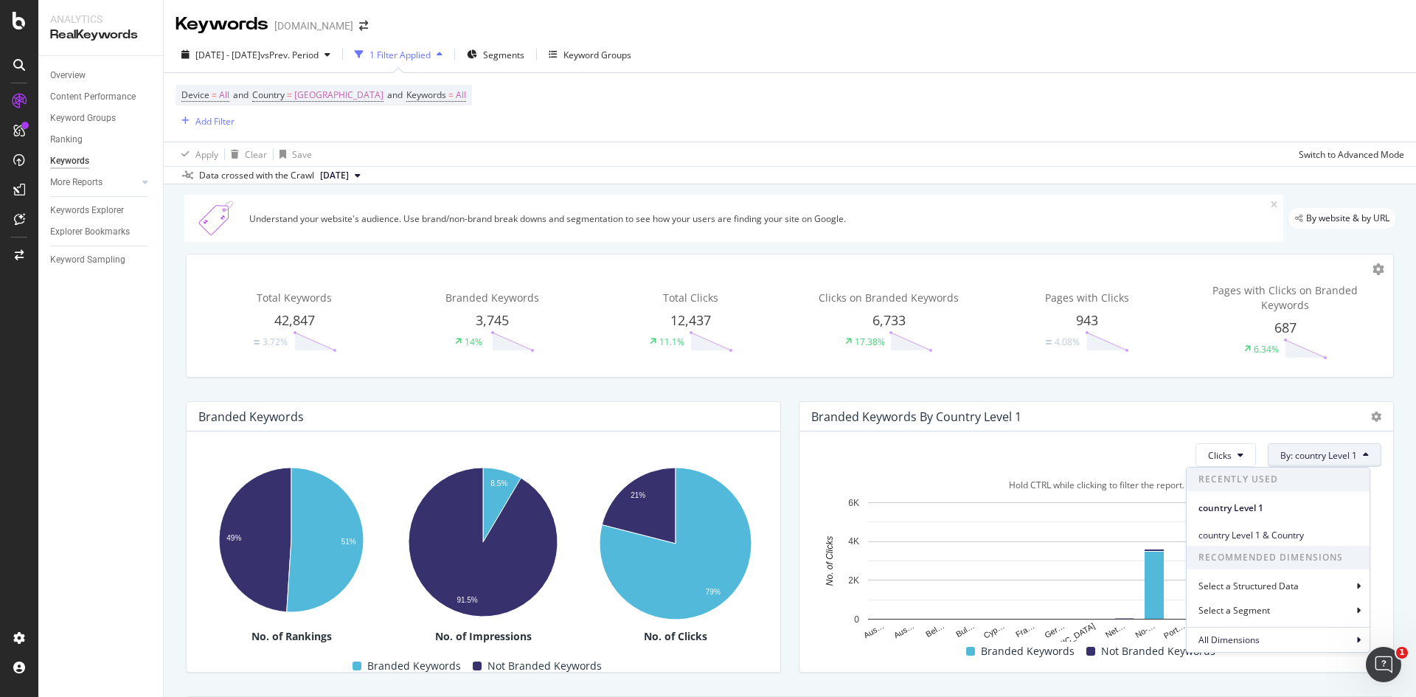
click at [1229, 612] on div "Select a Segment" at bounding box center [1235, 610] width 74 height 13
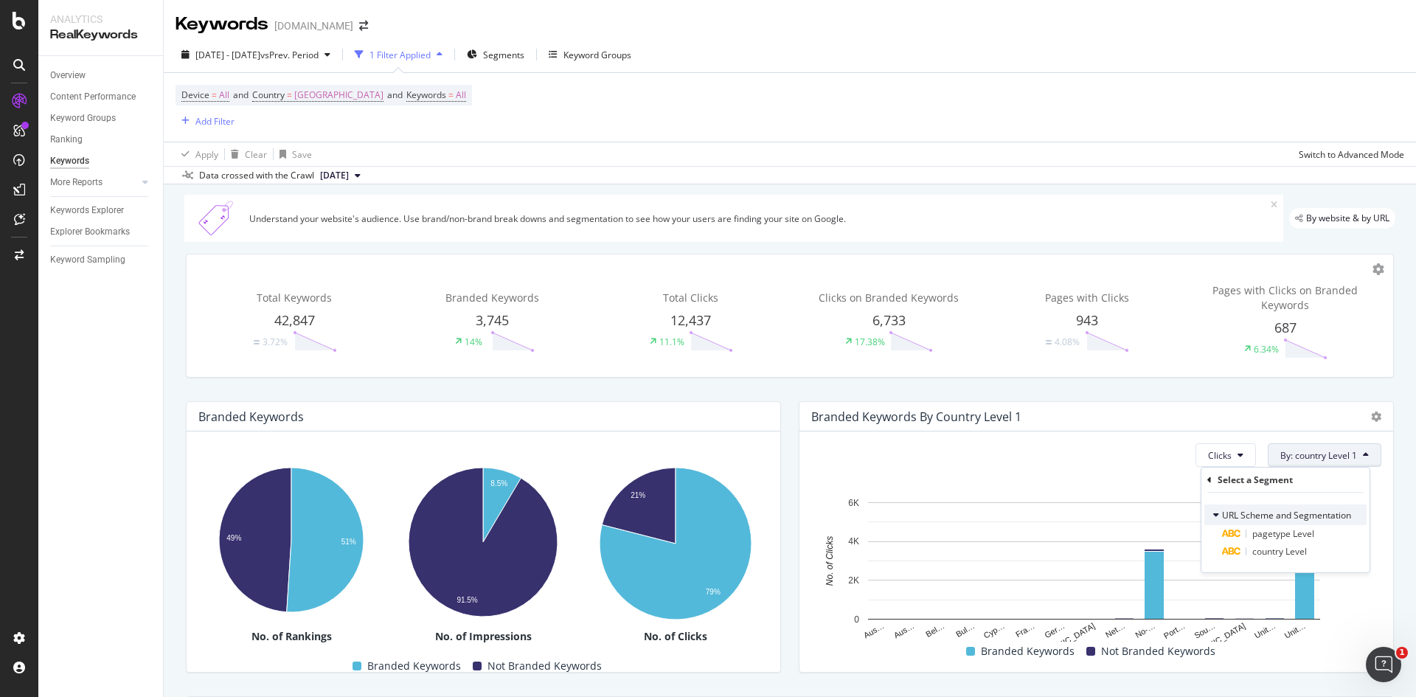
click at [1214, 510] on icon at bounding box center [1216, 514] width 6 height 9
click at [1211, 483] on icon at bounding box center [1209, 480] width 4 height 9
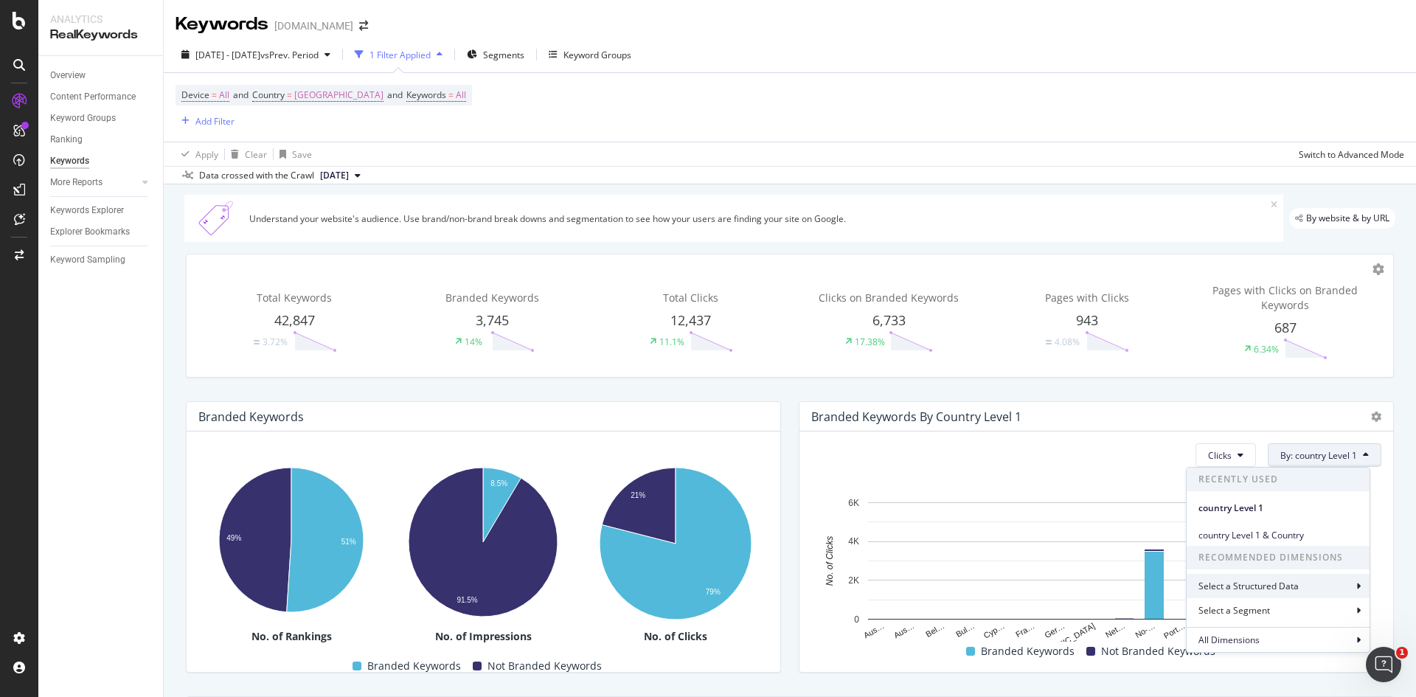
click at [1305, 585] on div "Select a Structured Data" at bounding box center [1277, 586] width 183 height 24
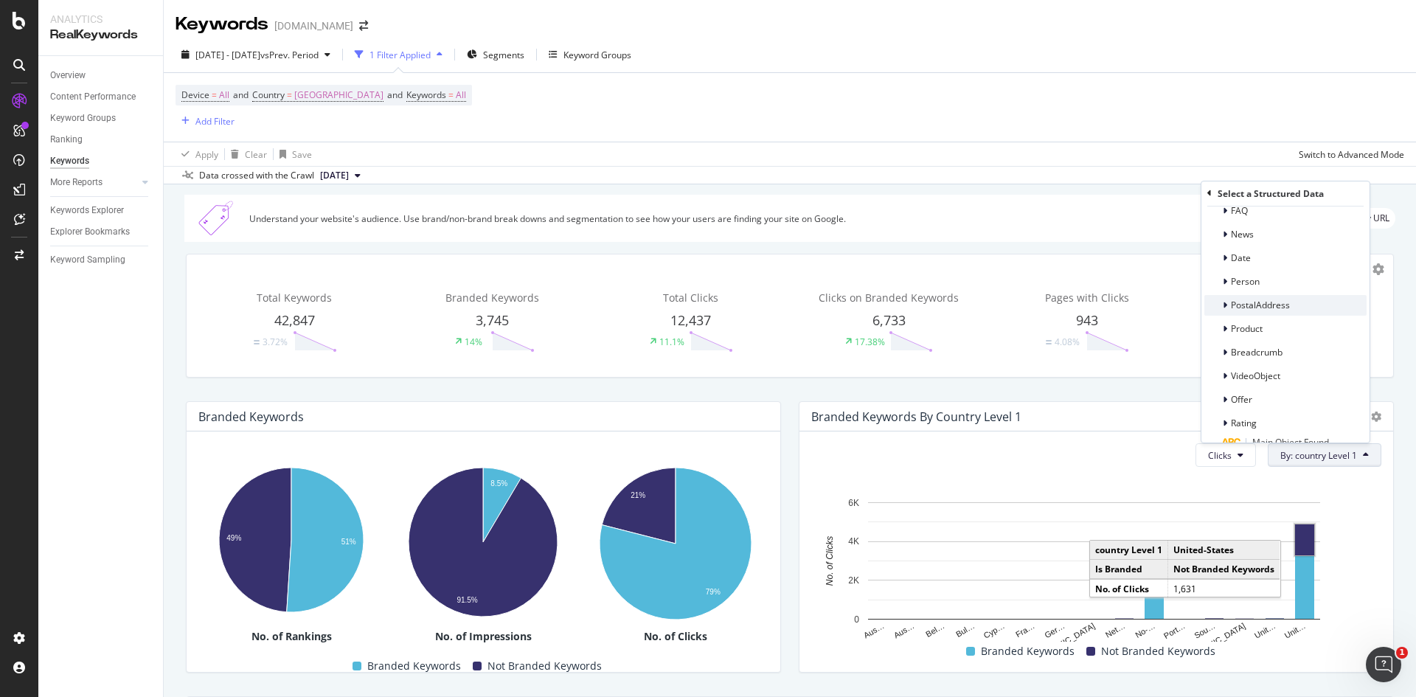
scroll to position [59, 0]
click at [1209, 193] on icon at bounding box center [1209, 193] width 4 height 9
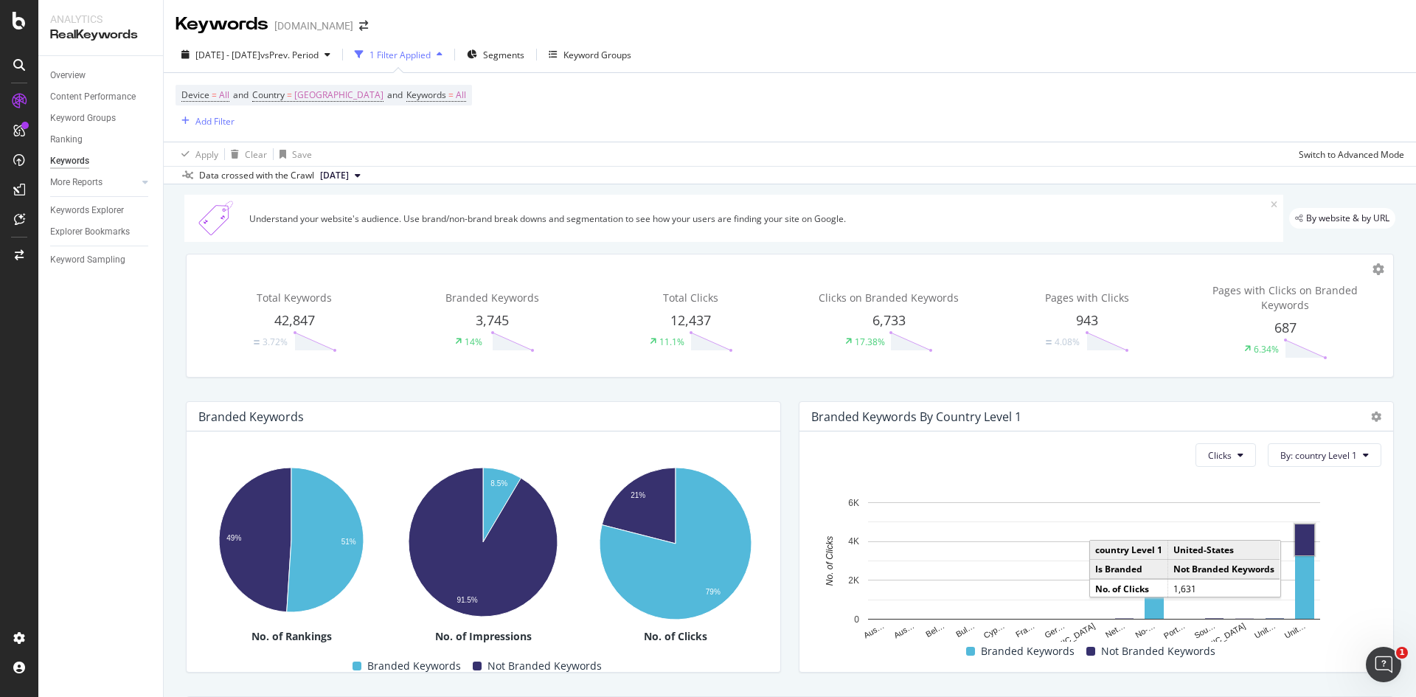
click at [1383, 441] on div "Branded Keywords By country Level 1 Clicks By: country Level 1 Hold CTRL while …" at bounding box center [1096, 536] width 613 height 295
click at [1350, 456] on button "By: country Level 1" at bounding box center [1324, 455] width 114 height 24
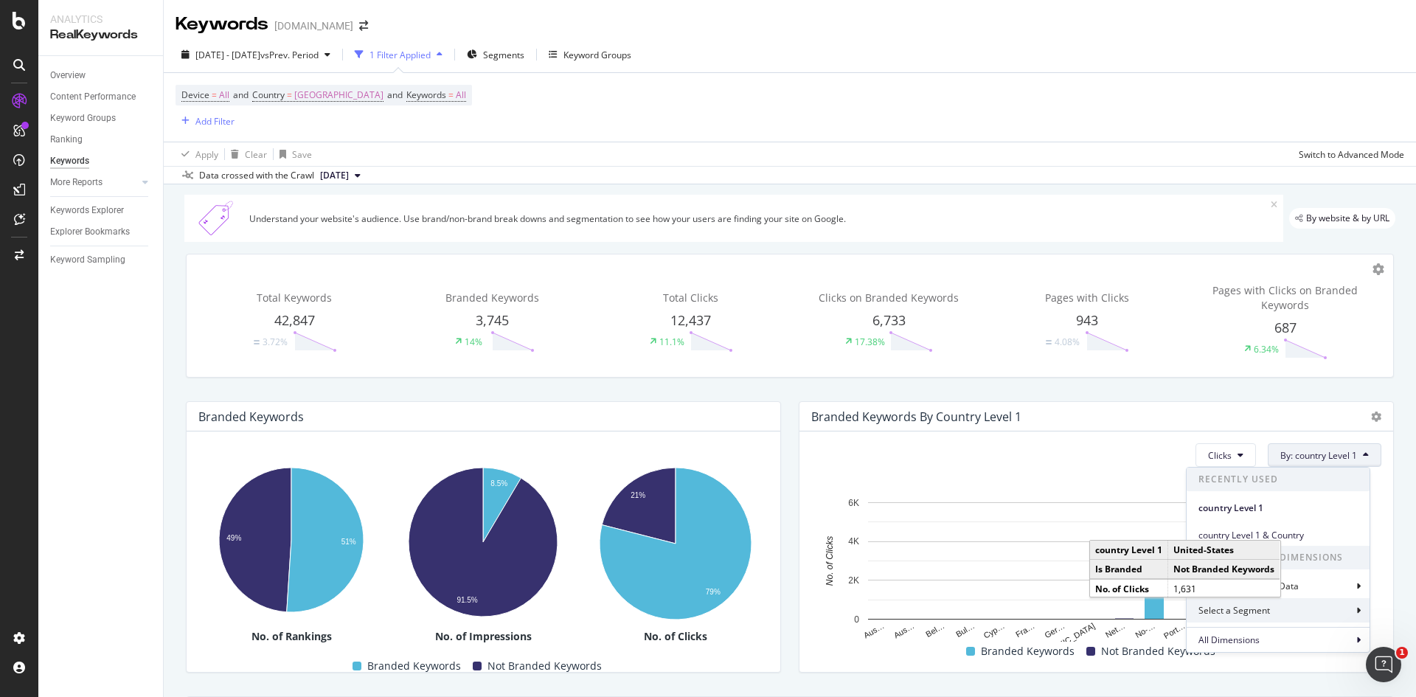
click at [1289, 606] on div "Select a Segment" at bounding box center [1277, 610] width 183 height 24
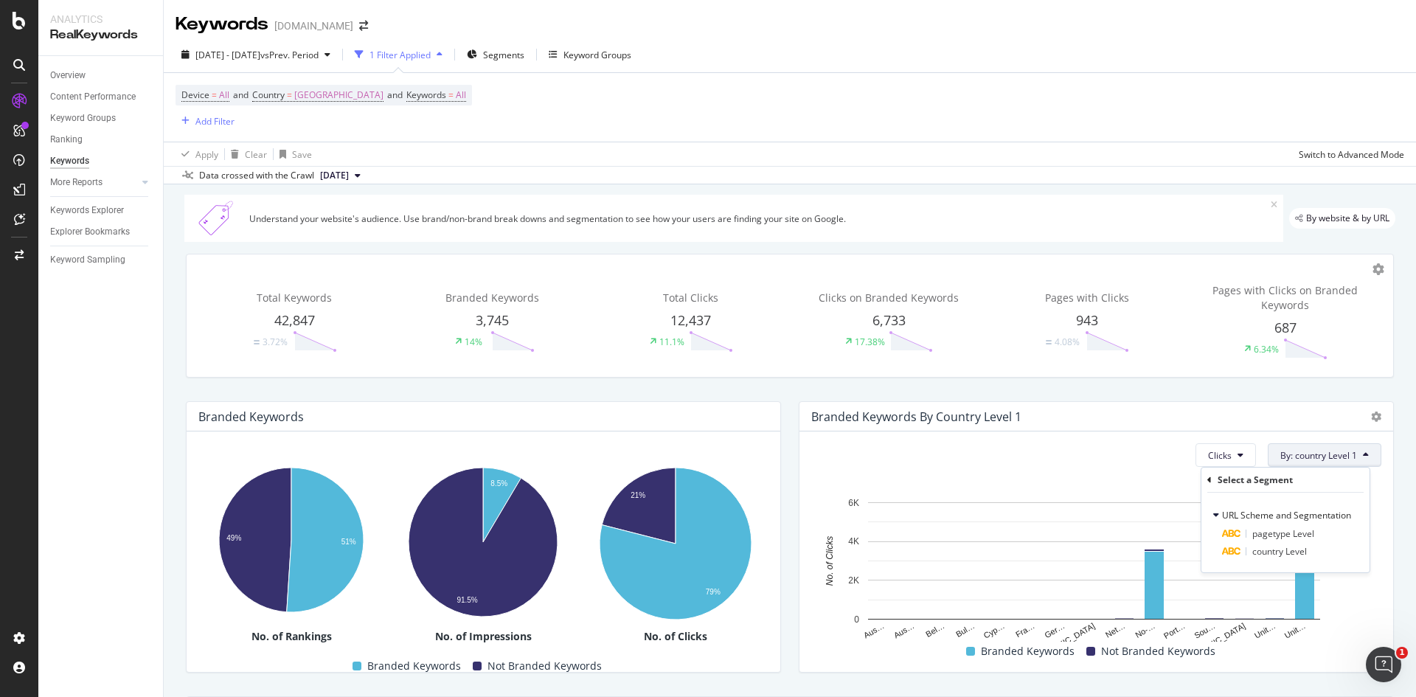
click at [1211, 482] on icon at bounding box center [1209, 480] width 4 height 9
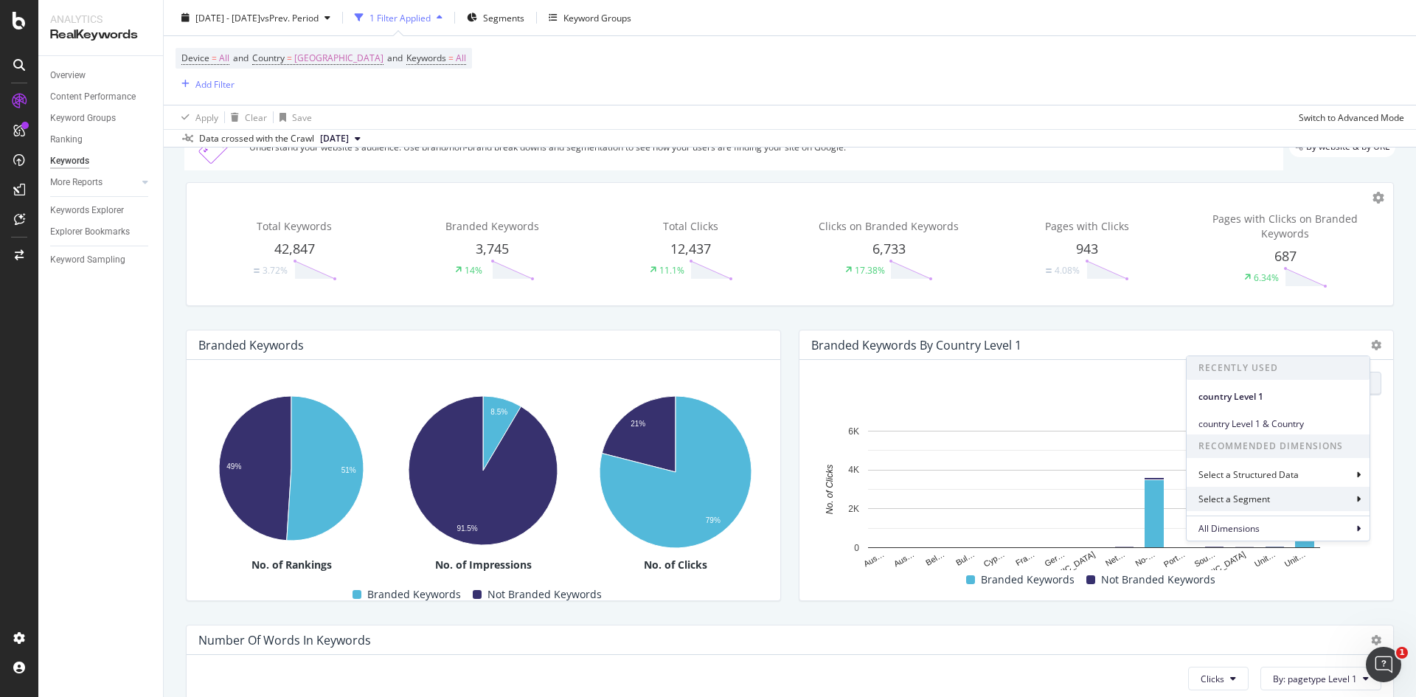
scroll to position [147, 0]
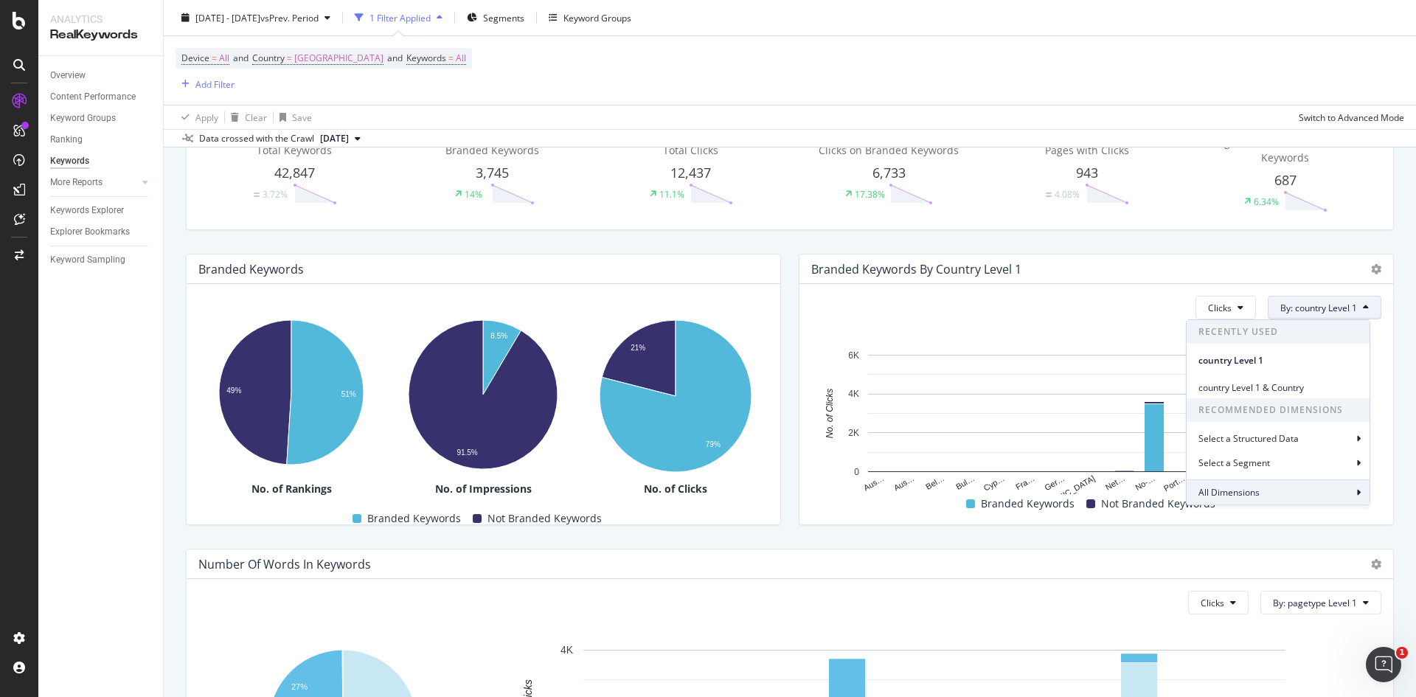
click at [1259, 490] on span "All Dimensions" at bounding box center [1228, 492] width 61 height 13
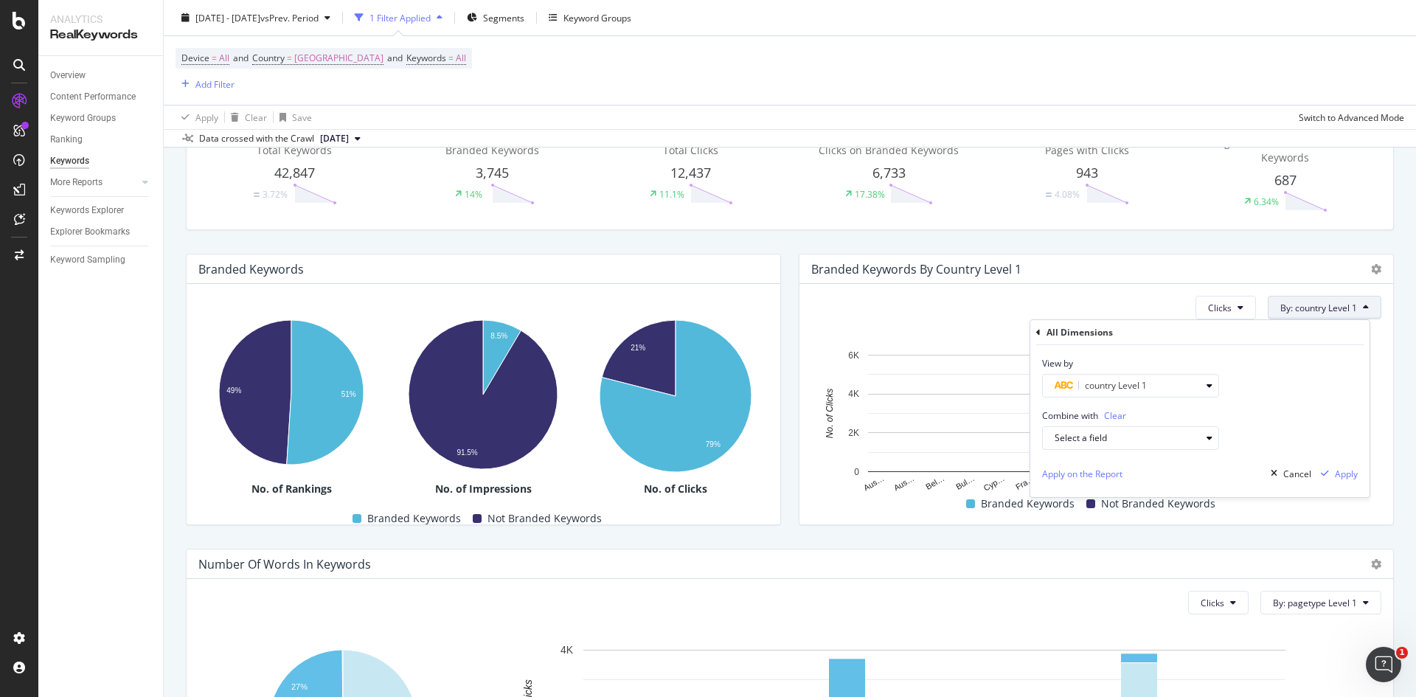
click at [1114, 414] on span "Clear" at bounding box center [1115, 415] width 22 height 13
click at [1145, 394] on div "country Level 1" at bounding box center [1127, 386] width 146 height 18
click at [1051, 410] on icon at bounding box center [1050, 410] width 4 height 9
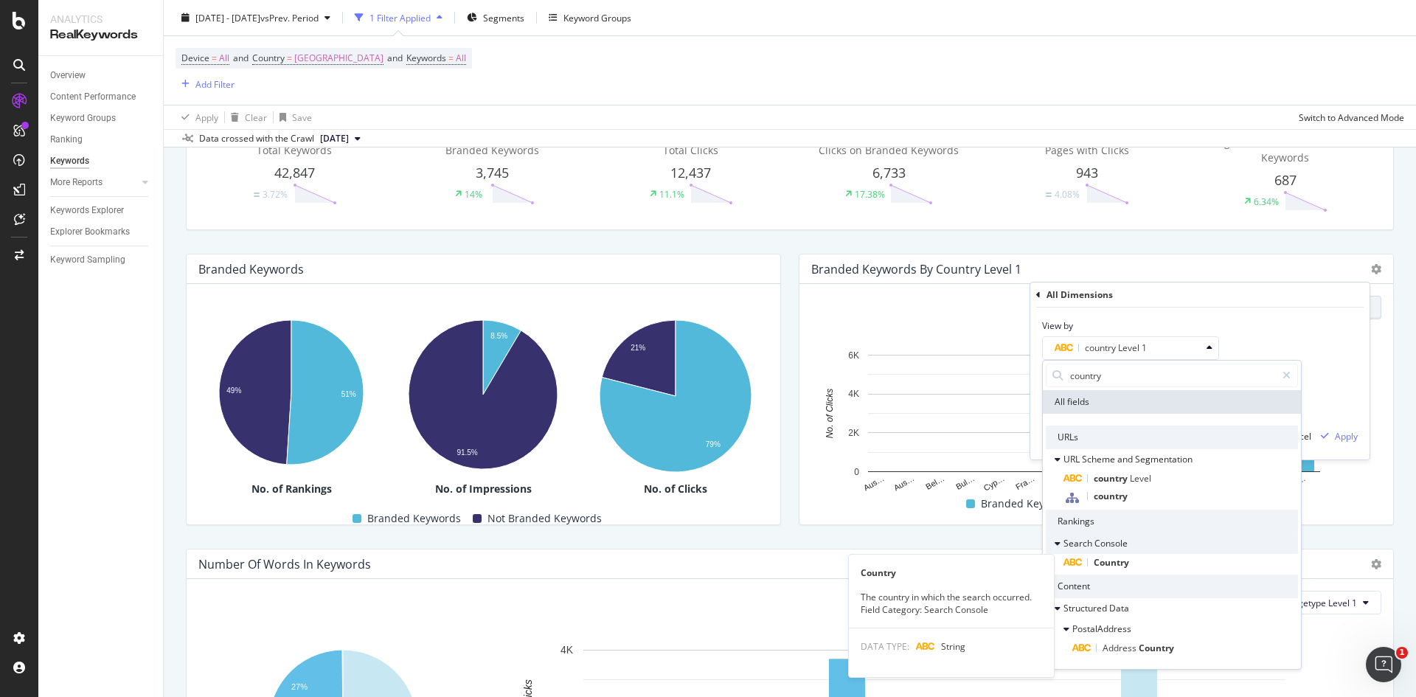
scroll to position [221, 0]
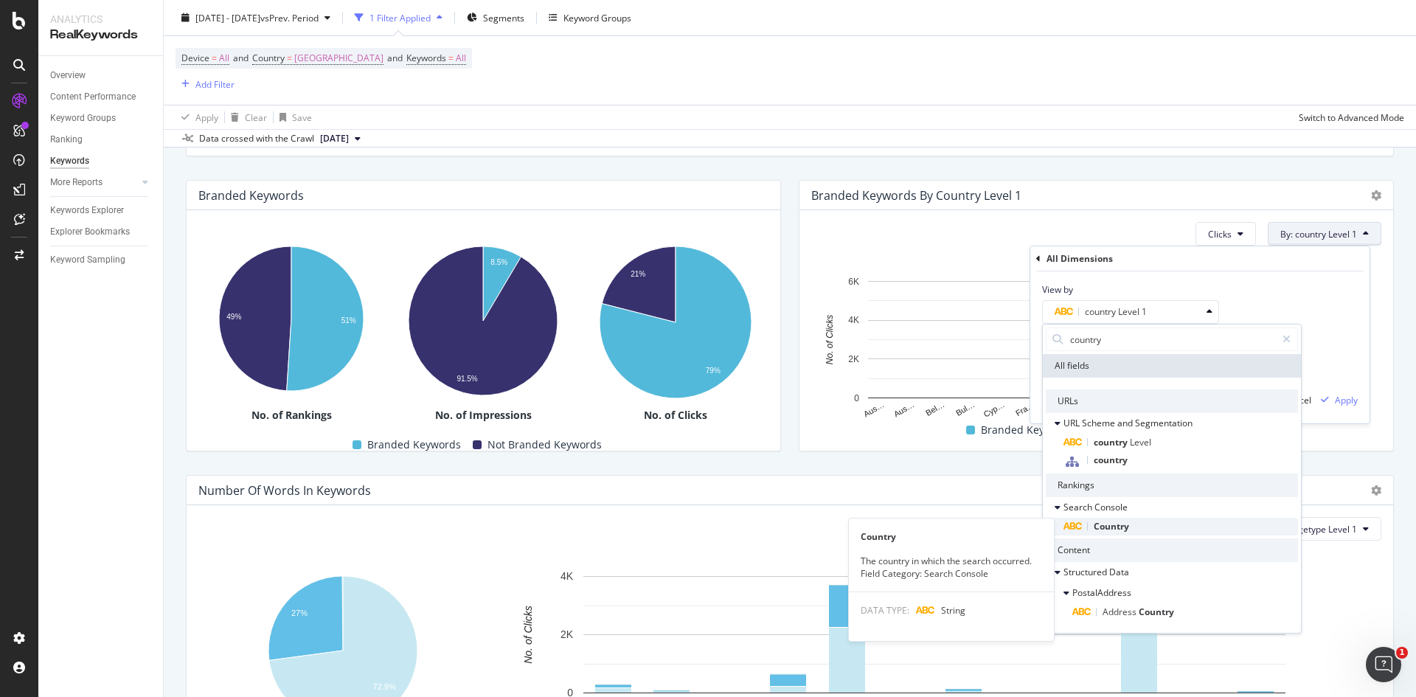
type input "country"
click at [1129, 530] on div "Country" at bounding box center [1180, 527] width 234 height 18
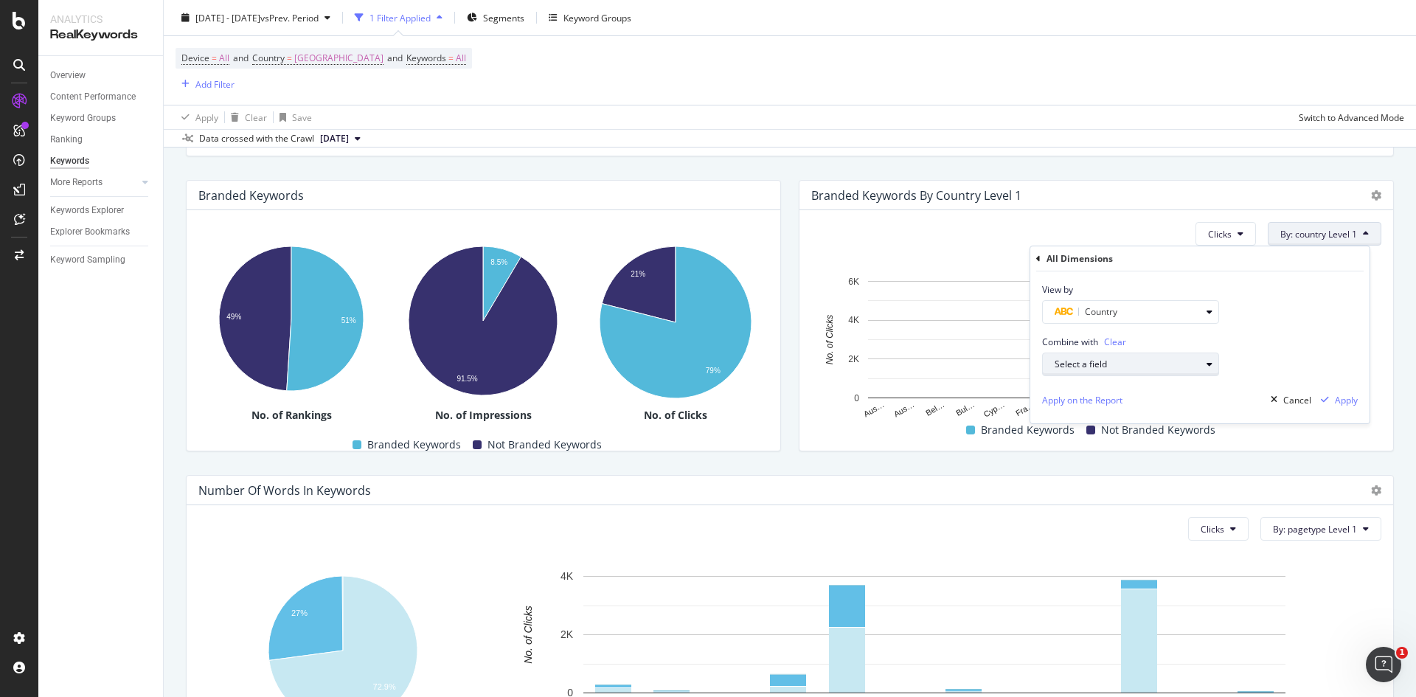
click at [1152, 366] on div "Select a field" at bounding box center [1127, 364] width 146 height 9
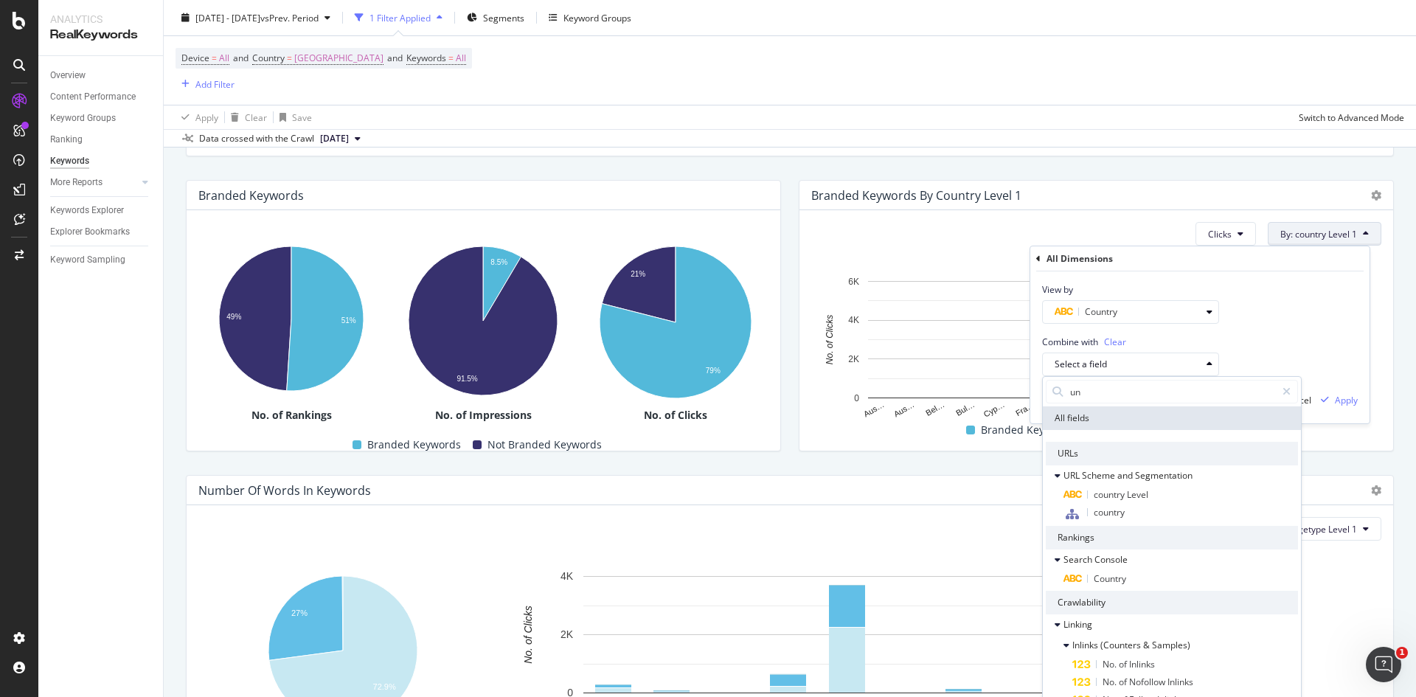
type input "u"
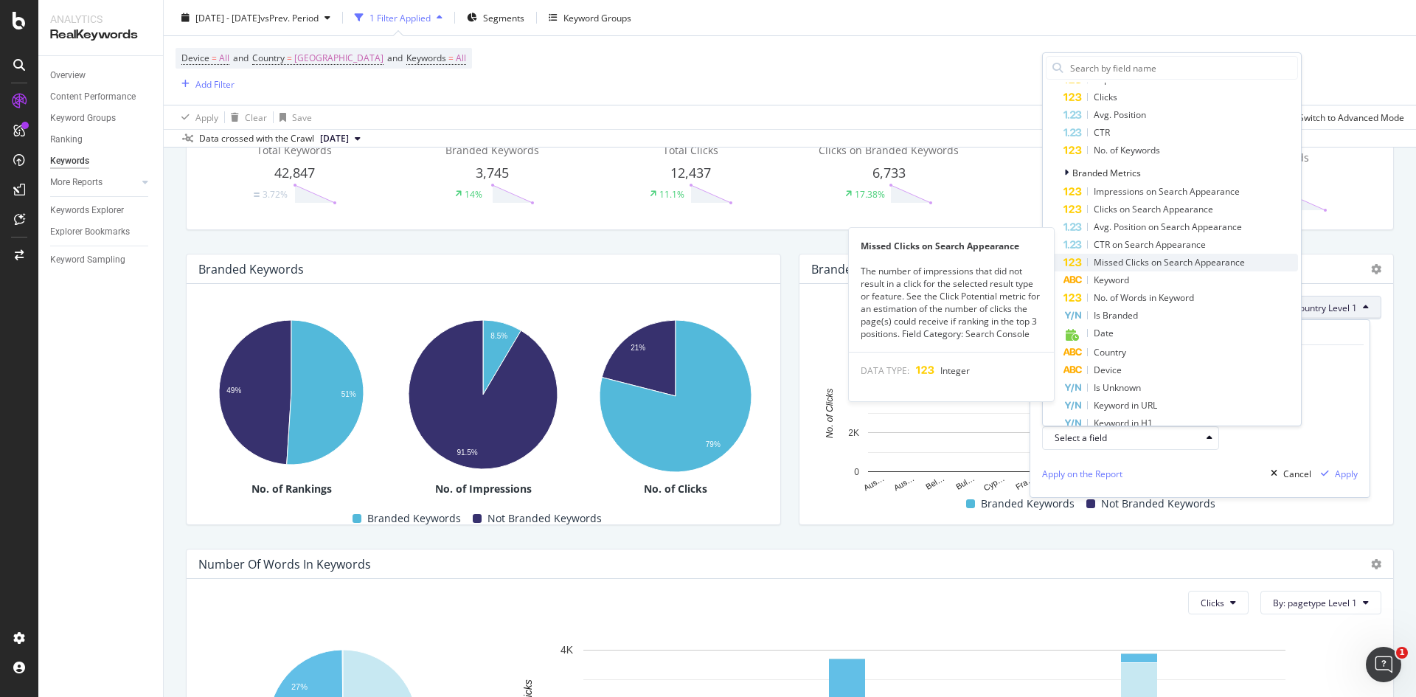
scroll to position [664, 0]
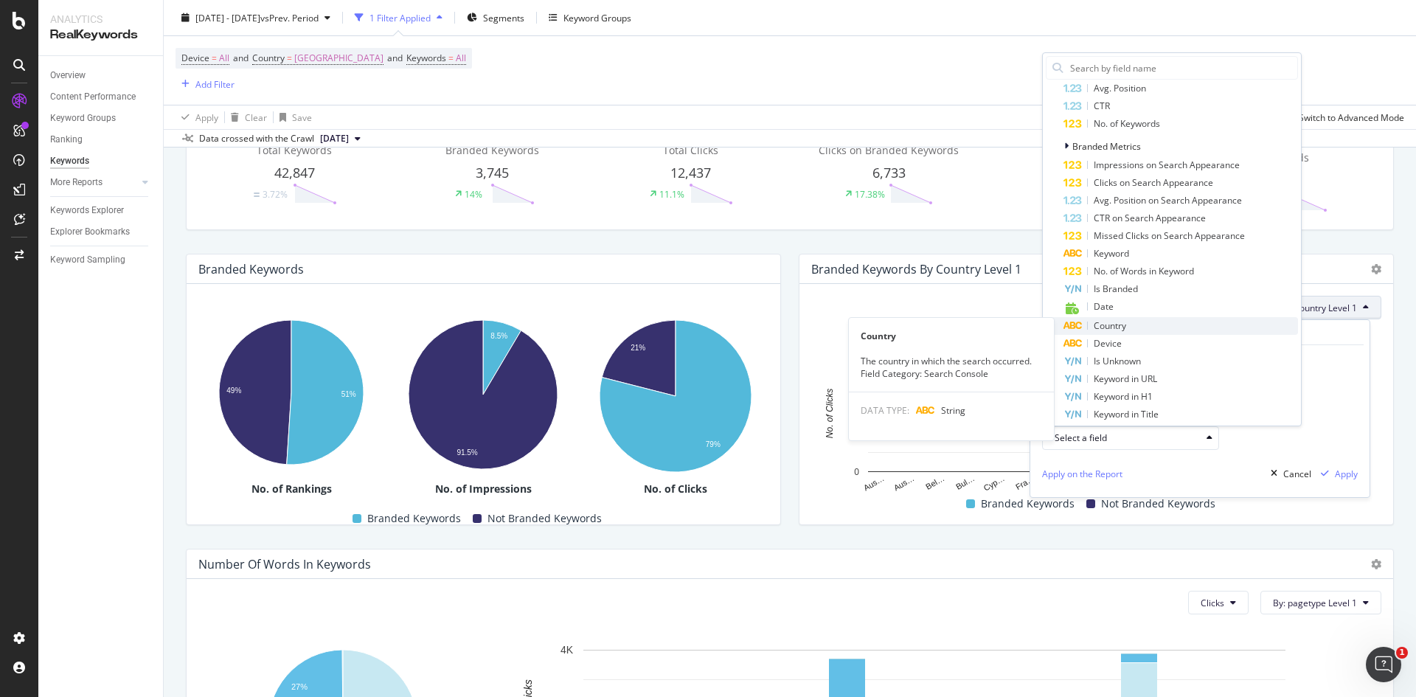
click at [1135, 331] on div "Country" at bounding box center [1180, 326] width 234 height 18
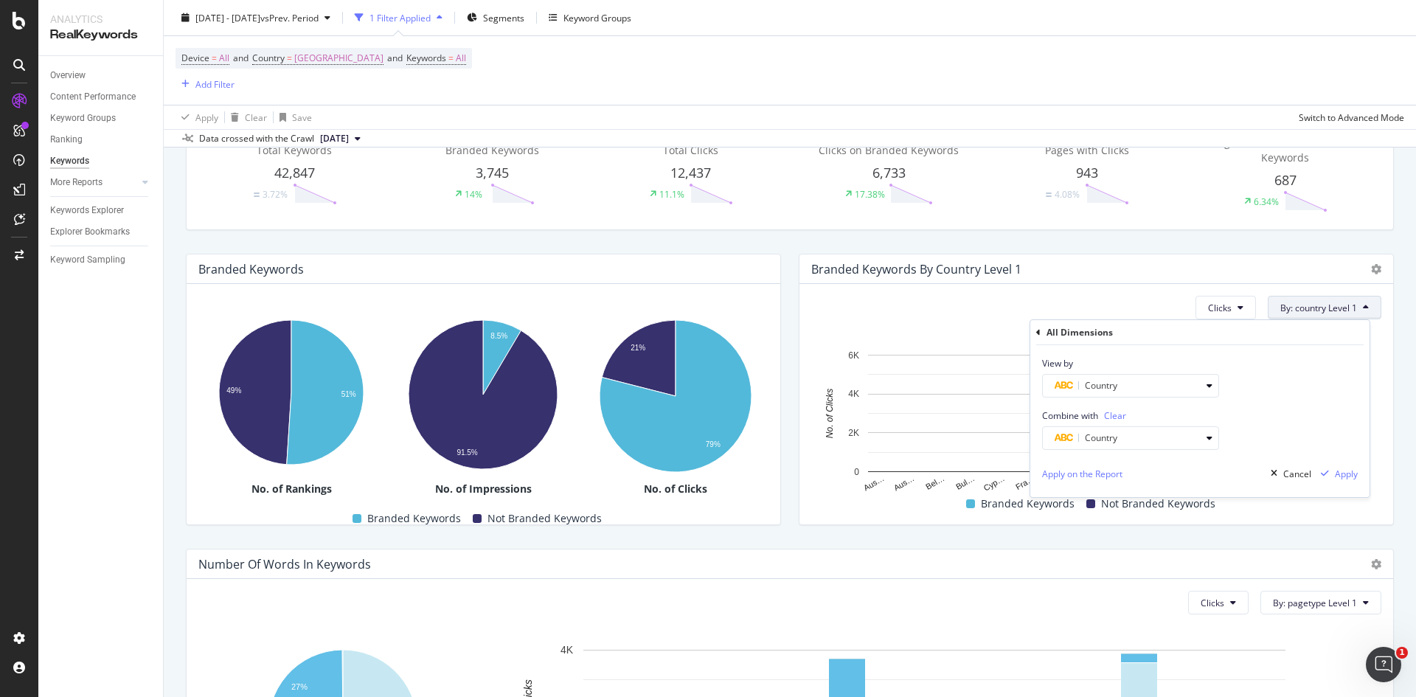
click at [1117, 417] on span "Clear" at bounding box center [1115, 415] width 22 height 13
click at [1154, 434] on div "Select a field" at bounding box center [1127, 438] width 146 height 9
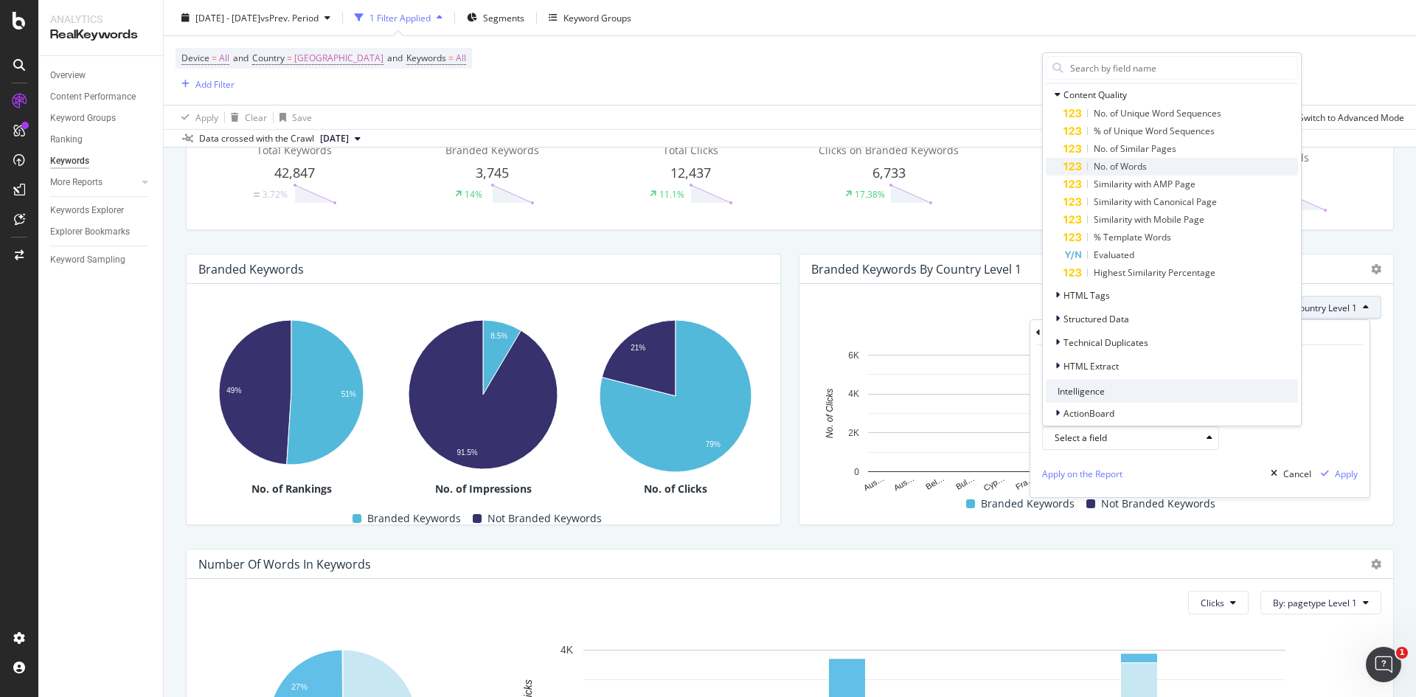
scroll to position [2074, 0]
click at [1195, 34] on div "[DATE] - [DATE] vs Prev. Period 1 Filter Applied Segments Keyword Groups" at bounding box center [790, 20] width 1252 height 29
